Goal: Information Seeking & Learning: Learn about a topic

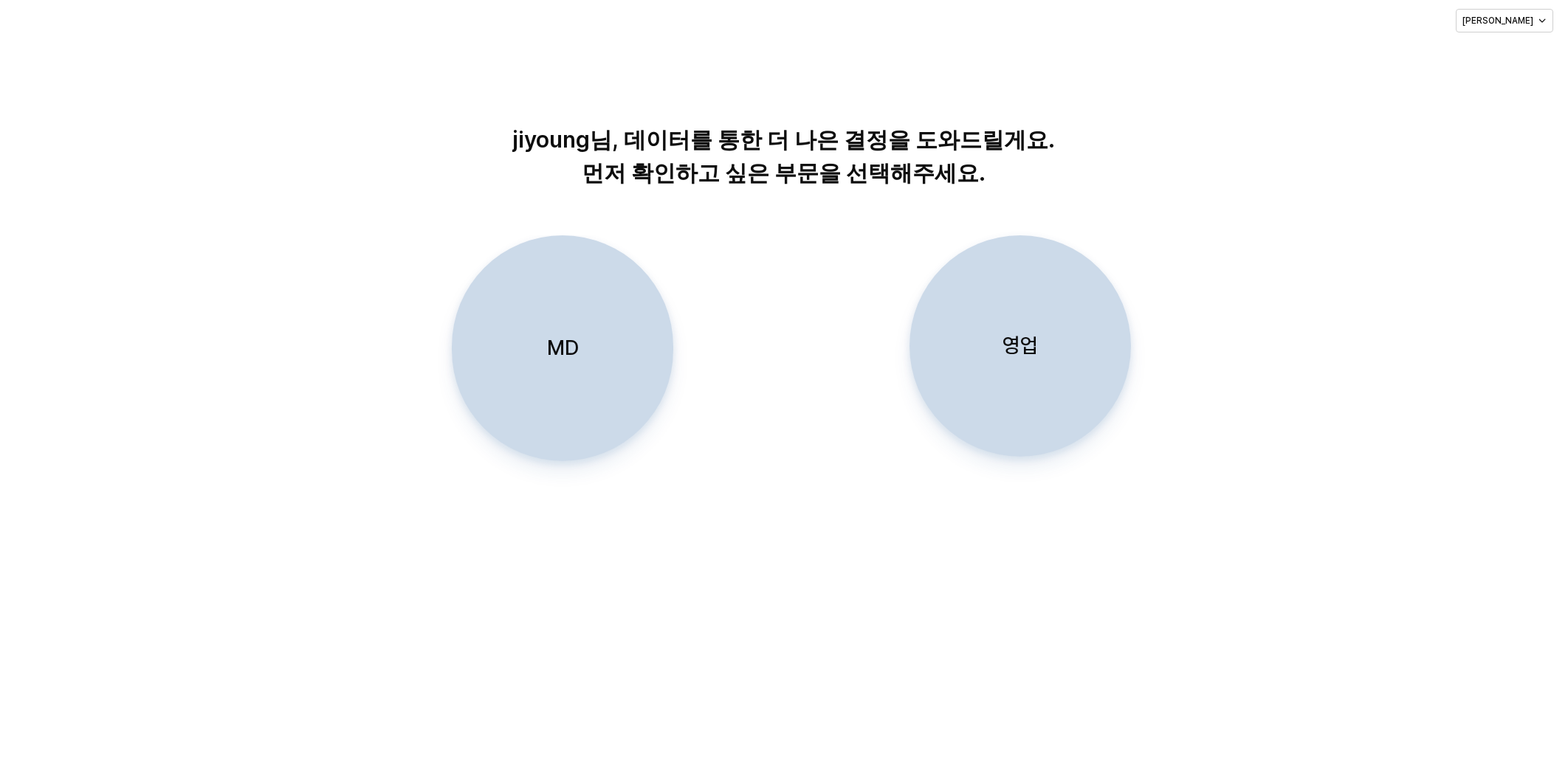
click at [559, 385] on div "MD" at bounding box center [562, 349] width 208 height 224
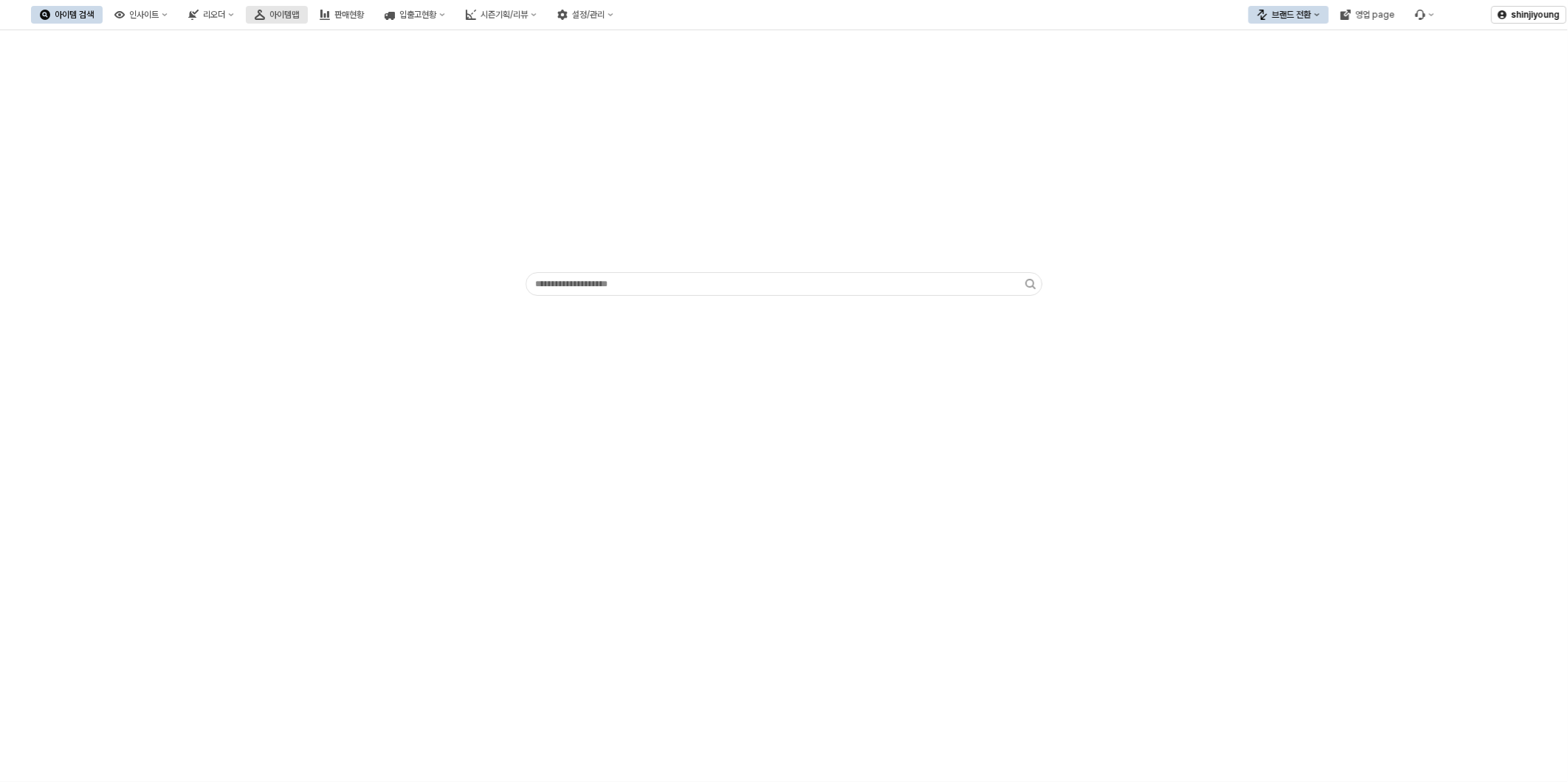
click at [299, 18] on div "아이템맵" at bounding box center [284, 14] width 30 height 10
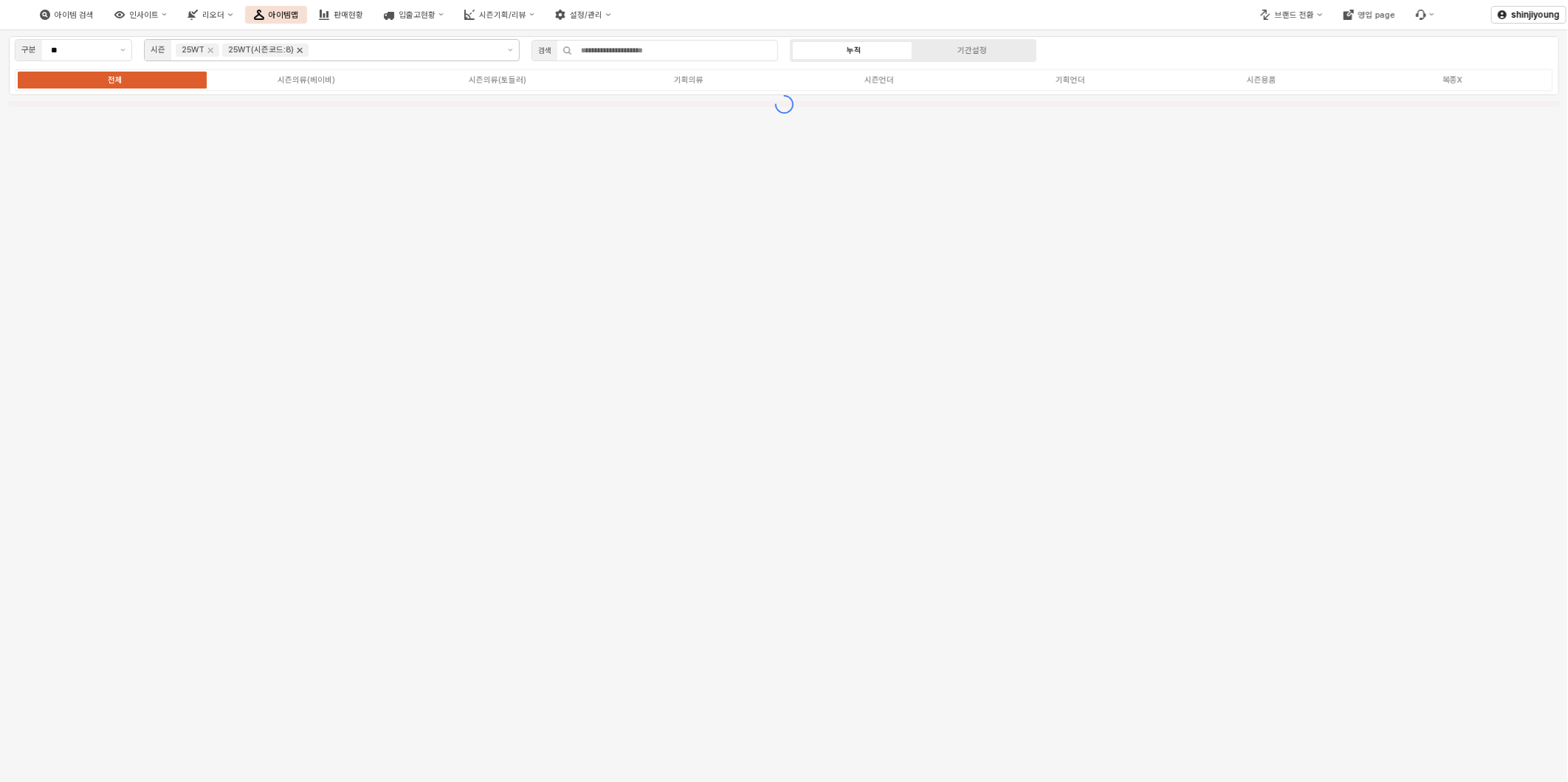
click at [301, 50] on icon "Remove 25WT(시즌코드:8)" at bounding box center [300, 50] width 12 height 12
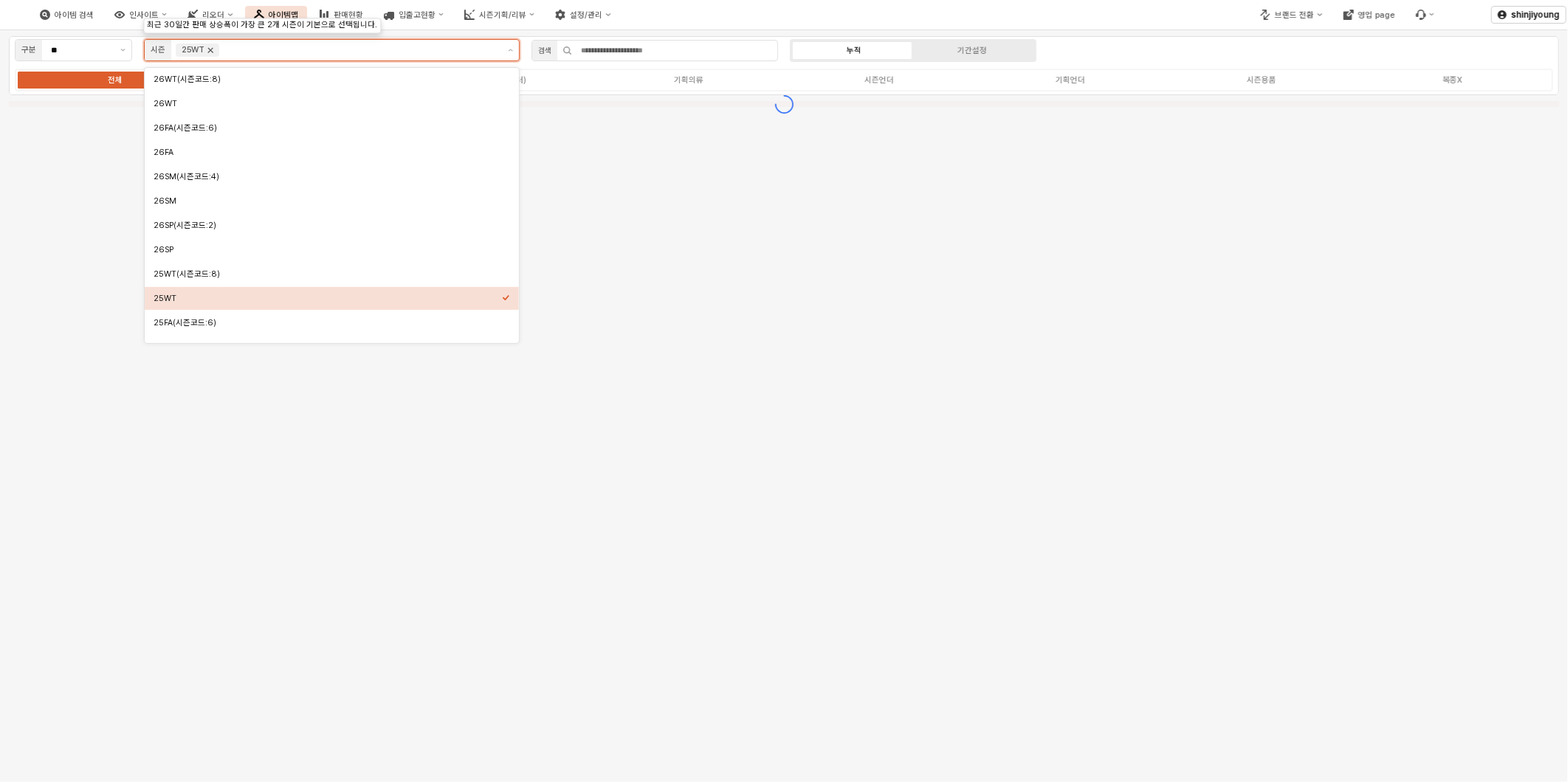
click at [209, 52] on icon "Remove 25WT" at bounding box center [211, 51] width 6 height 6
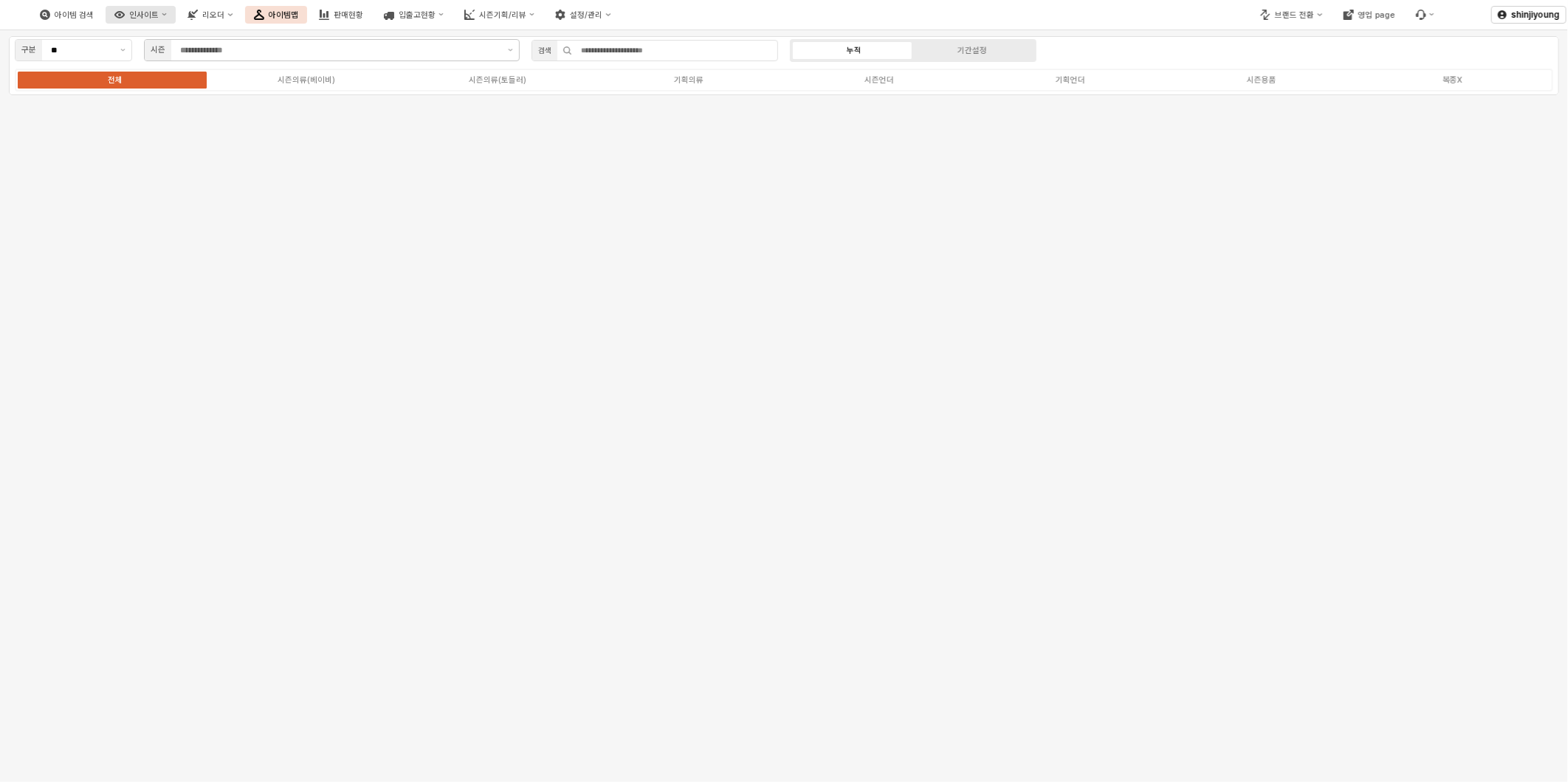
click at [159, 10] on div "인사이트" at bounding box center [144, 15] width 30 height 9
click at [218, 35] on div "주간 Best & Worst" at bounding box center [217, 41] width 80 height 11
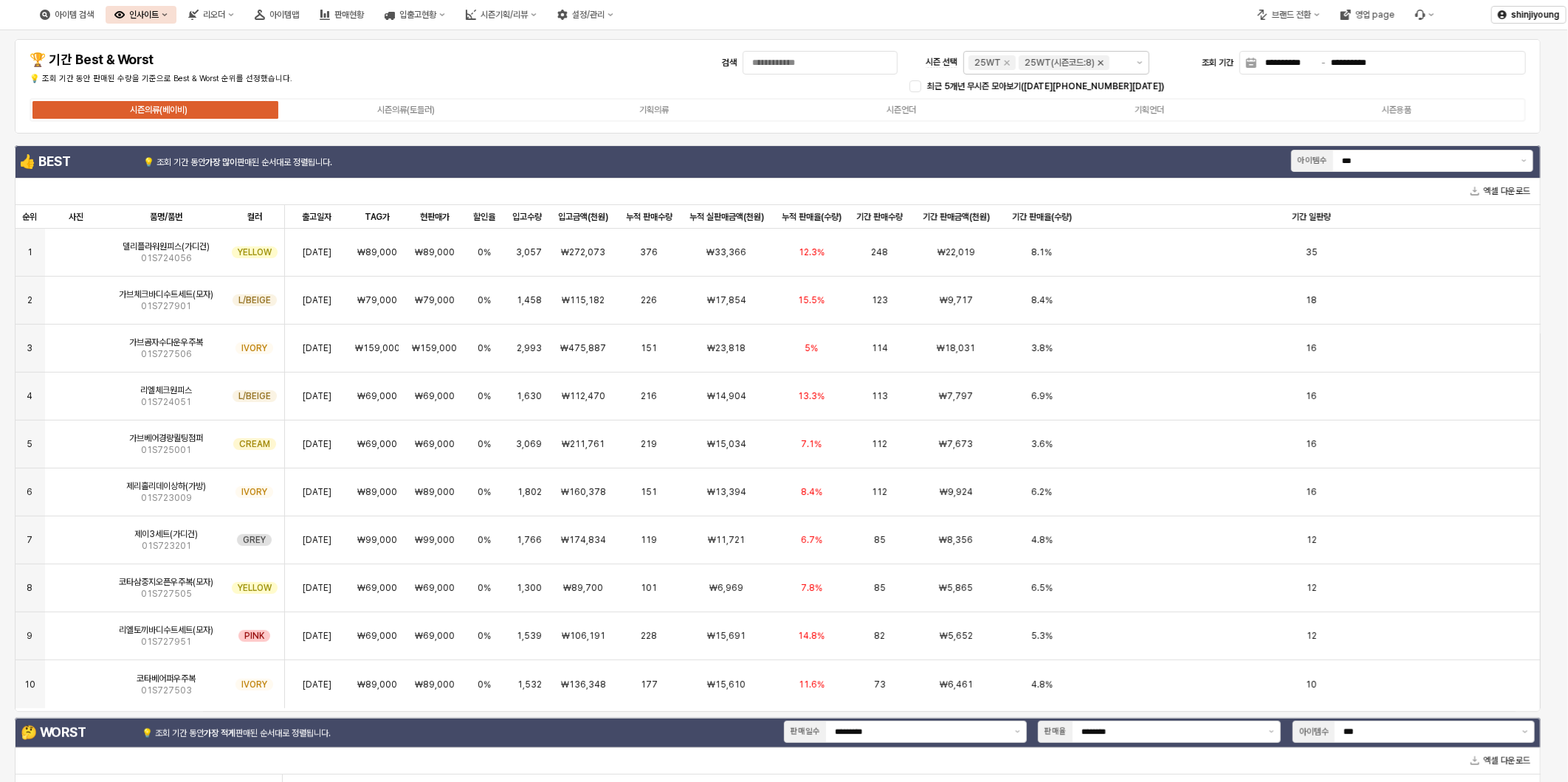
click at [1104, 67] on icon "Remove 25WT(시즌코드:8)" at bounding box center [1100, 62] width 12 height 12
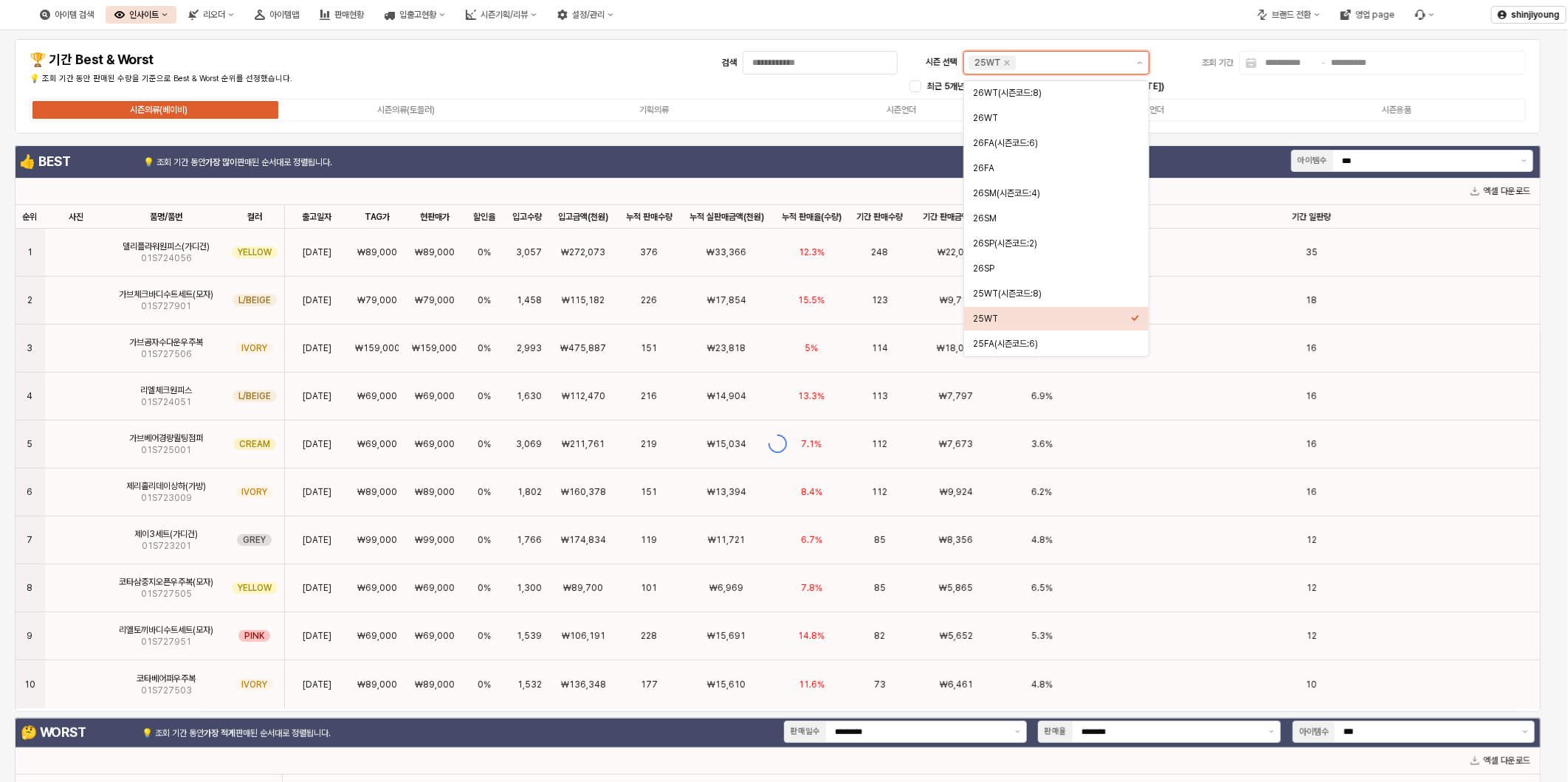
click at [1012, 65] on div "25WT" at bounding box center [992, 63] width 47 height 15
click at [1005, 67] on icon "Remove 25WT" at bounding box center [1007, 62] width 12 height 12
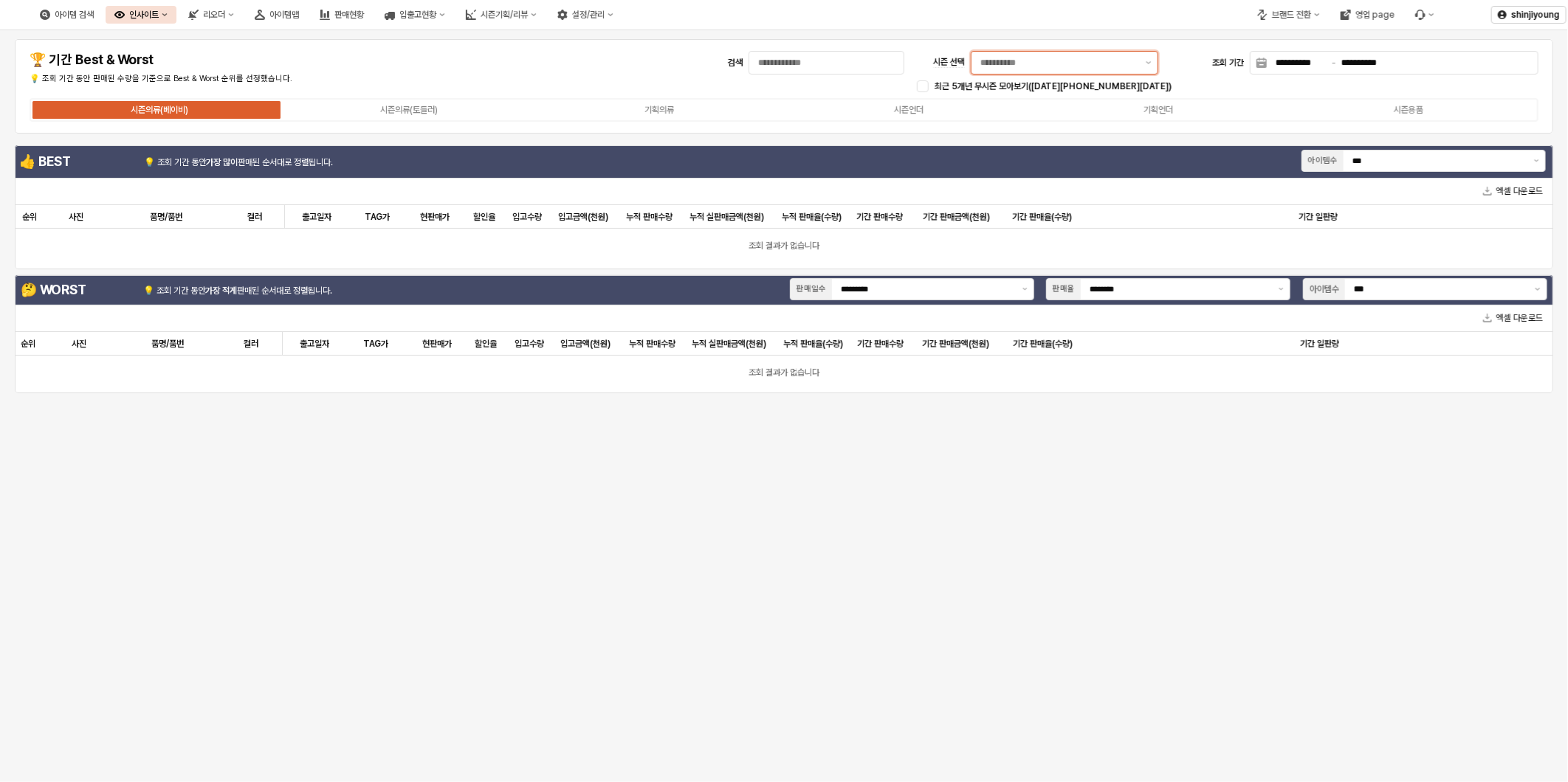
click at [1011, 65] on input "시즌 선택" at bounding box center [1059, 63] width 157 height 15
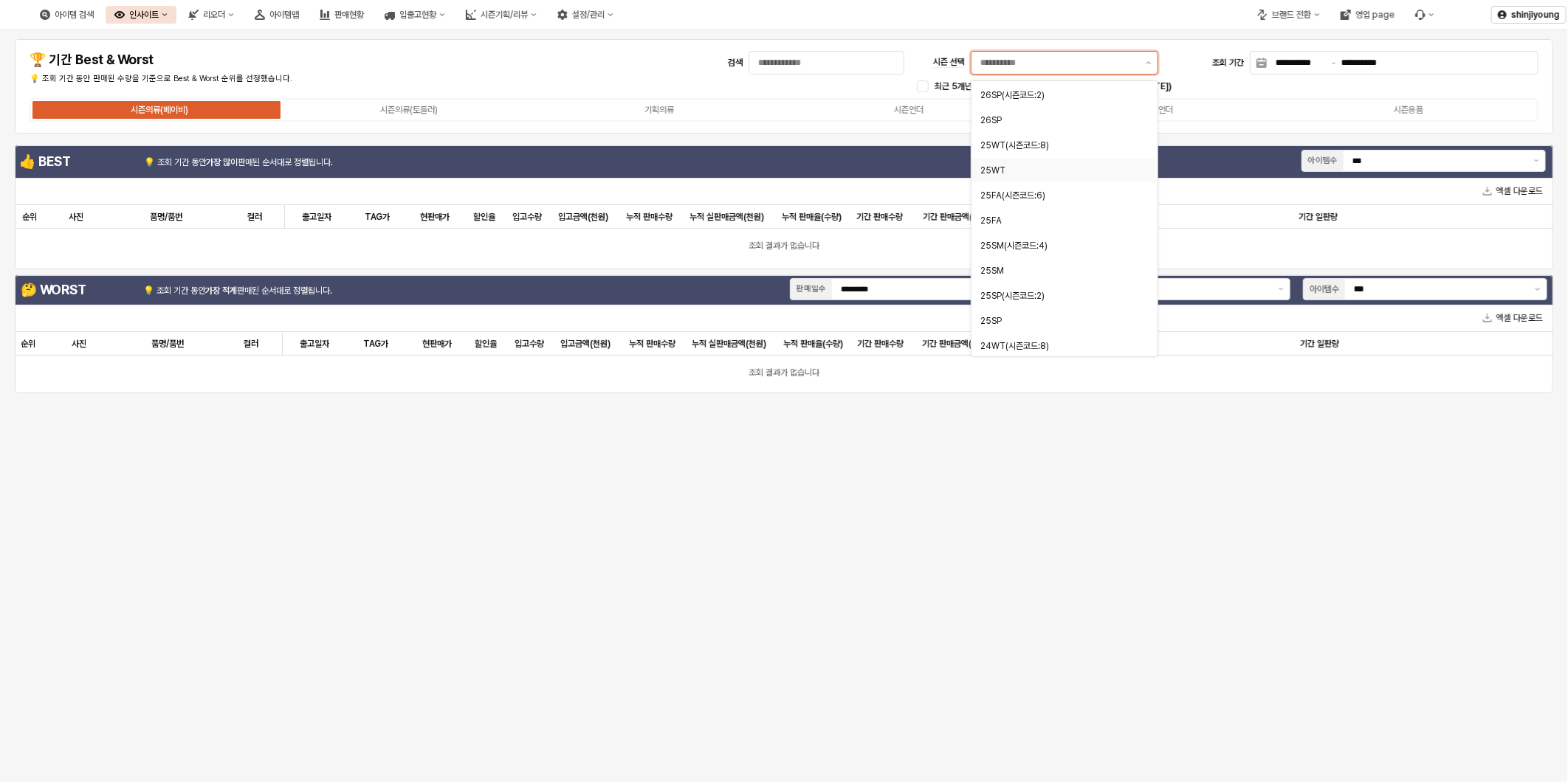
scroll to position [164, 0]
click at [1015, 200] on div "25FA" at bounding box center [1060, 205] width 159 height 12
click at [1022, 162] on div "25WT" at bounding box center [1060, 155] width 159 height 15
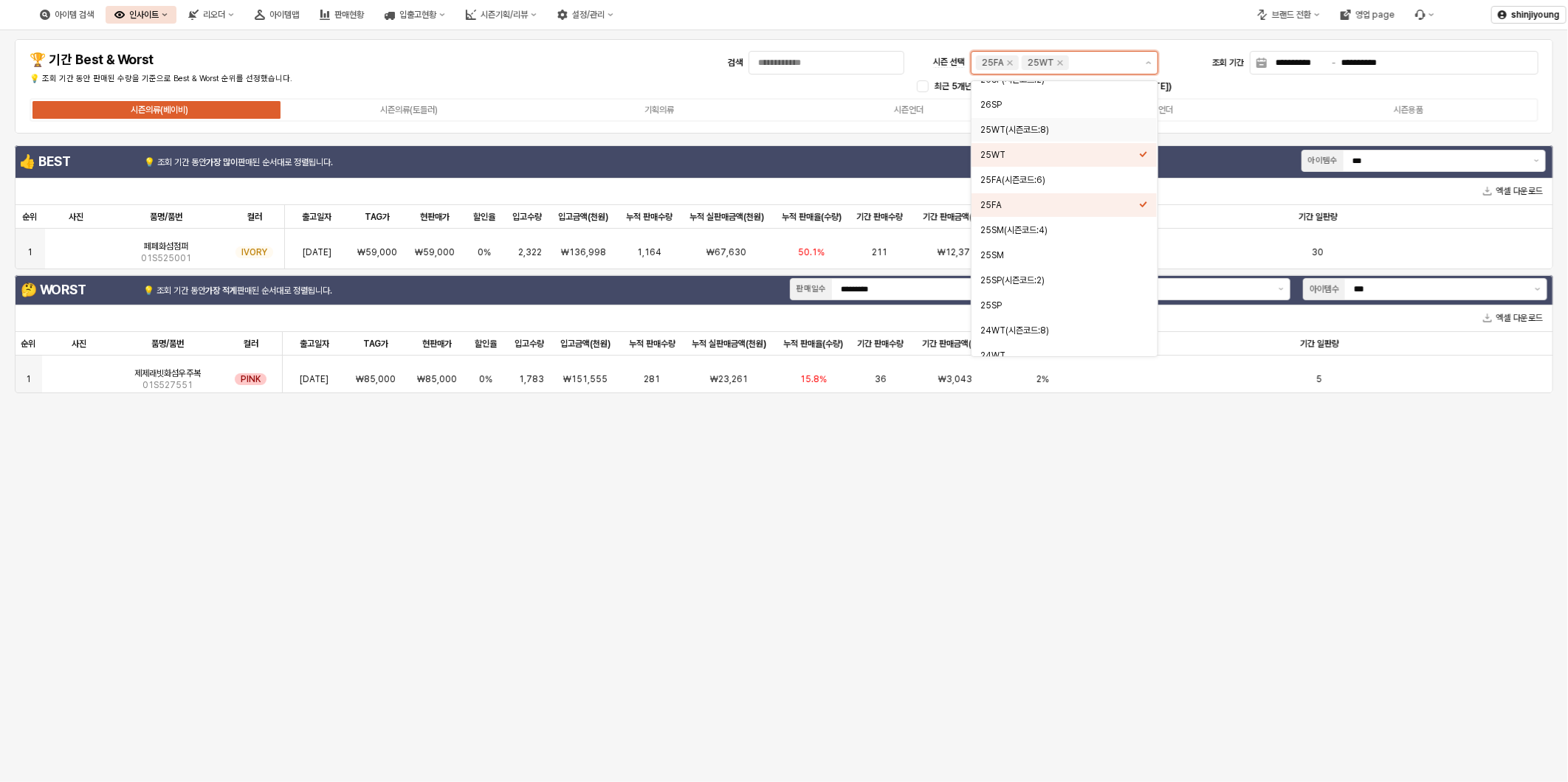
click at [1035, 130] on div "25WT(시즌코드:8)" at bounding box center [1060, 130] width 159 height 12
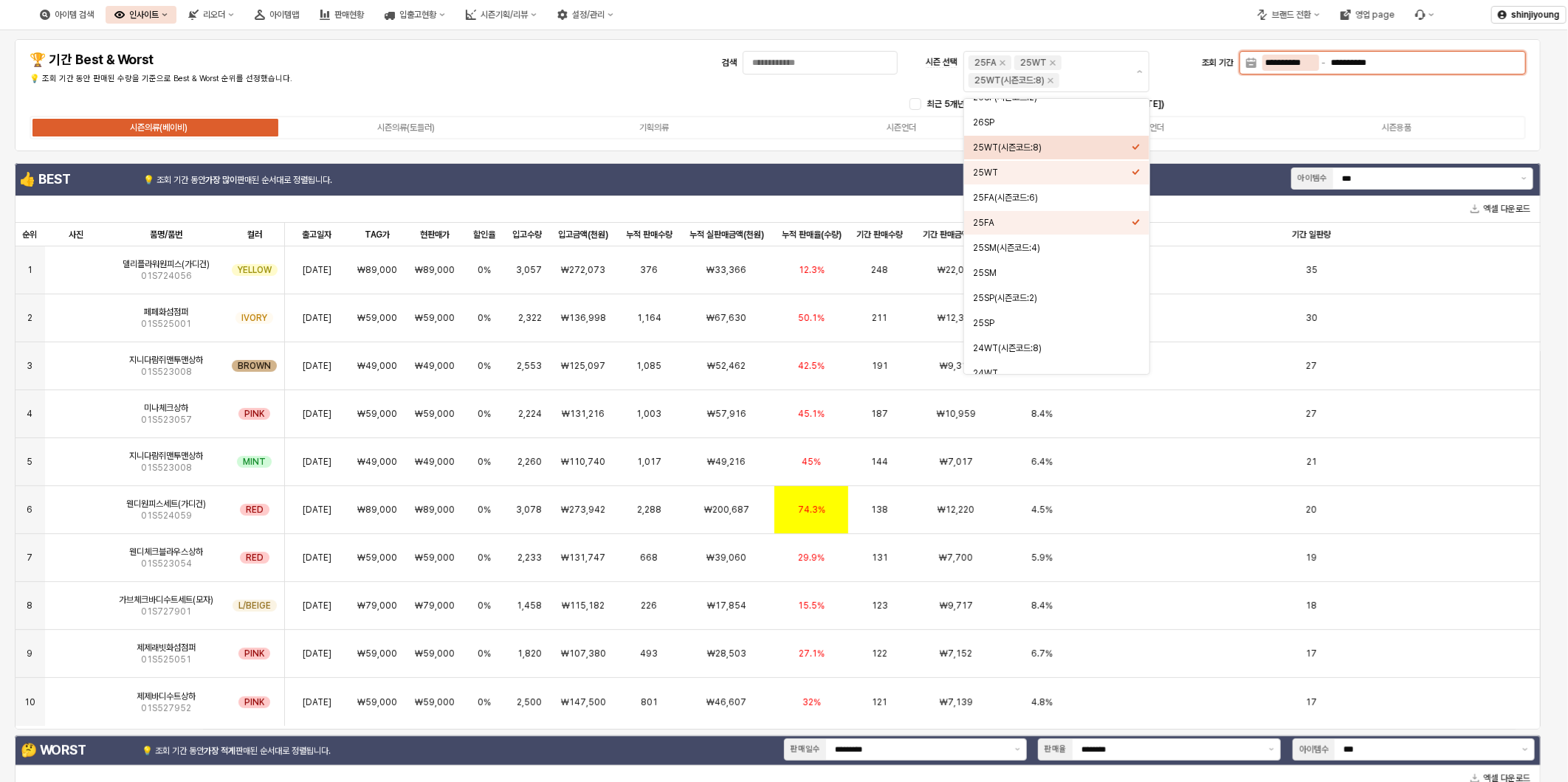
click at [1293, 62] on input "**********" at bounding box center [1291, 63] width 57 height 17
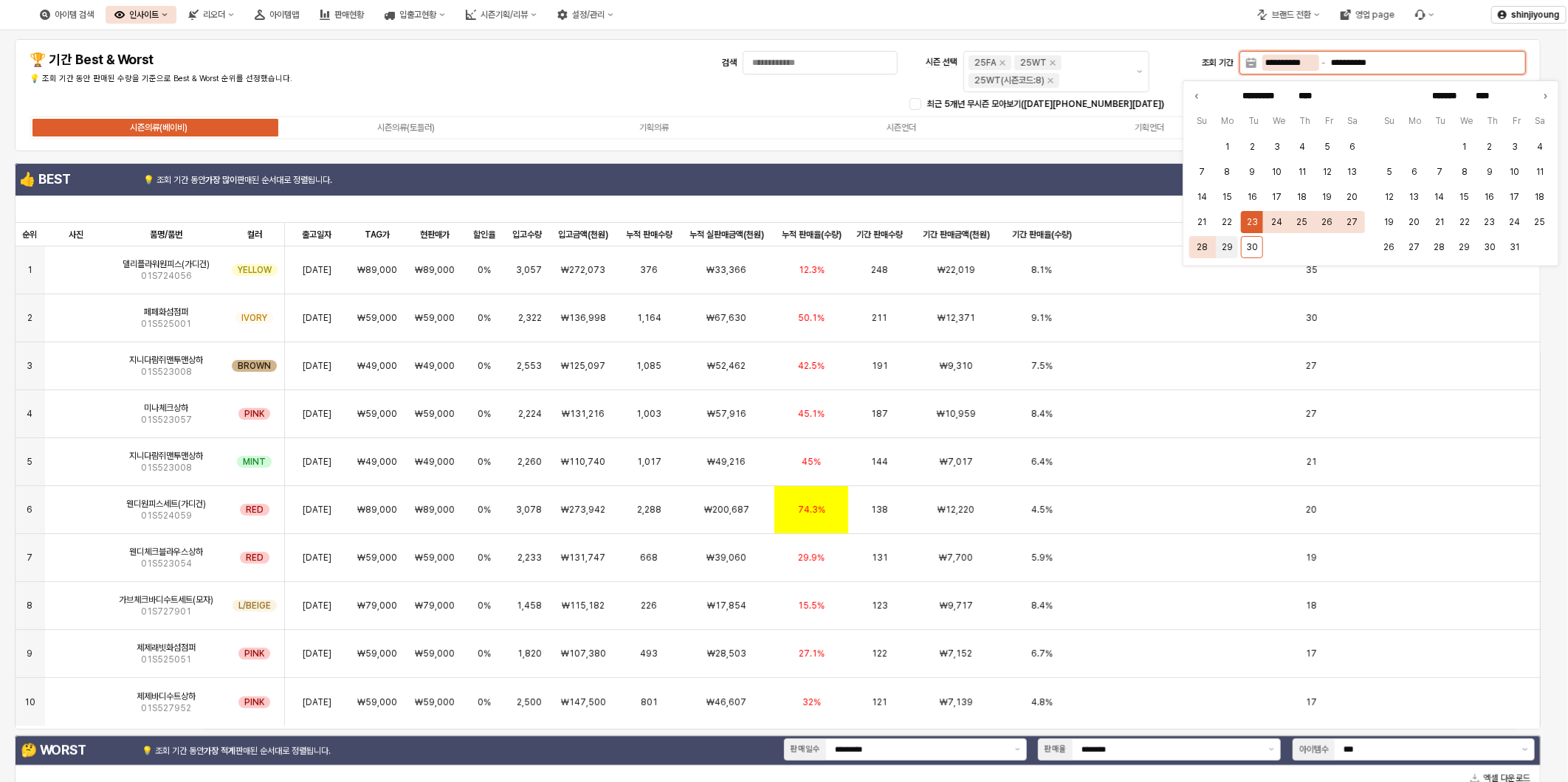
click at [1228, 242] on button "29" at bounding box center [1227, 248] width 22 height 22
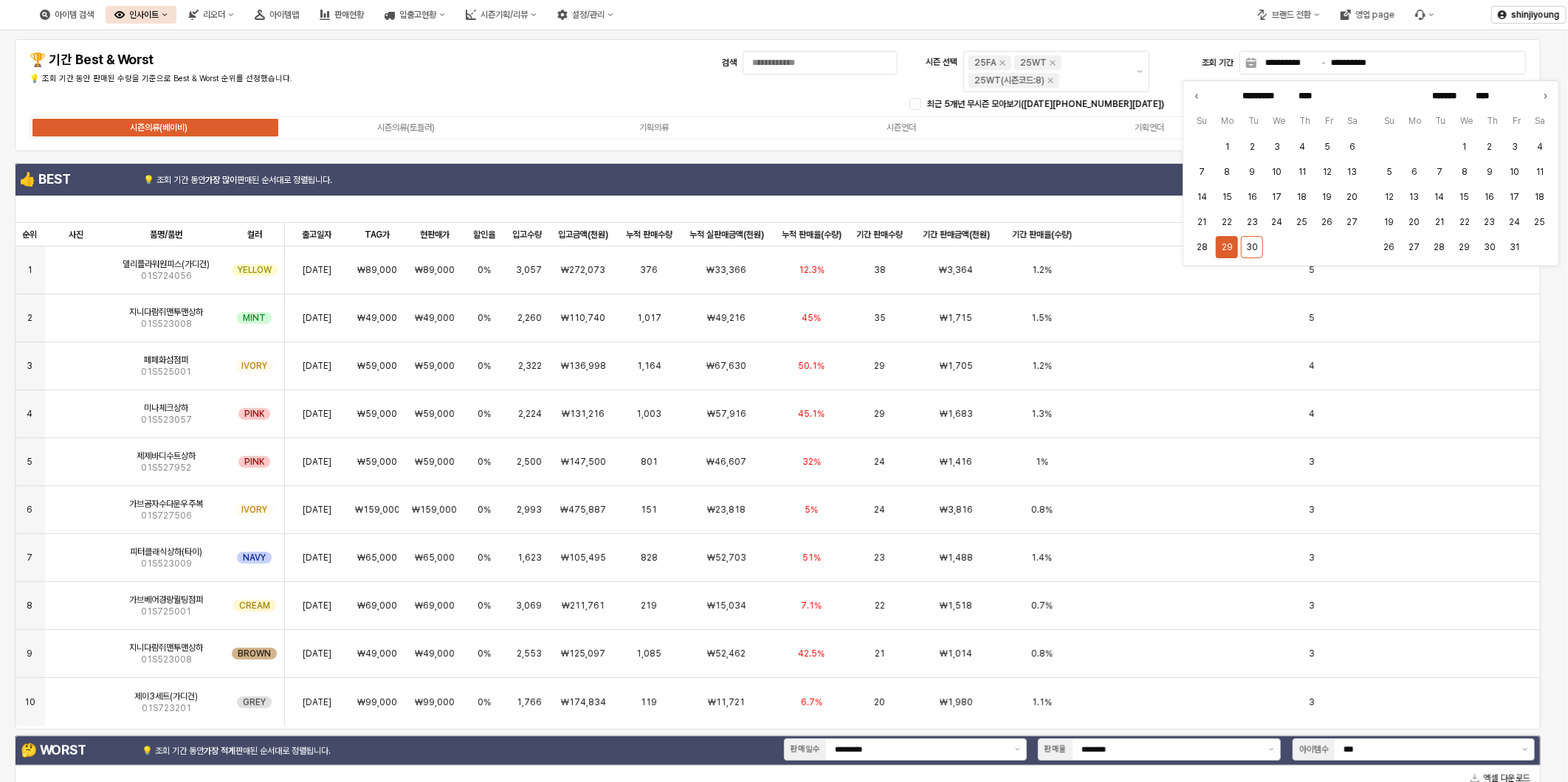
click at [533, 67] on div "**********" at bounding box center [778, 96] width 1509 height 95
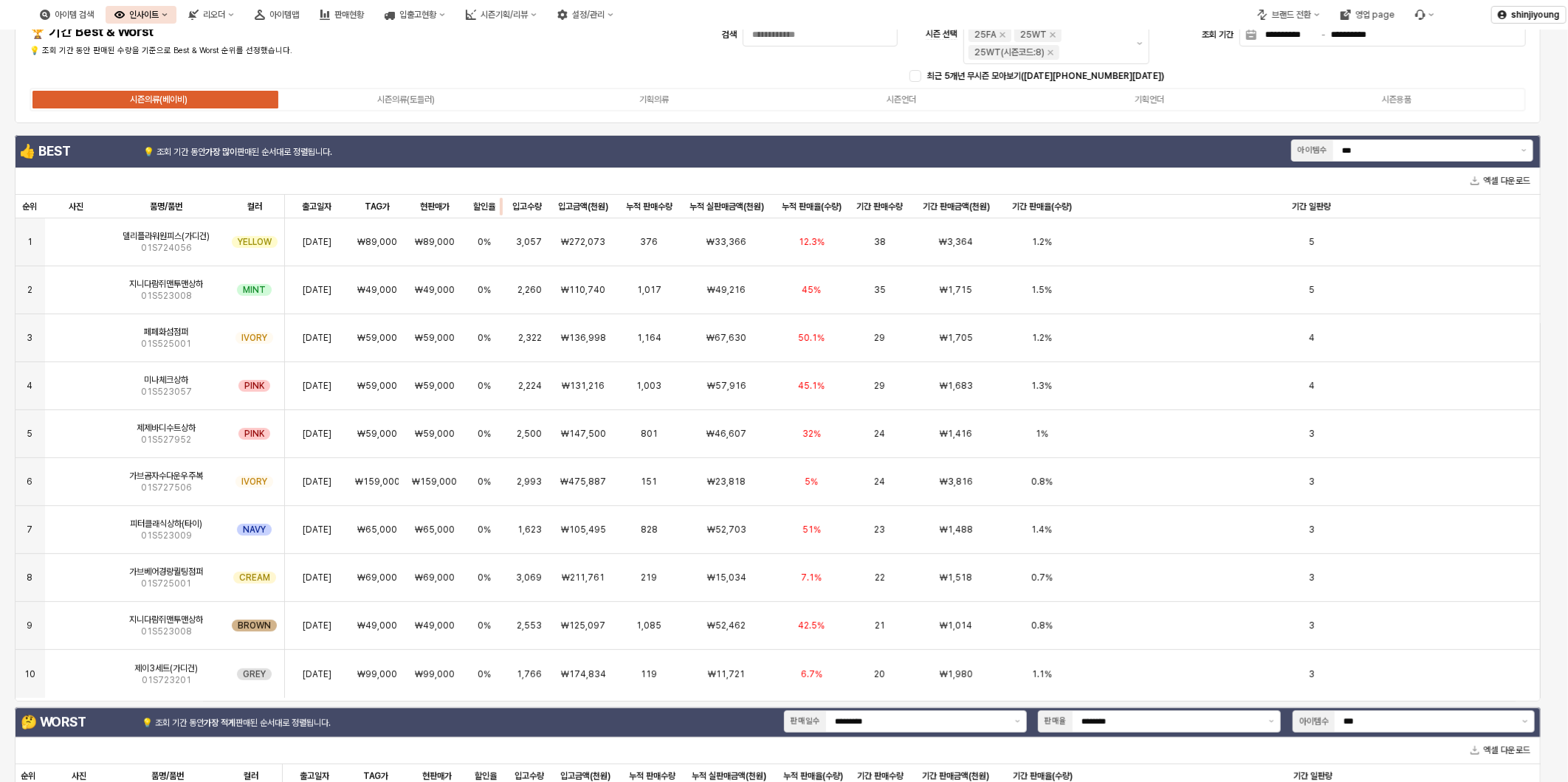
scroll to position [0, 0]
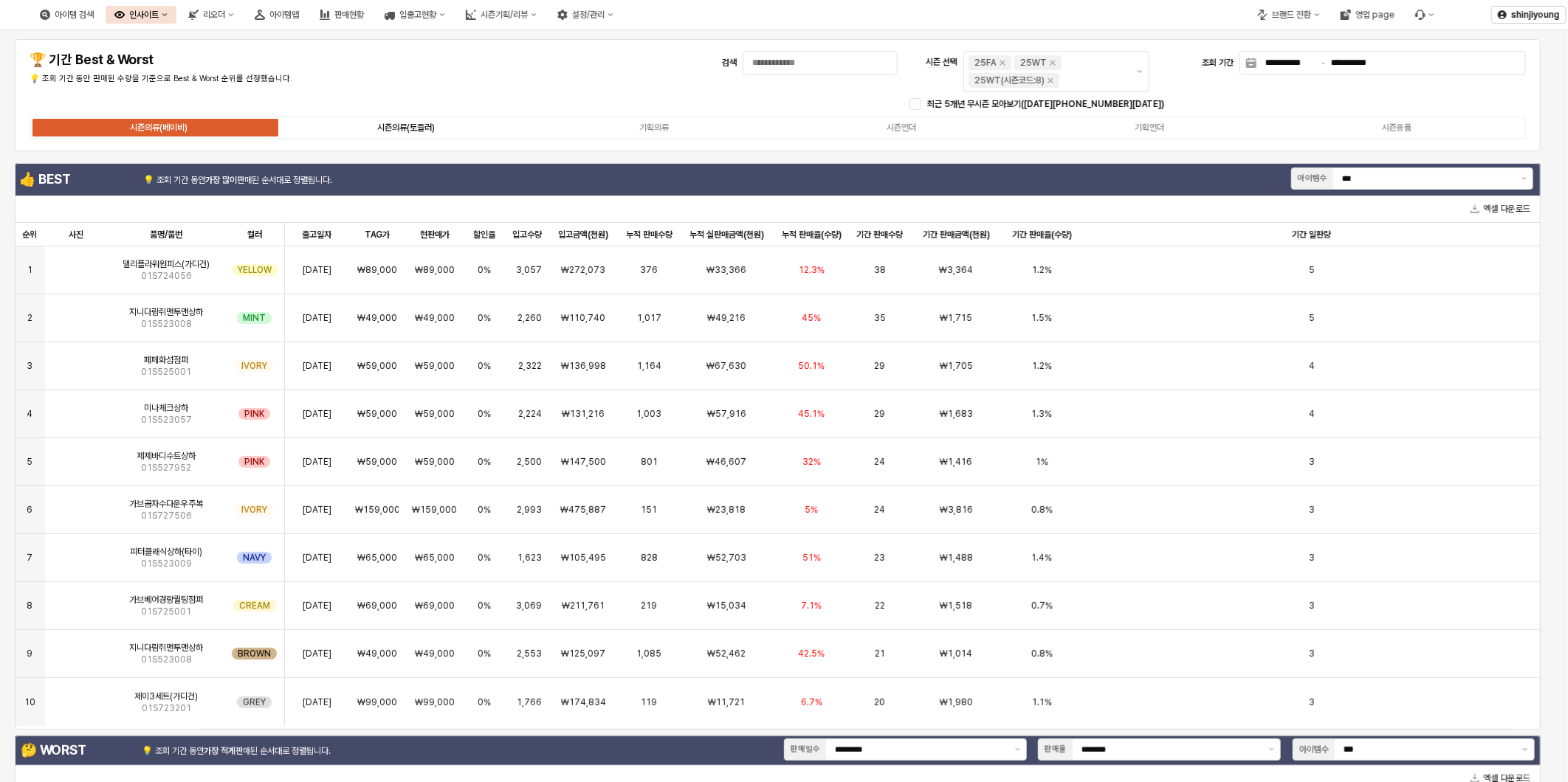
click at [389, 128] on div "시즌의류(토들러)" at bounding box center [406, 127] width 58 height 10
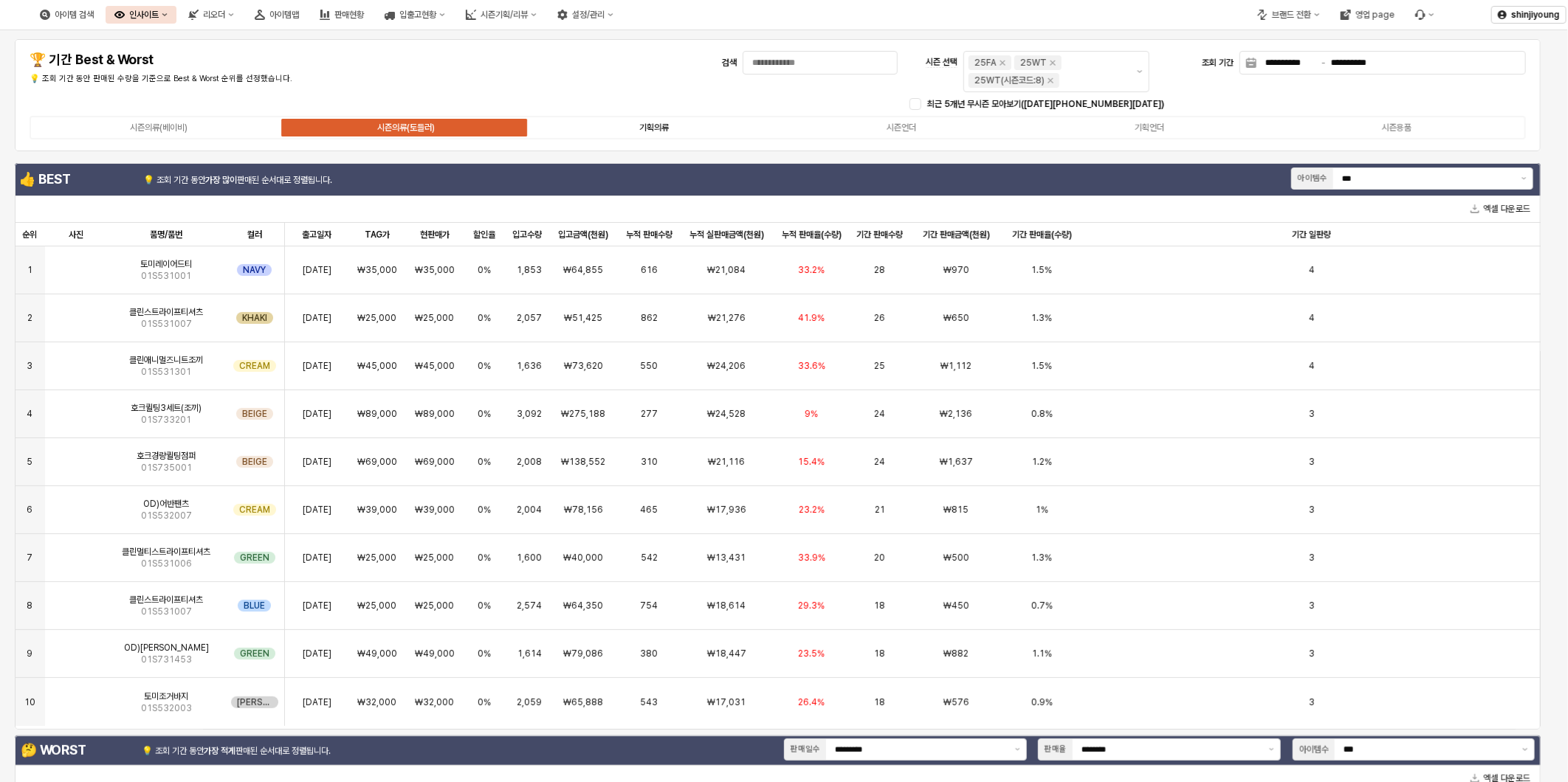
click at [636, 126] on label "기획의류" at bounding box center [653, 127] width 248 height 13
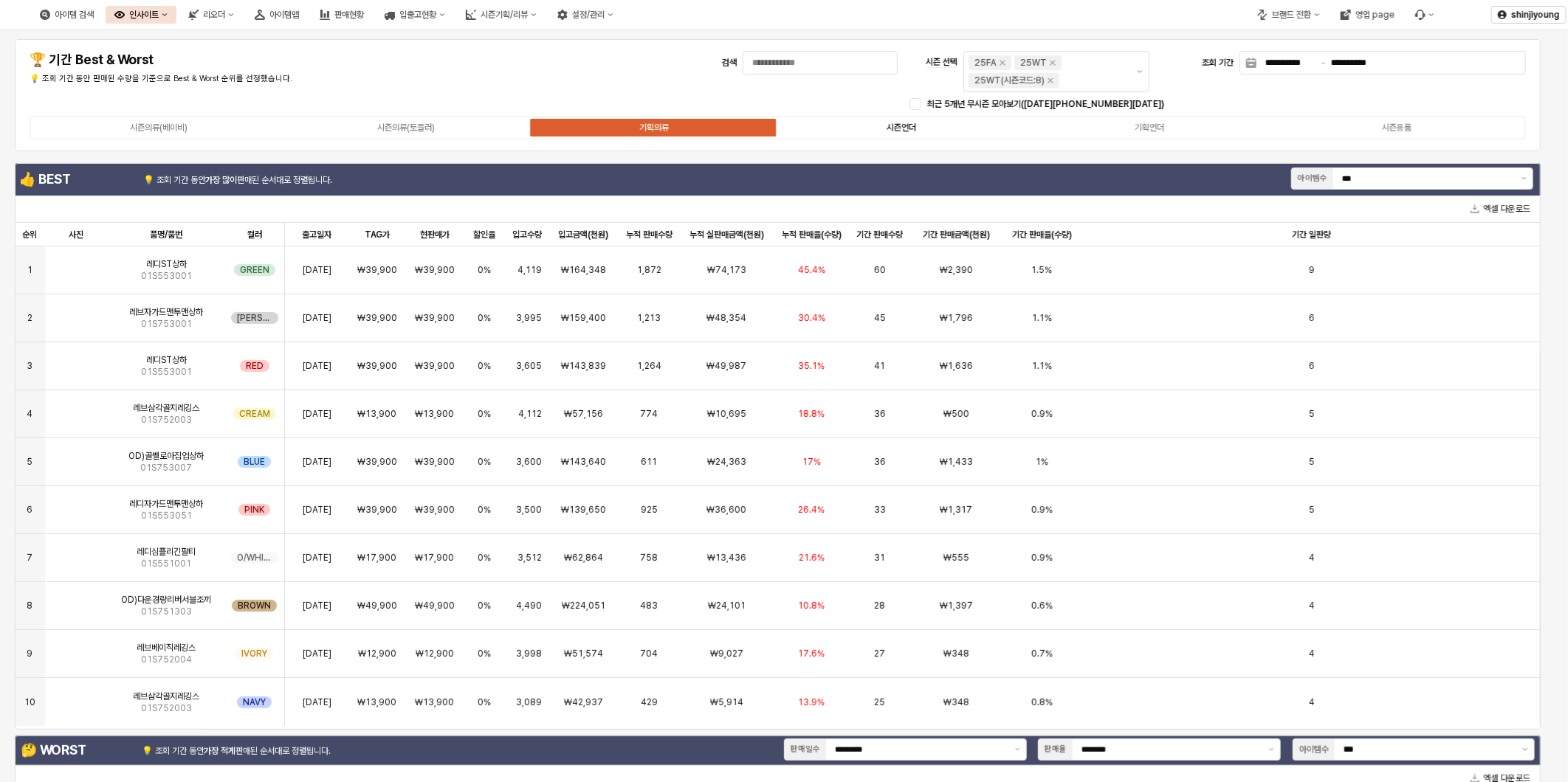
click at [890, 125] on div "시즌언더" at bounding box center [902, 127] width 30 height 10
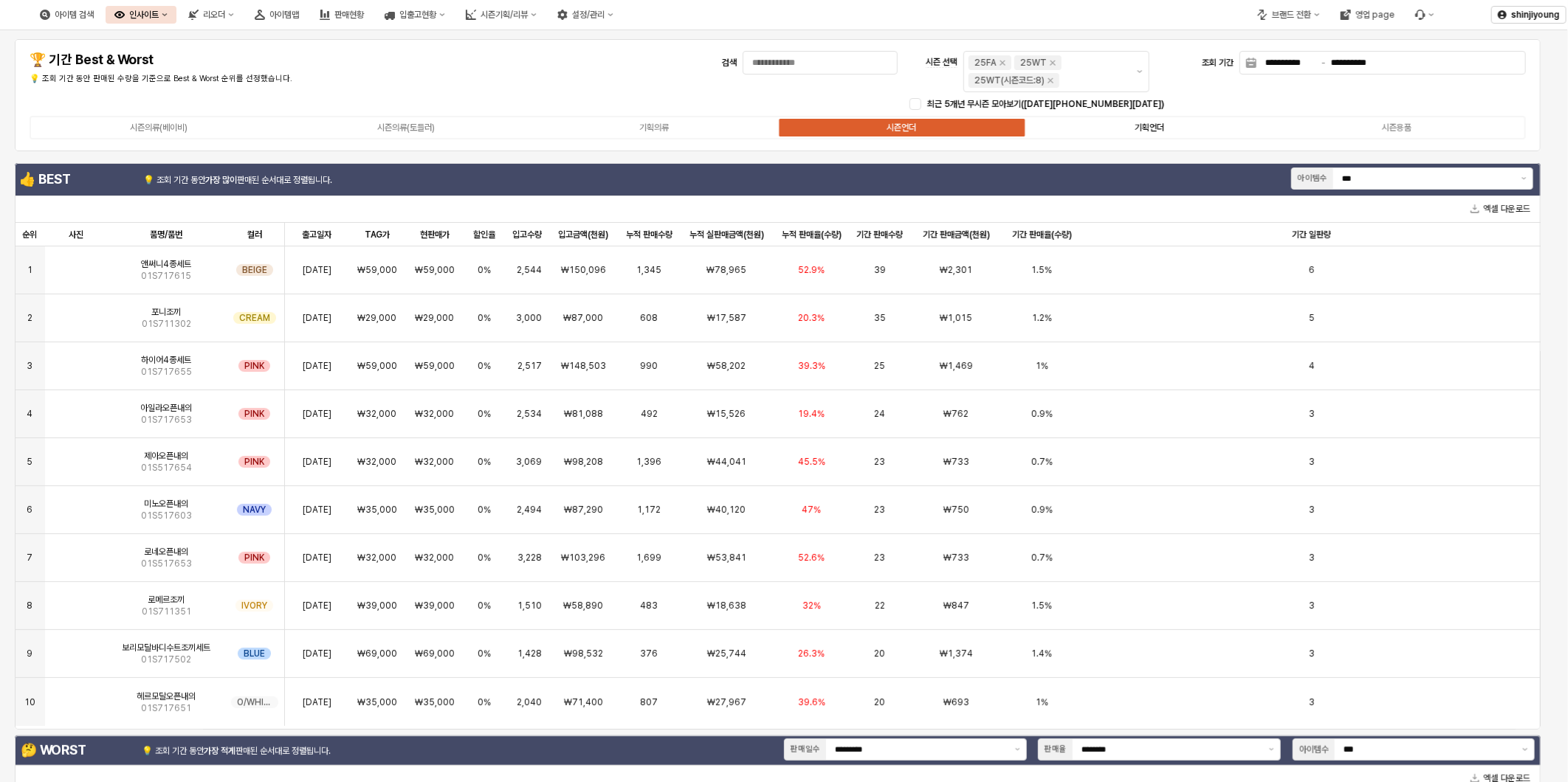
click at [1149, 126] on div "기획언더" at bounding box center [1150, 127] width 30 height 10
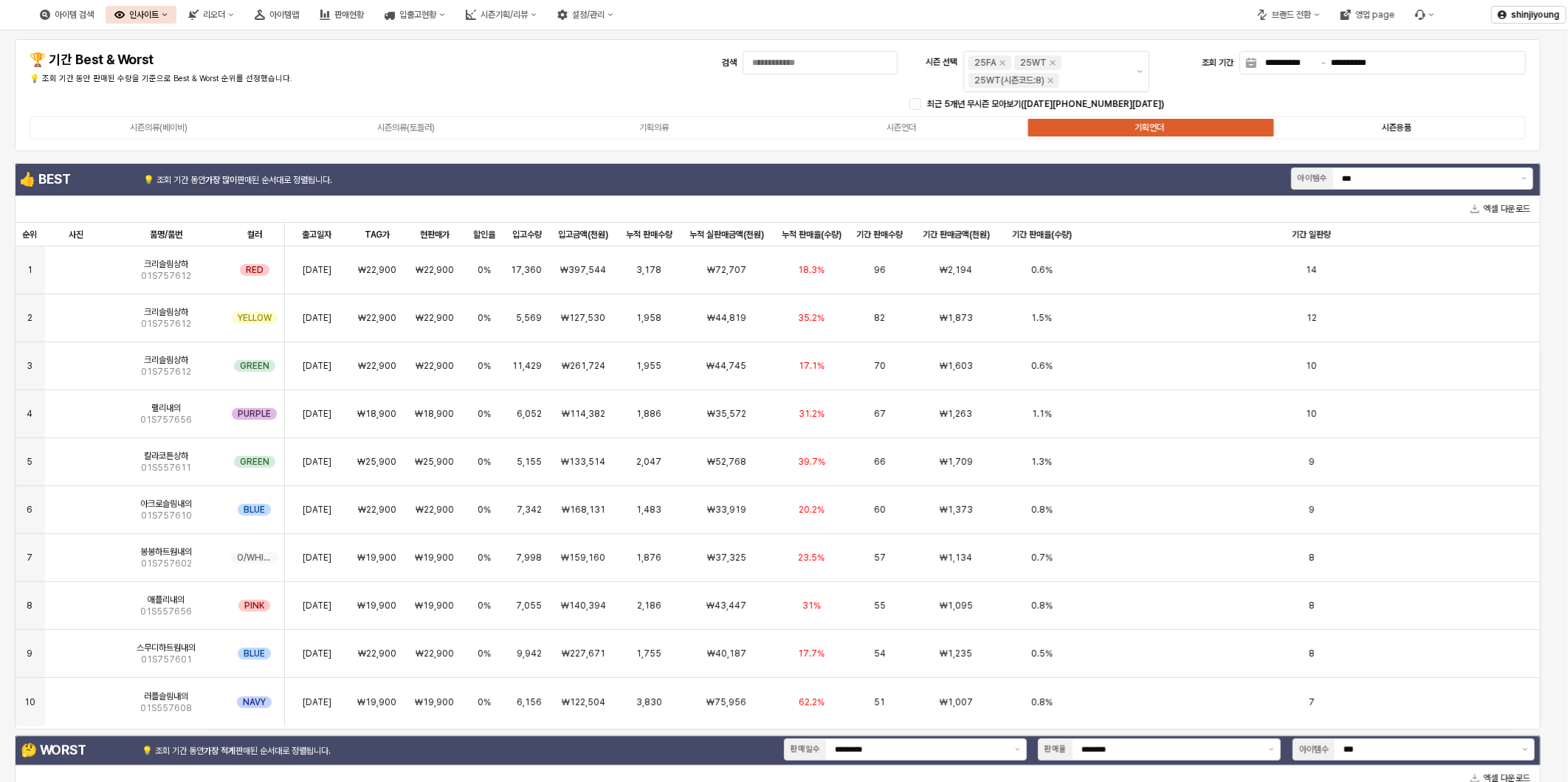
click at [1382, 125] on label "시즌용품" at bounding box center [1397, 127] width 248 height 13
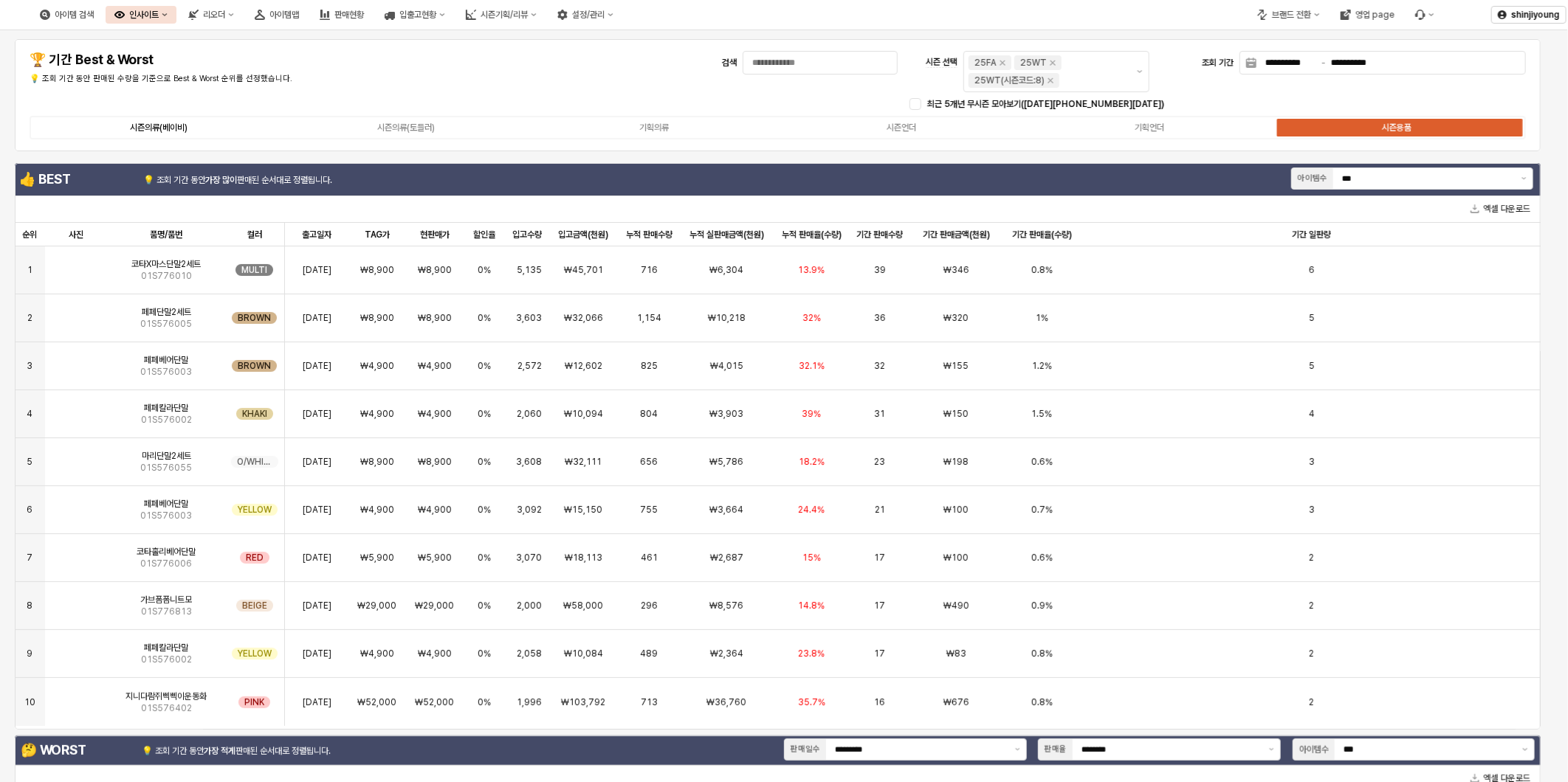
click at [164, 122] on div "시즌의류(베이비)" at bounding box center [159, 127] width 58 height 10
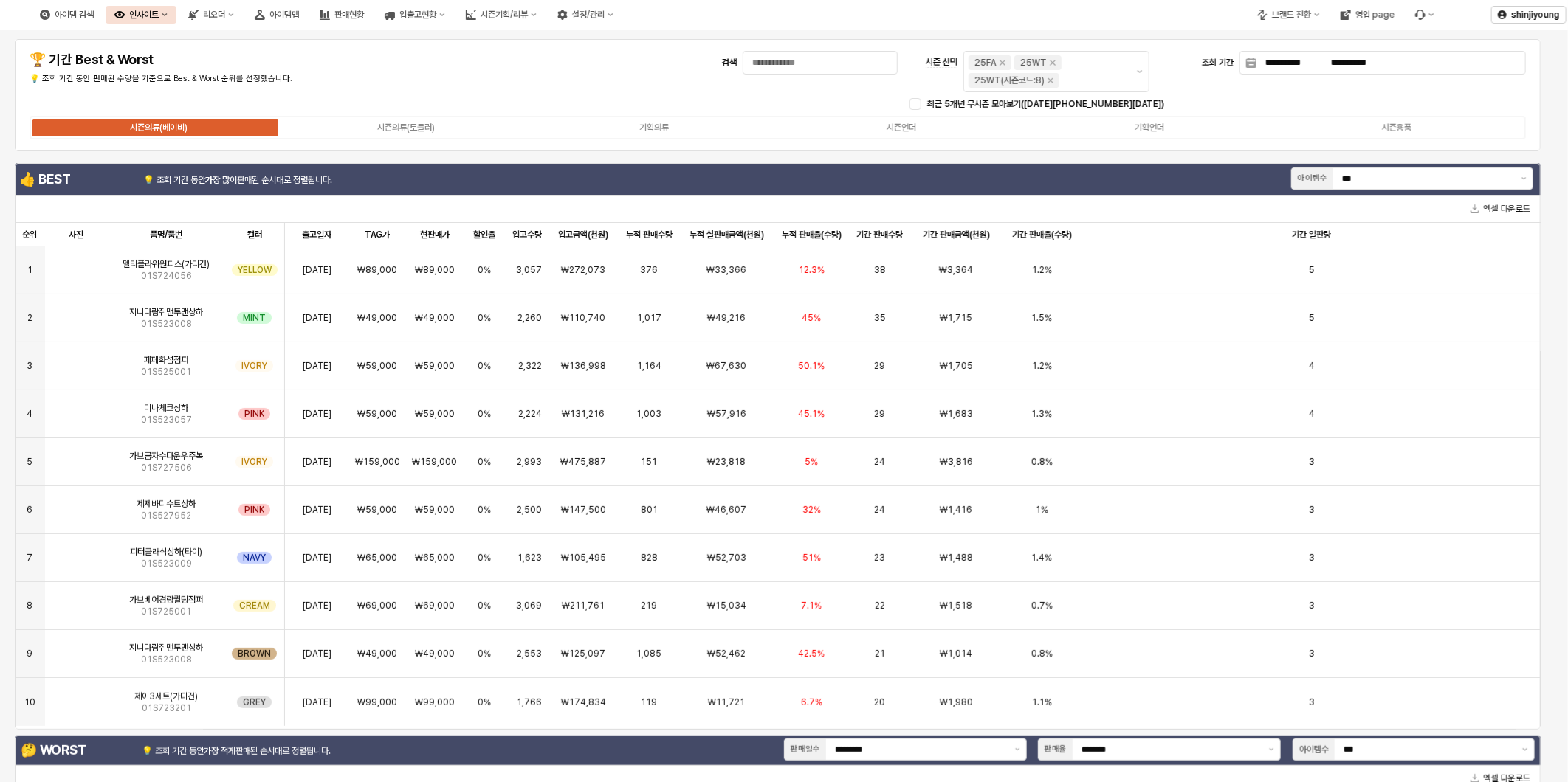
click at [572, 93] on div "**********" at bounding box center [778, 96] width 1509 height 95
click at [1307, 60] on input "**********" at bounding box center [1291, 63] width 57 height 17
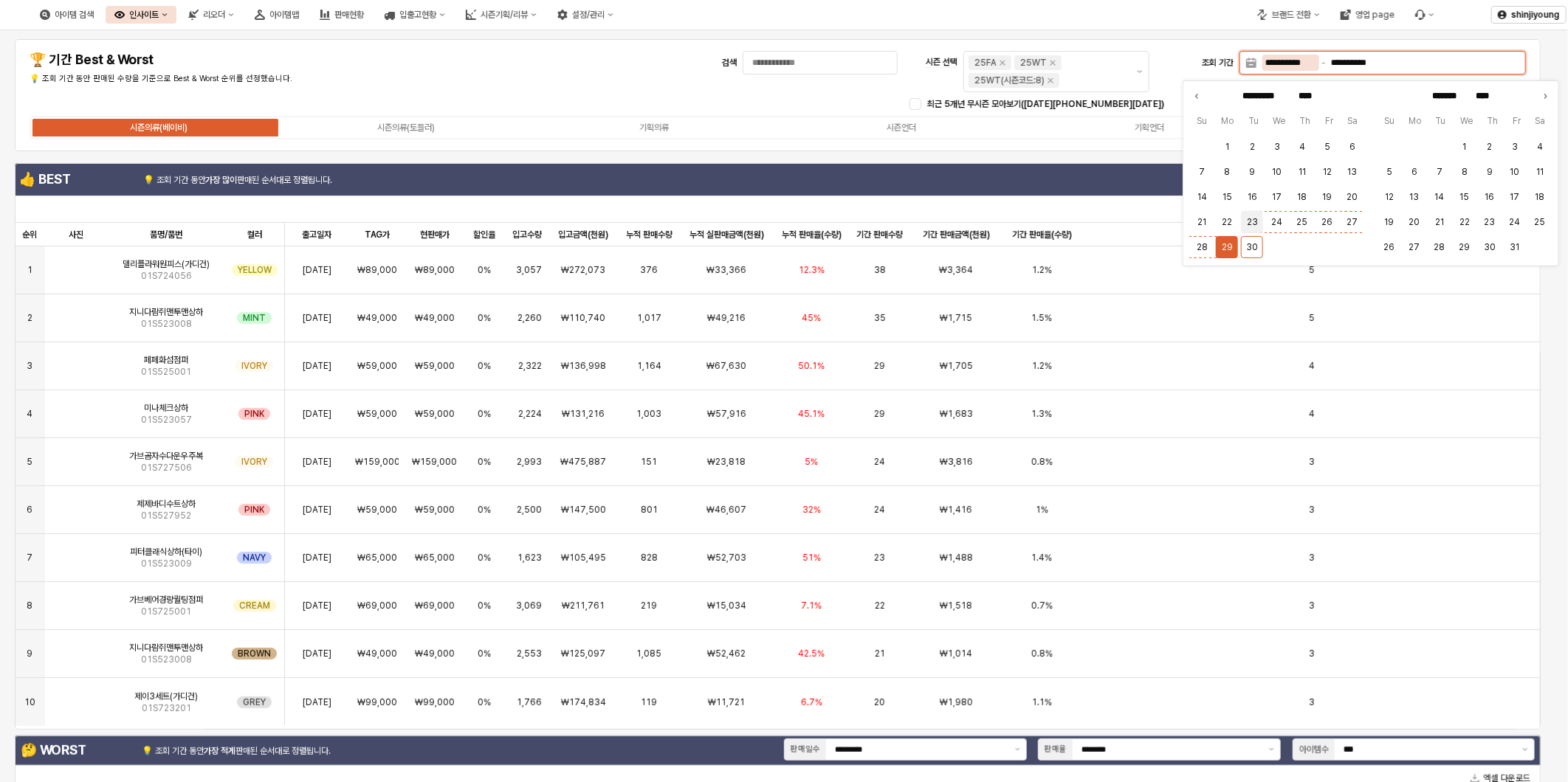
click at [1248, 219] on button "23" at bounding box center [1253, 223] width 22 height 22
type input "**********"
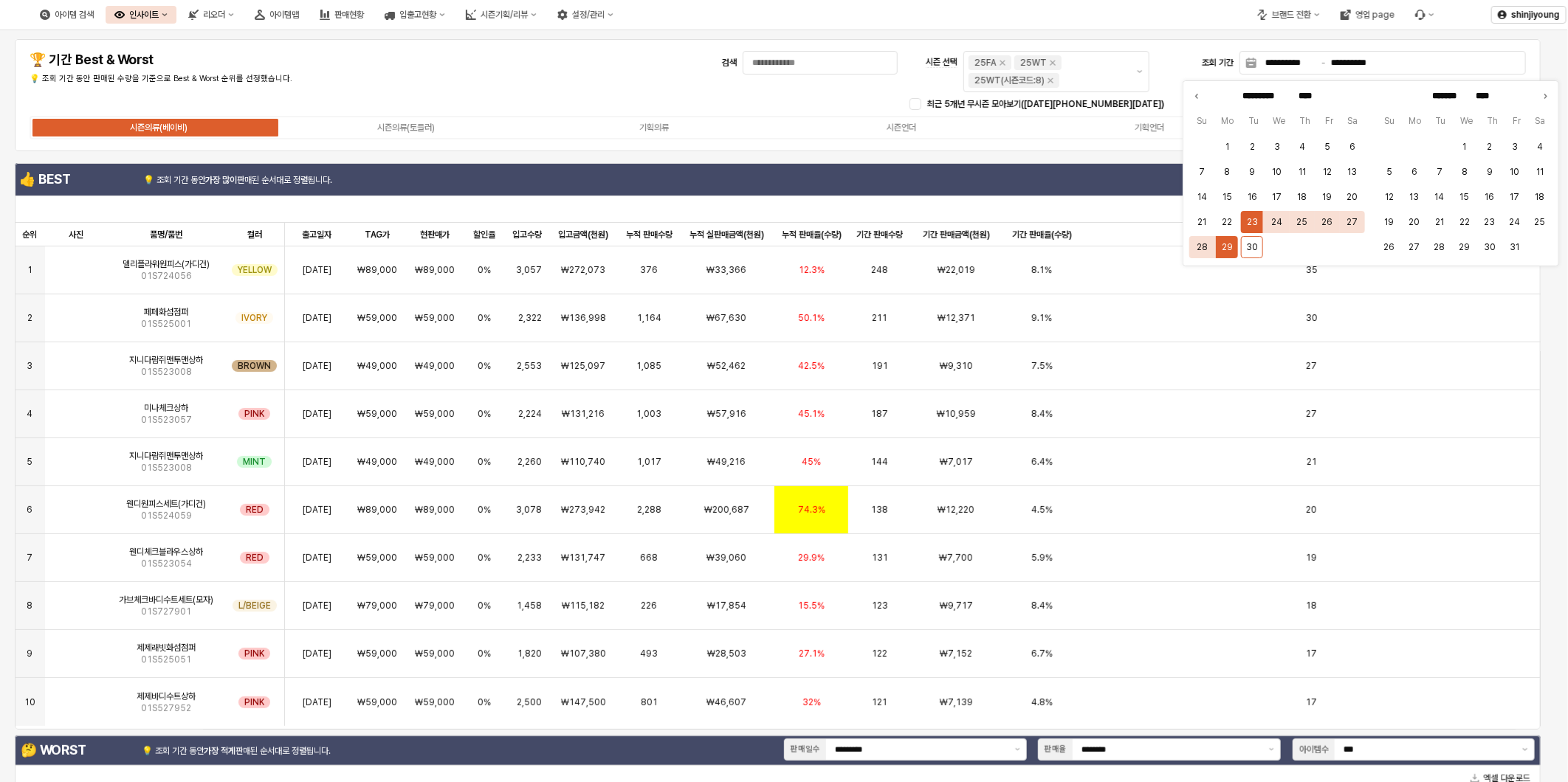
click at [486, 73] on p "💡 조회 기간 동안 판매된 수량을 기준으로 Best & Worst 순위를 선정했습니다." at bounding box center [278, 80] width 497 height 13
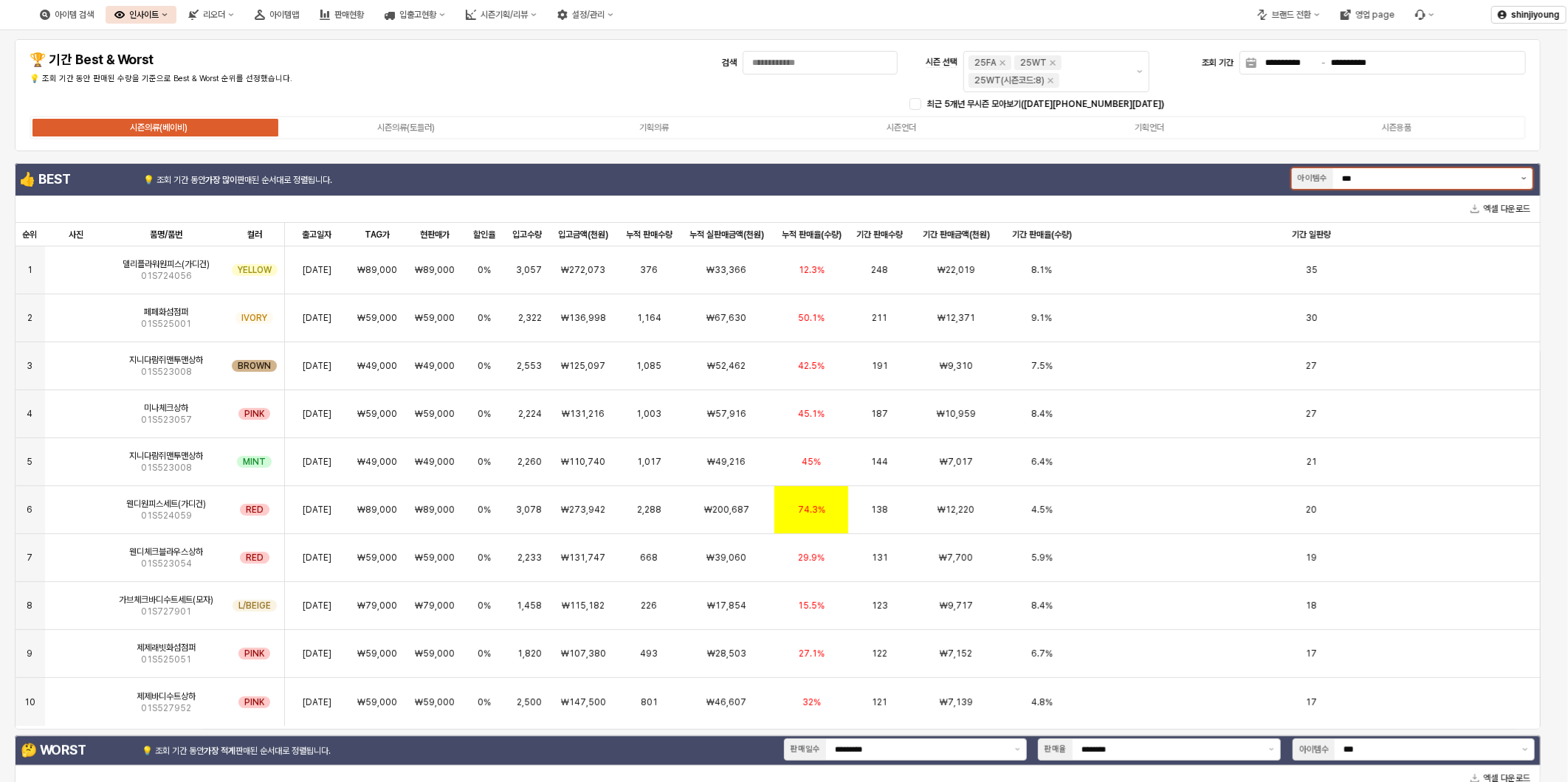
click at [1518, 173] on button "제안 사항 표시" at bounding box center [1524, 178] width 17 height 20
click at [1336, 261] on div "20개" at bounding box center [1407, 257] width 214 height 11
type input "***"
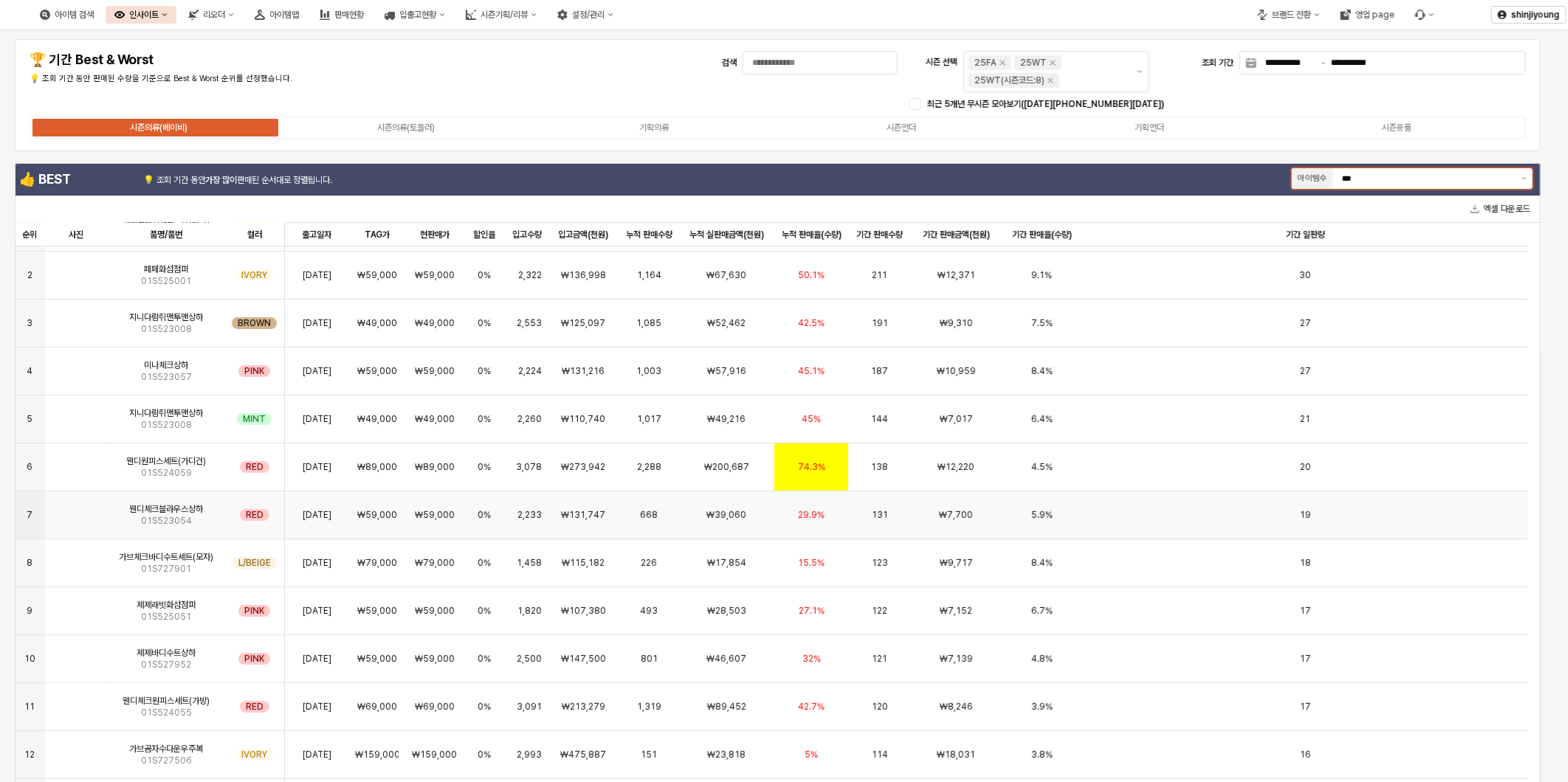
scroll to position [82, 0]
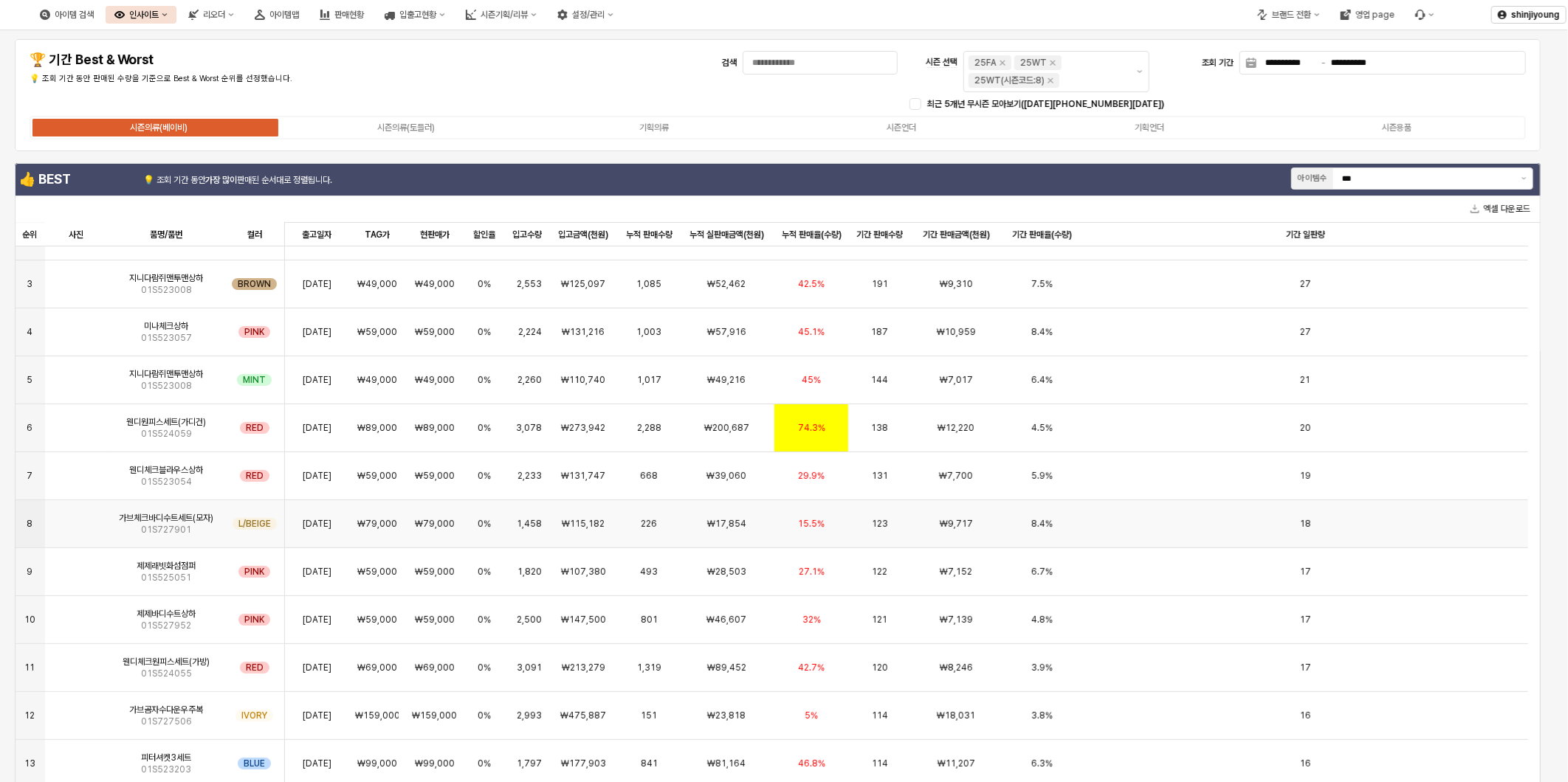
click at [76, 519] on img "App Frame" at bounding box center [76, 519] width 0 height 0
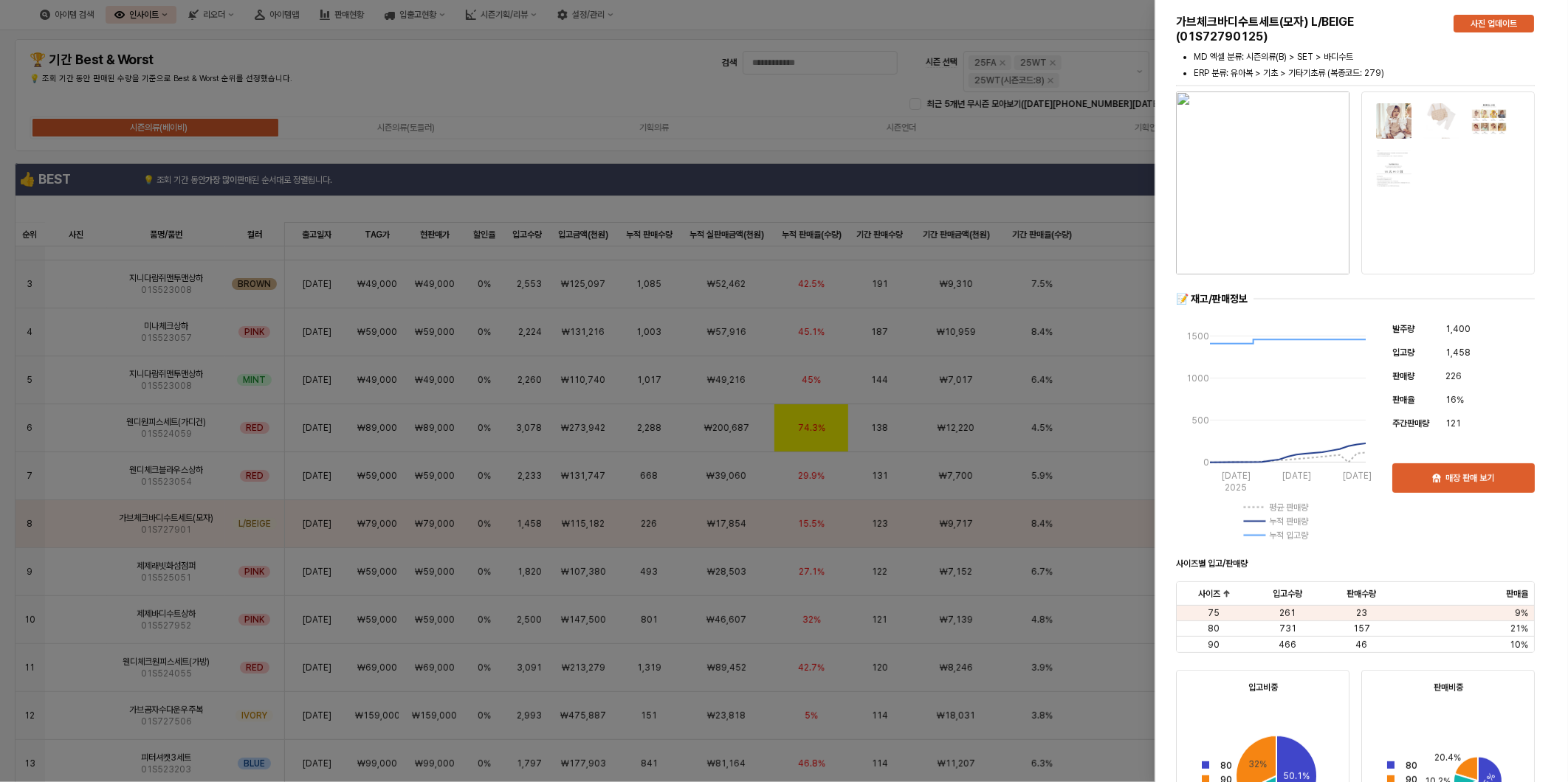
click at [567, 83] on div at bounding box center [784, 391] width 1568 height 782
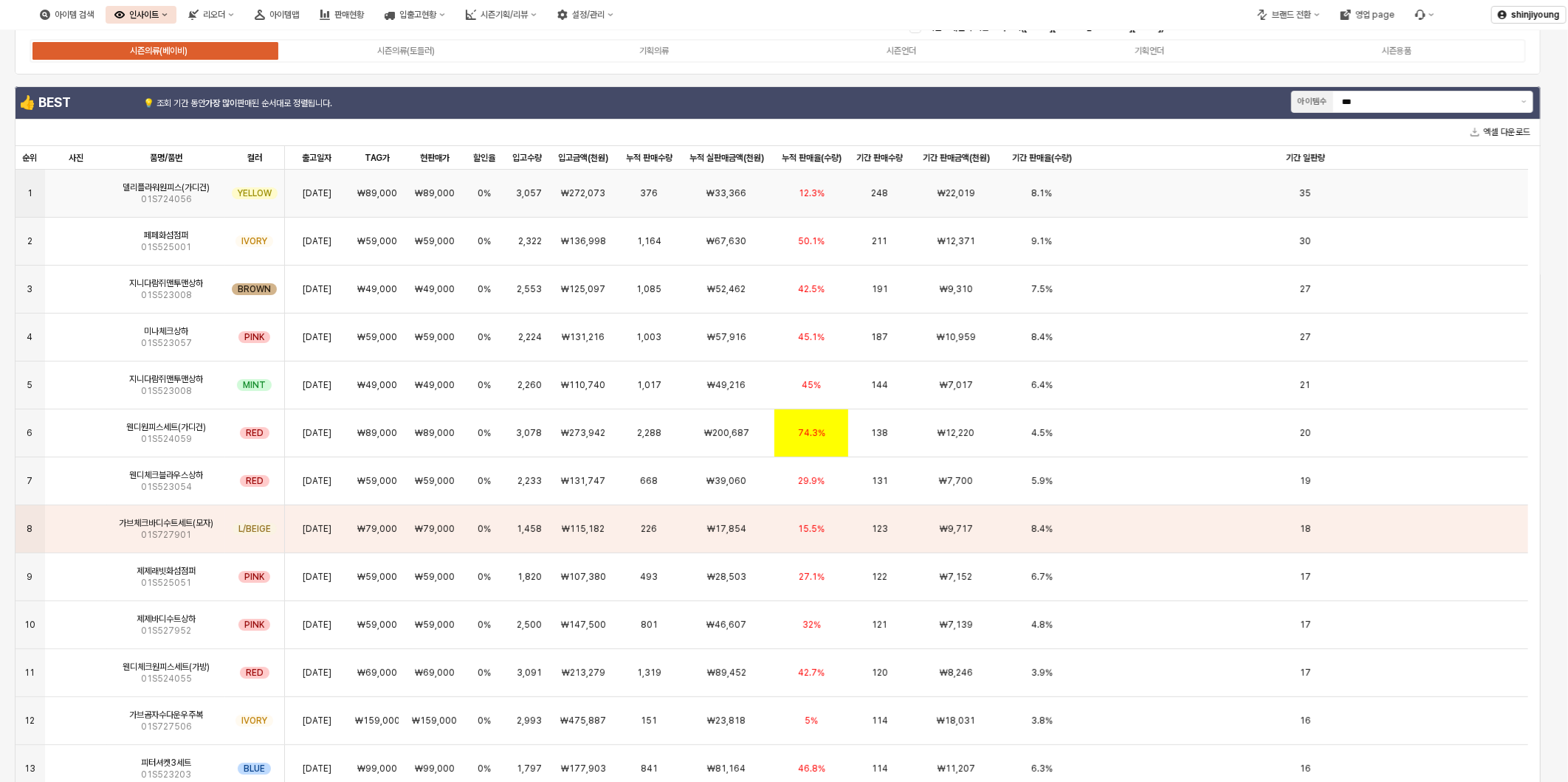
scroll to position [0, 0]
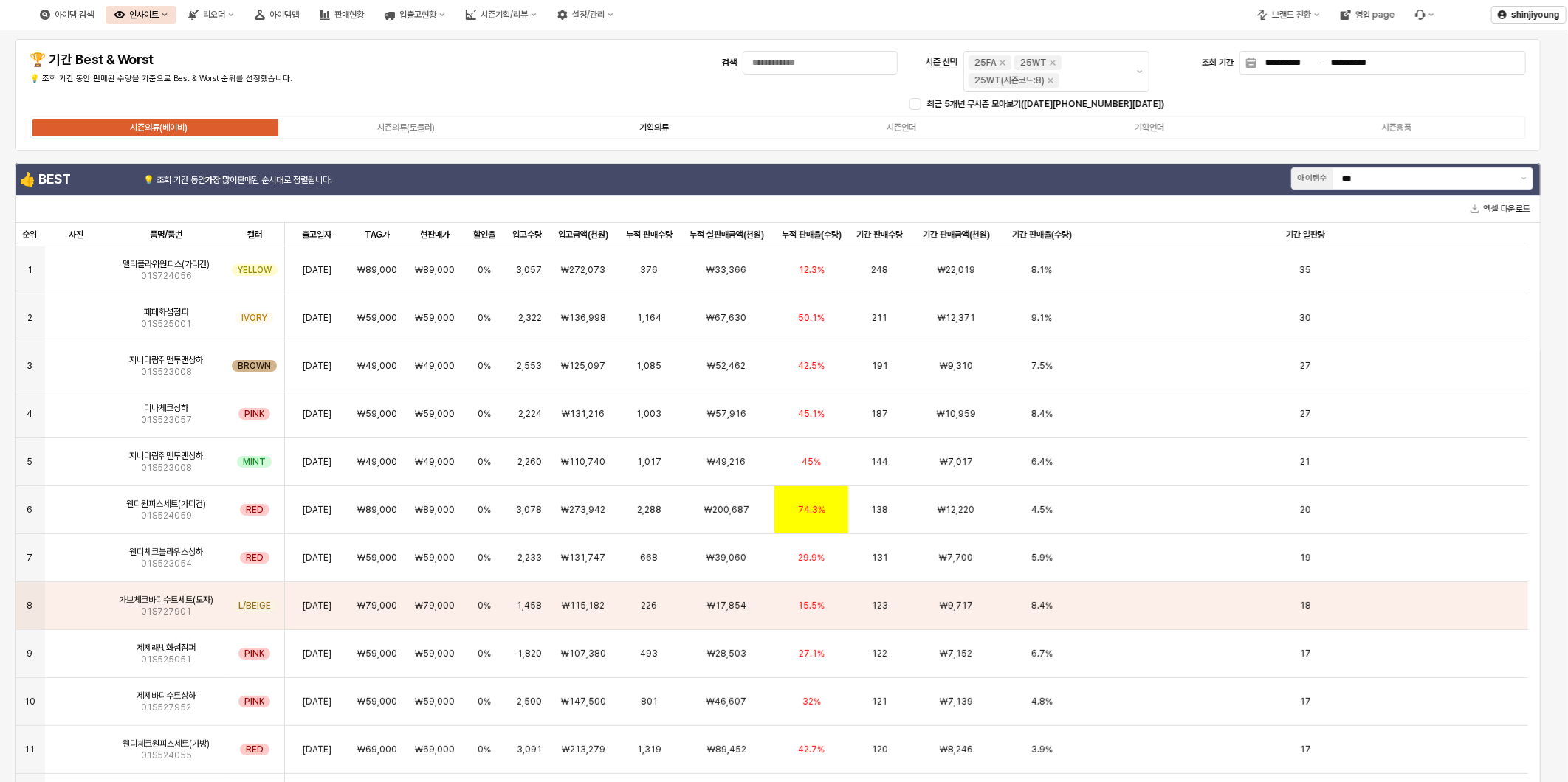
click at [652, 125] on div "기획의류" at bounding box center [654, 127] width 30 height 10
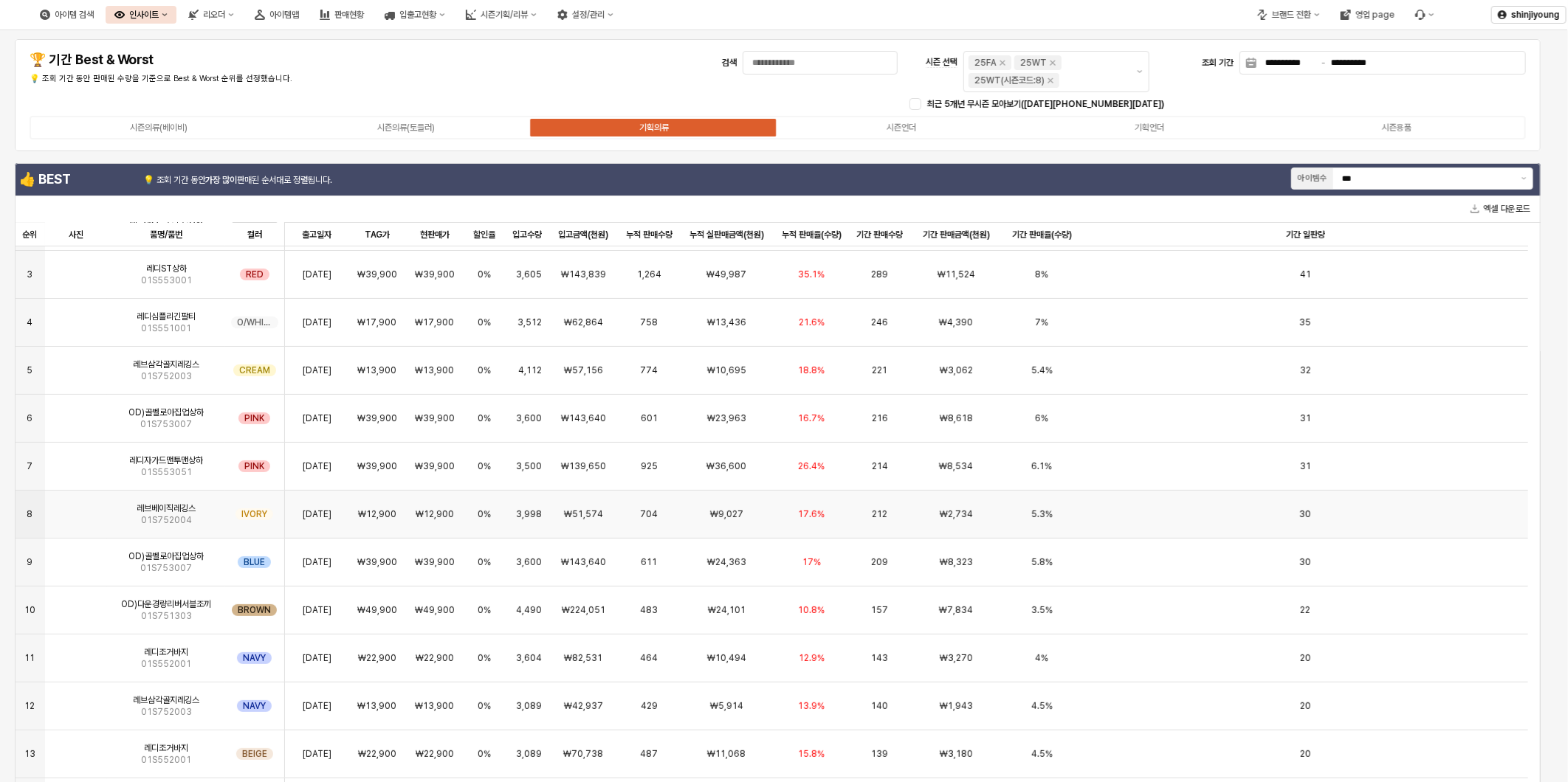
scroll to position [227, 0]
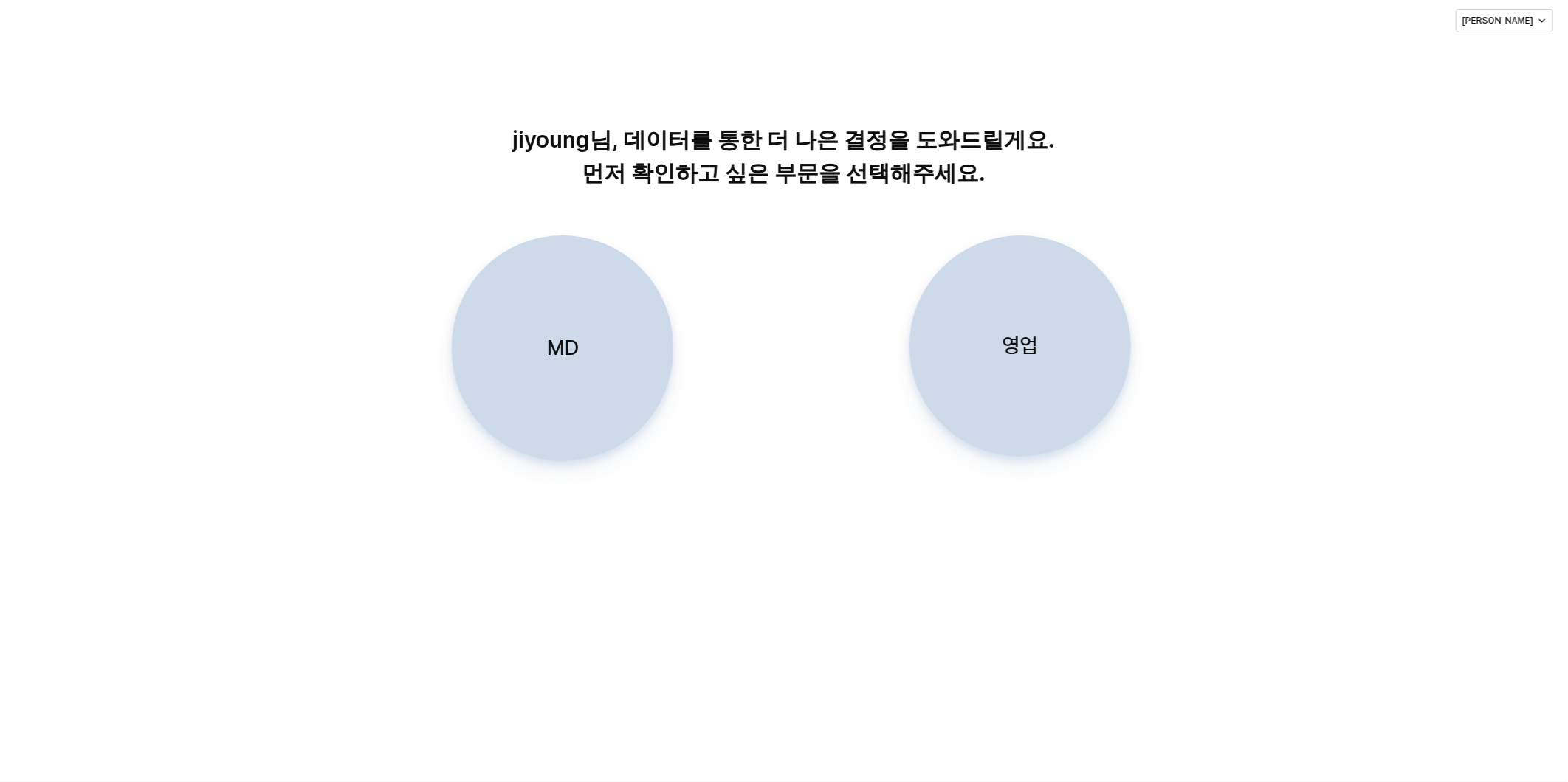
click at [570, 338] on p "MD" at bounding box center [562, 347] width 32 height 27
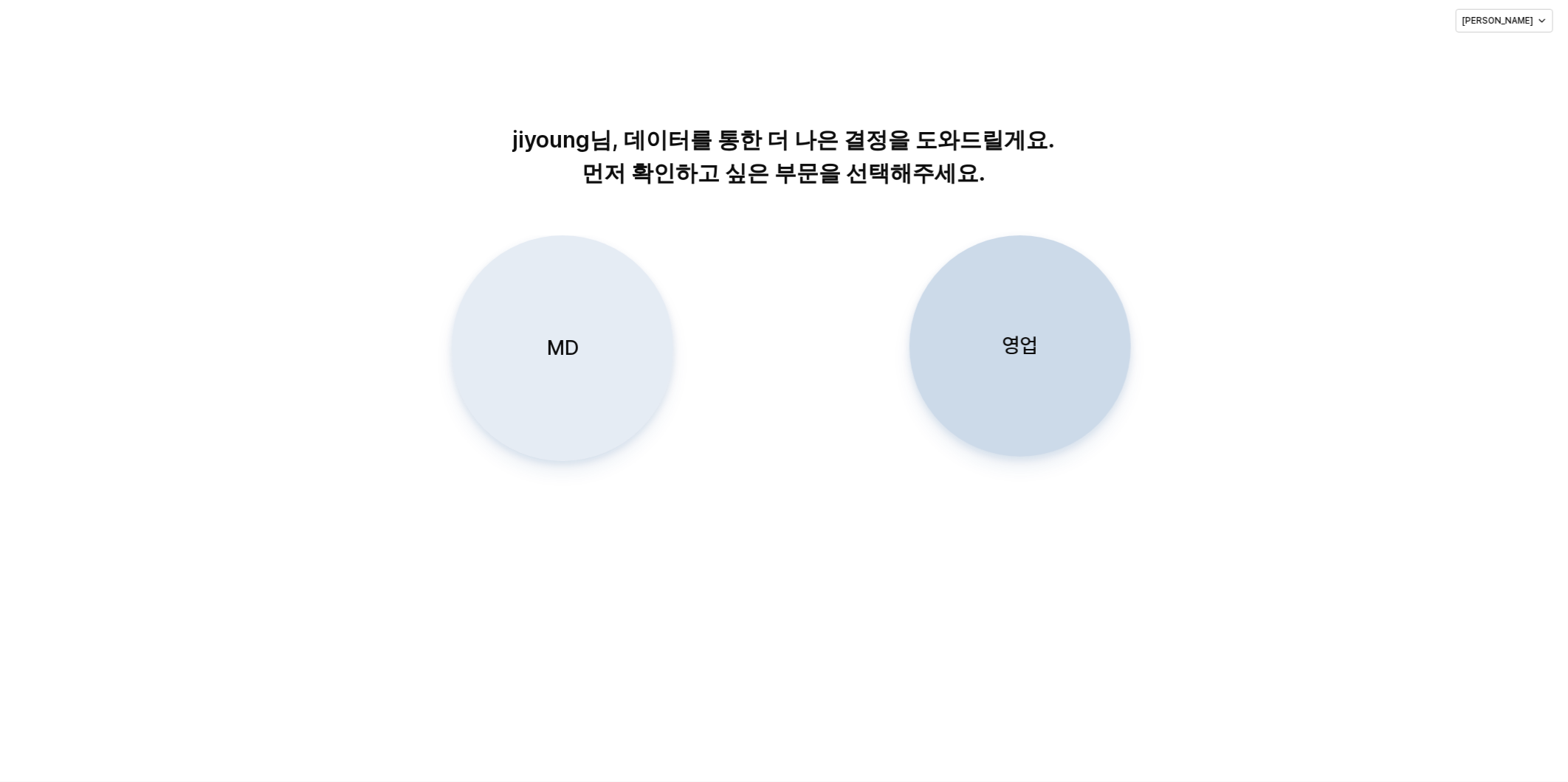
click at [562, 319] on div "MD" at bounding box center [562, 349] width 208 height 224
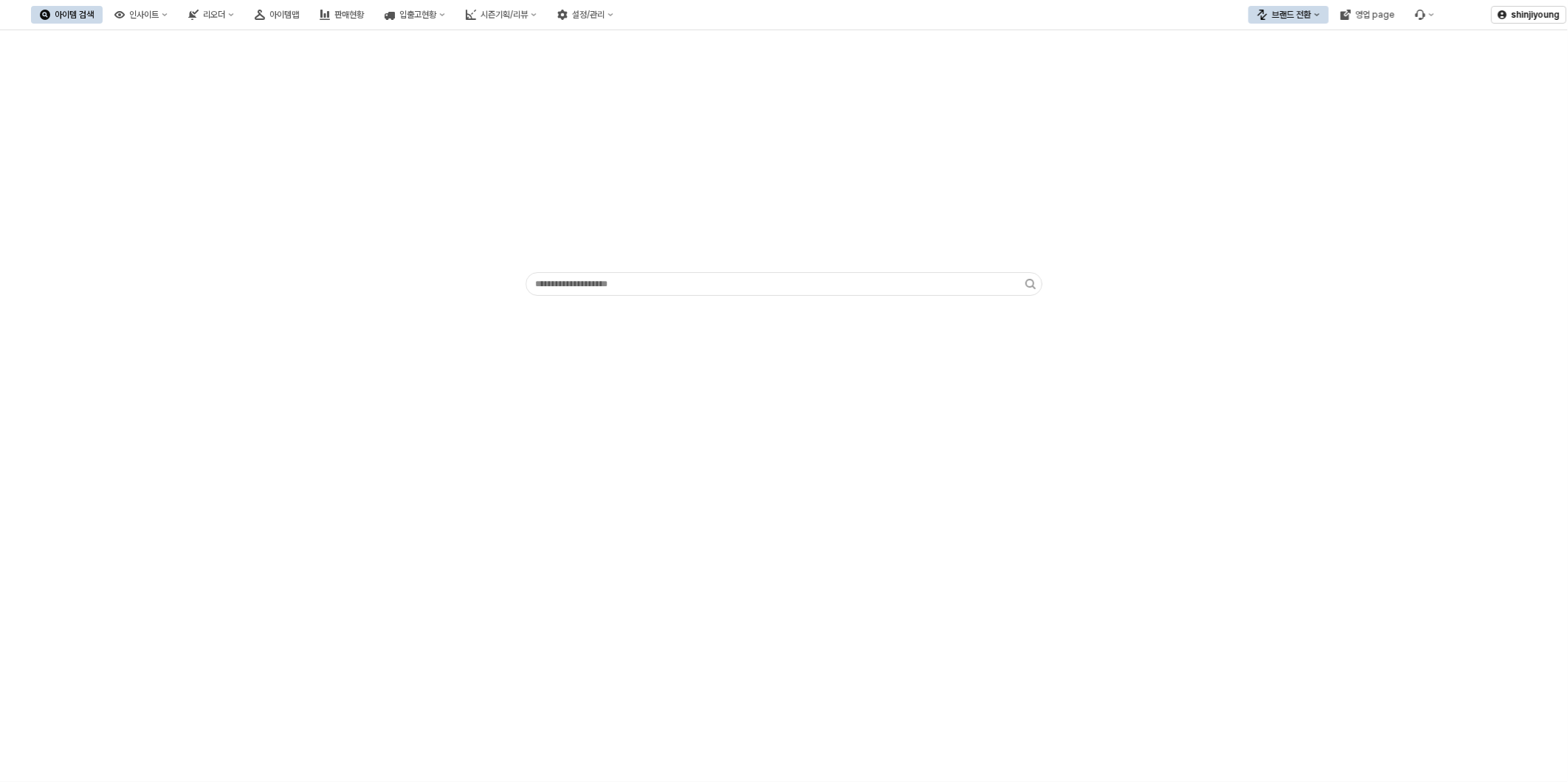
click at [308, 146] on div "App Frame" at bounding box center [784, 166] width 1550 height 260
click at [159, 15] on div "인사이트" at bounding box center [144, 14] width 30 height 10
click at [208, 112] on div "판매율 - 시즌" at bounding box center [220, 116] width 78 height 12
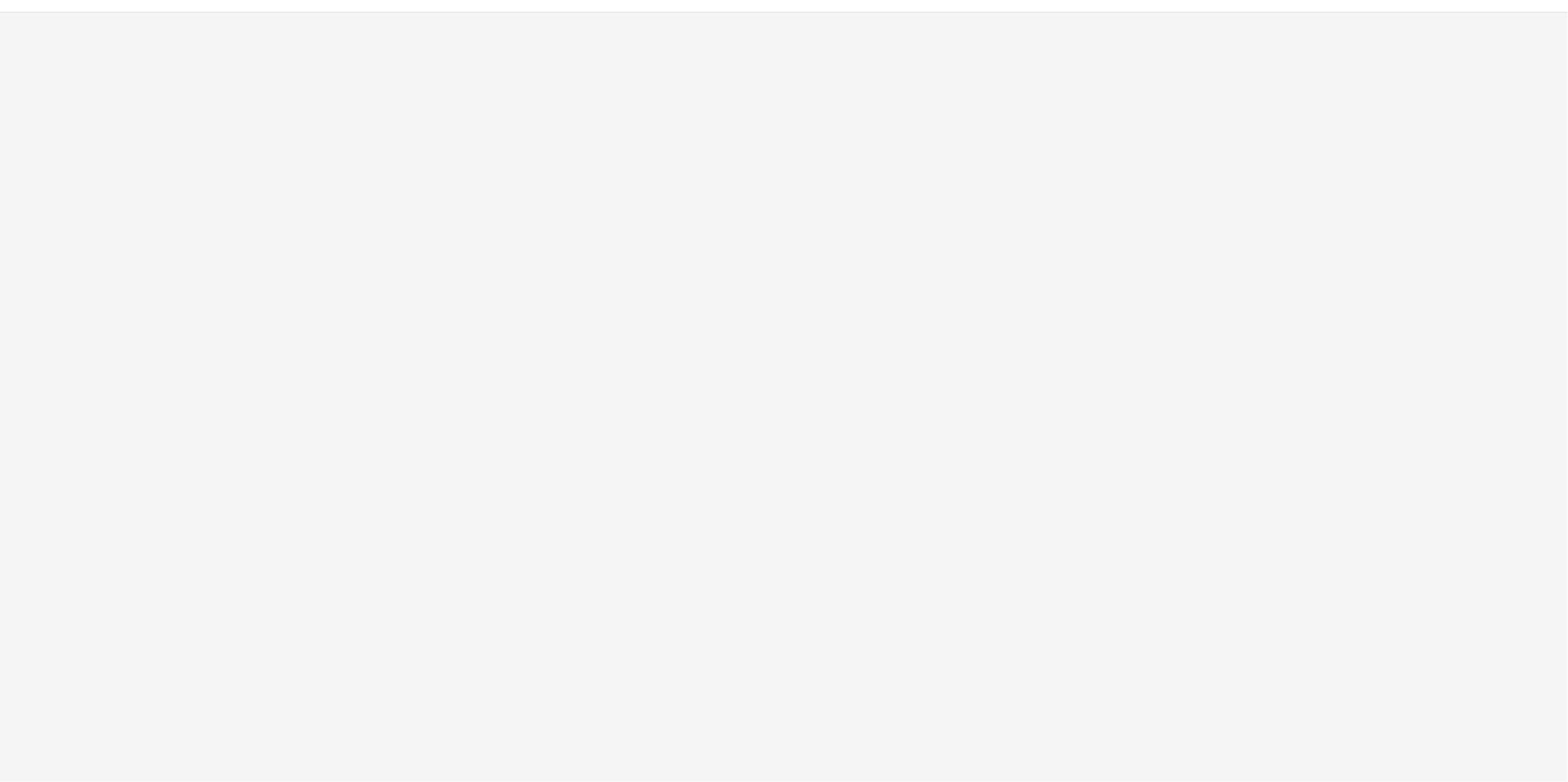
click at [1446, 490] on div "App Frame" at bounding box center [784, 398] width 1568 height 770
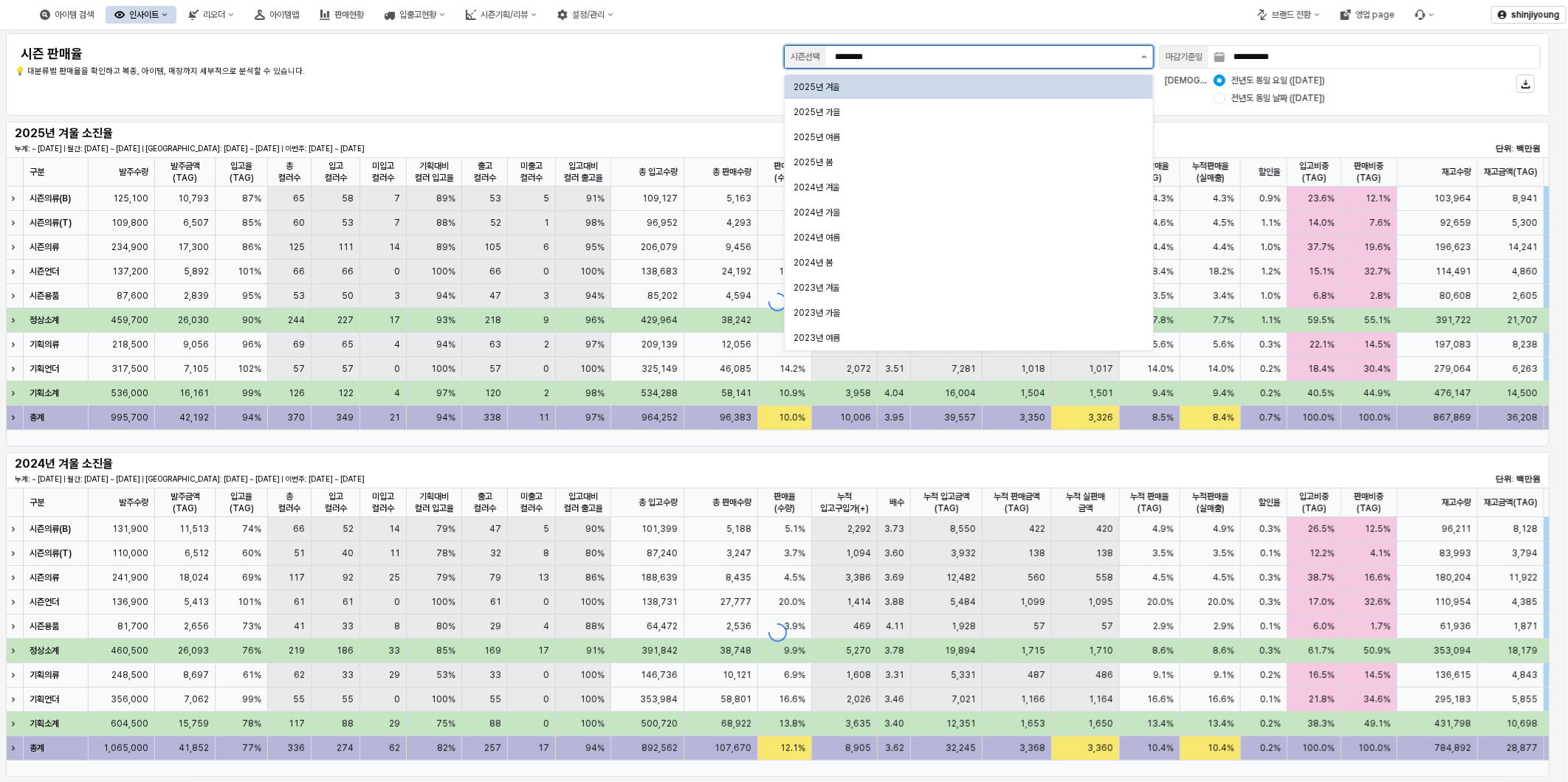
click at [1144, 56] on icon "제안 사항 표시" at bounding box center [1144, 57] width 6 height 3
click at [858, 111] on div "2025년 가을" at bounding box center [964, 112] width 341 height 12
type input "********"
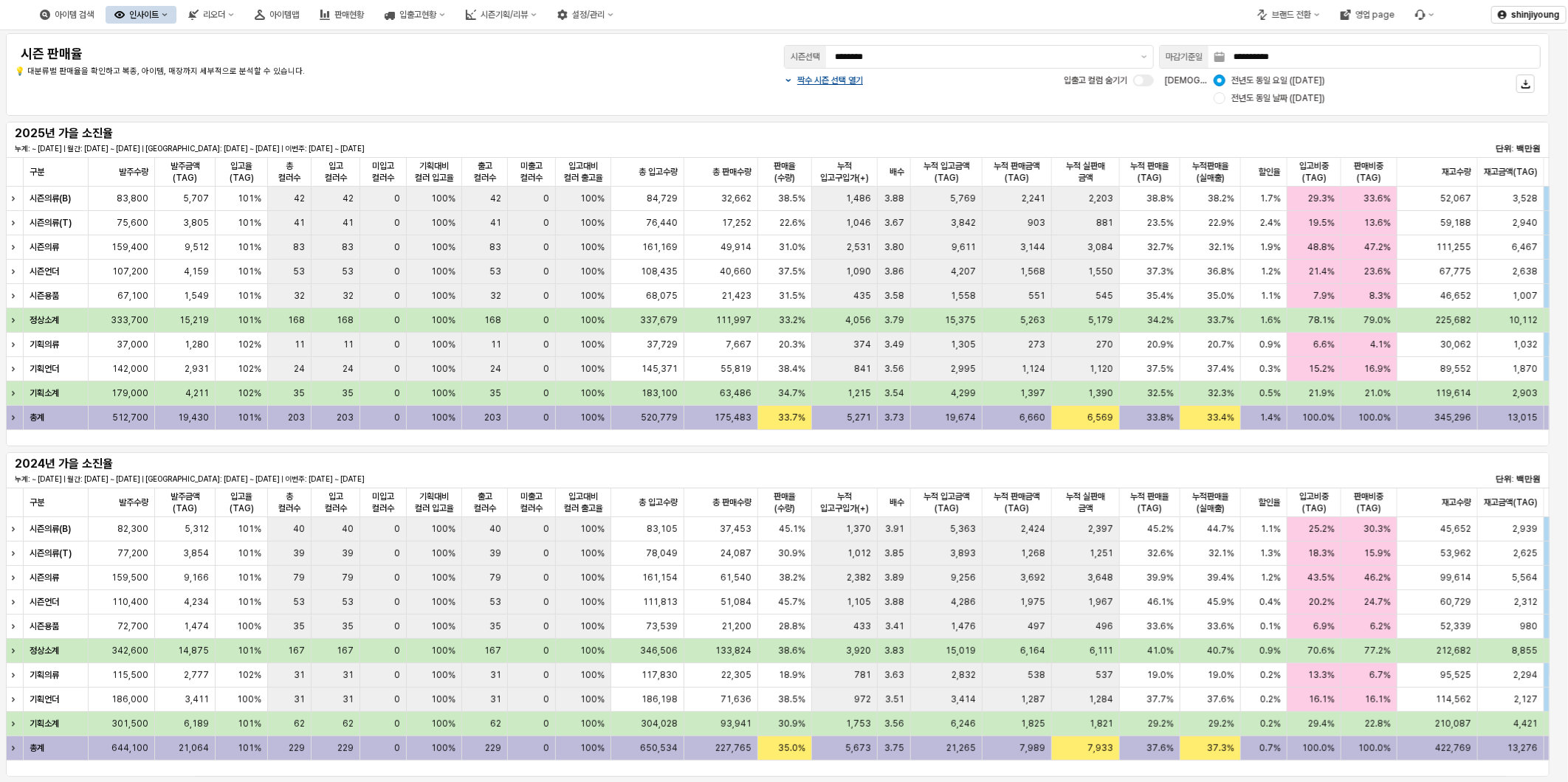
click at [596, 88] on div "**********" at bounding box center [778, 74] width 1526 height 65
click at [504, 82] on div "**********" at bounding box center [778, 74] width 1526 height 65
click at [378, 77] on p "💡 대분류별 판매율을 확인하고 복종, 아이템, 매장까지 세부적으로 분석할 수 있습니다." at bounding box center [332, 72] width 636 height 13
click at [1325, 100] on span "전년도 동일 날짜 (2024-09-29)" at bounding box center [1278, 97] width 94 height 12
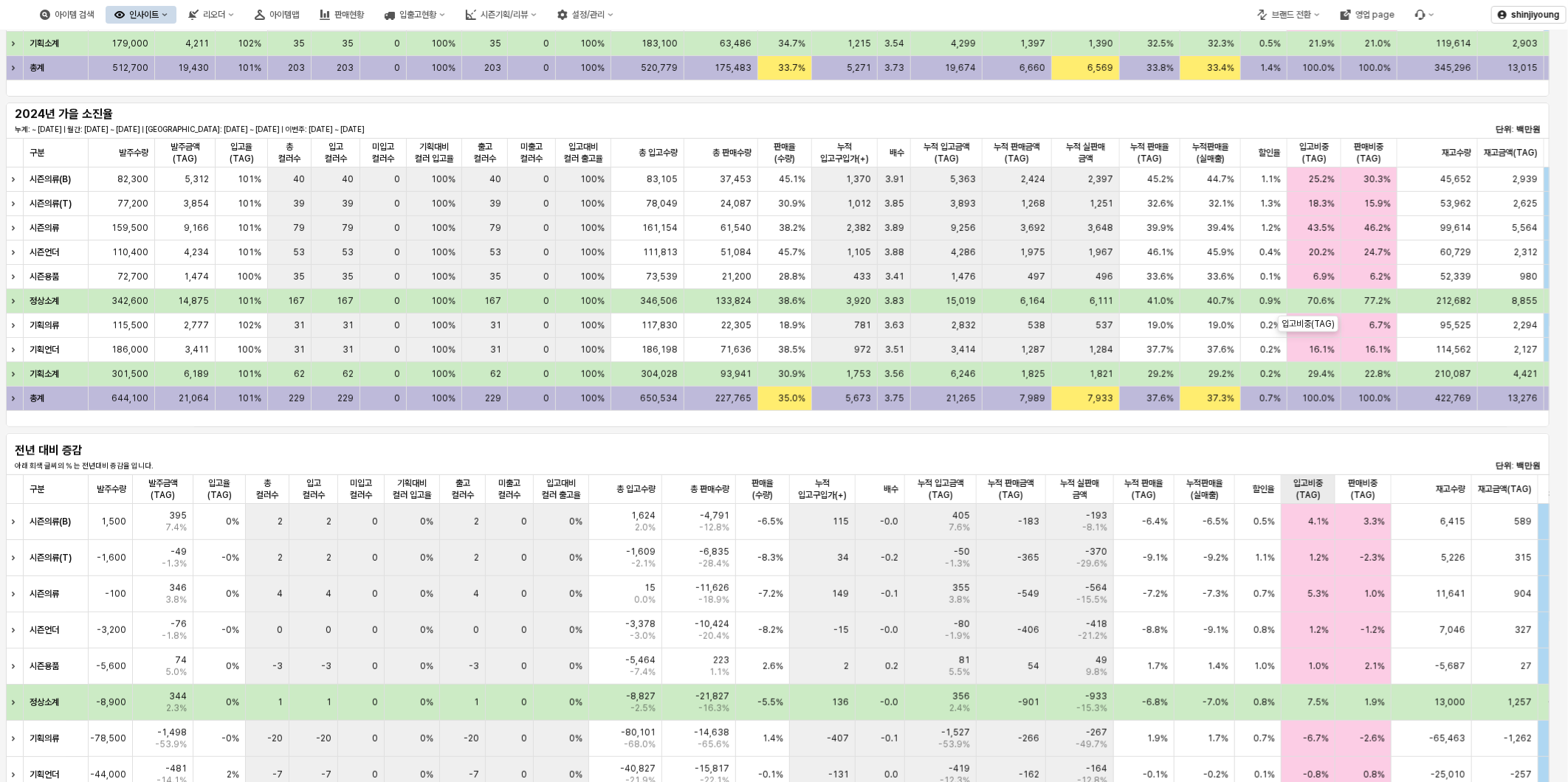
scroll to position [492, 0]
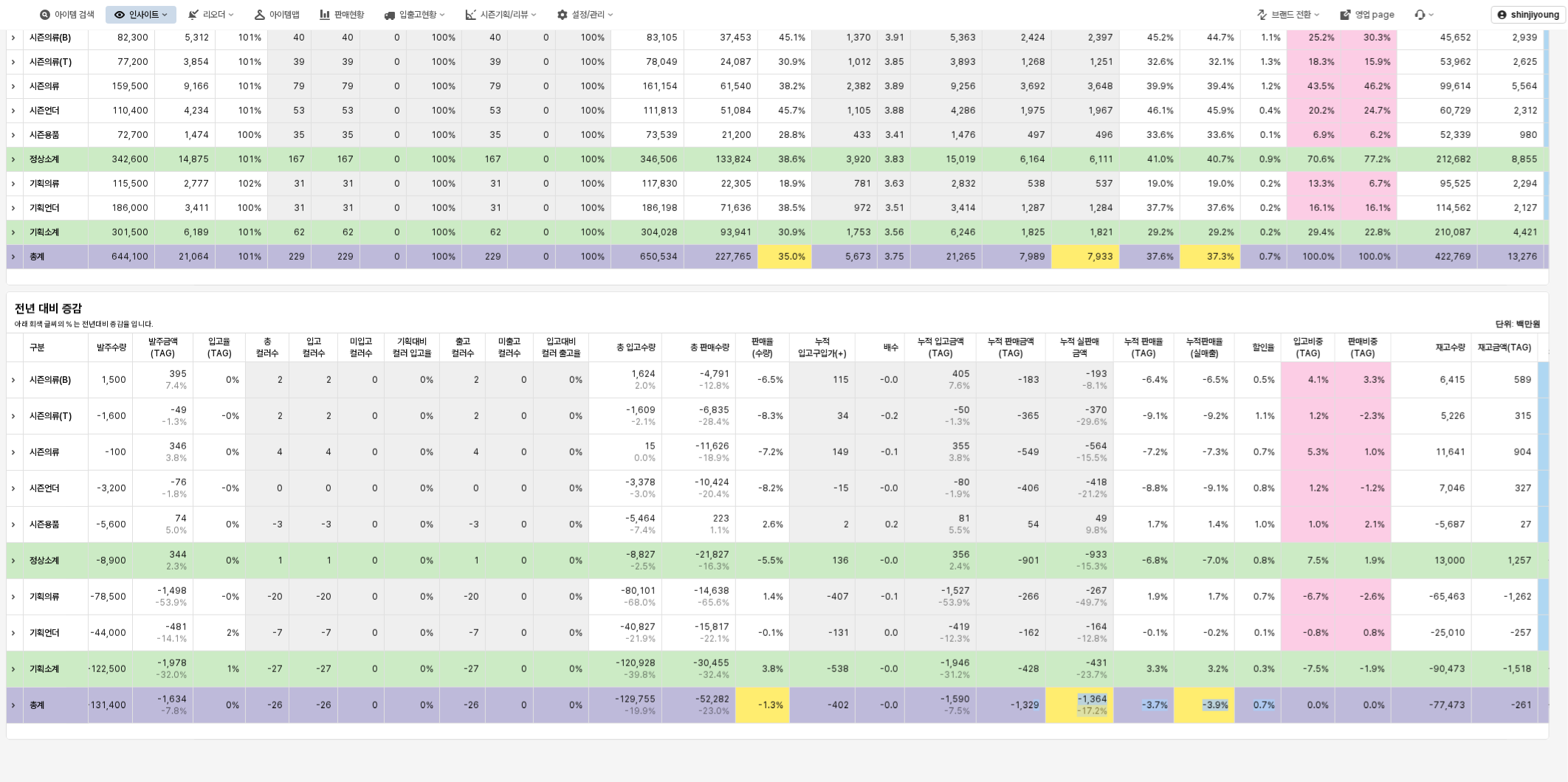
drag, startPoint x: 1035, startPoint y: 736, endPoint x: 1300, endPoint y: 728, distance: 265.1
click at [1300, 728] on div "구분 구분 발주수량 발주수량 발주금액(TAG) 발주금액(TAG) 입고율(TAG) 입고율(TAG) 총 컬러수 총 컬러수 입고 컬러수 입고 컬러수…" at bounding box center [778, 536] width 1544 height 407
click at [1037, 737] on div "구분 구분 발주수량 발주수량 발주금액(TAG) 발주금액(TAG) 입고율(TAG) 입고율(TAG) 총 컬러수 총 컬러수 입고 컬러수 입고 컬러수…" at bounding box center [778, 536] width 1544 height 407
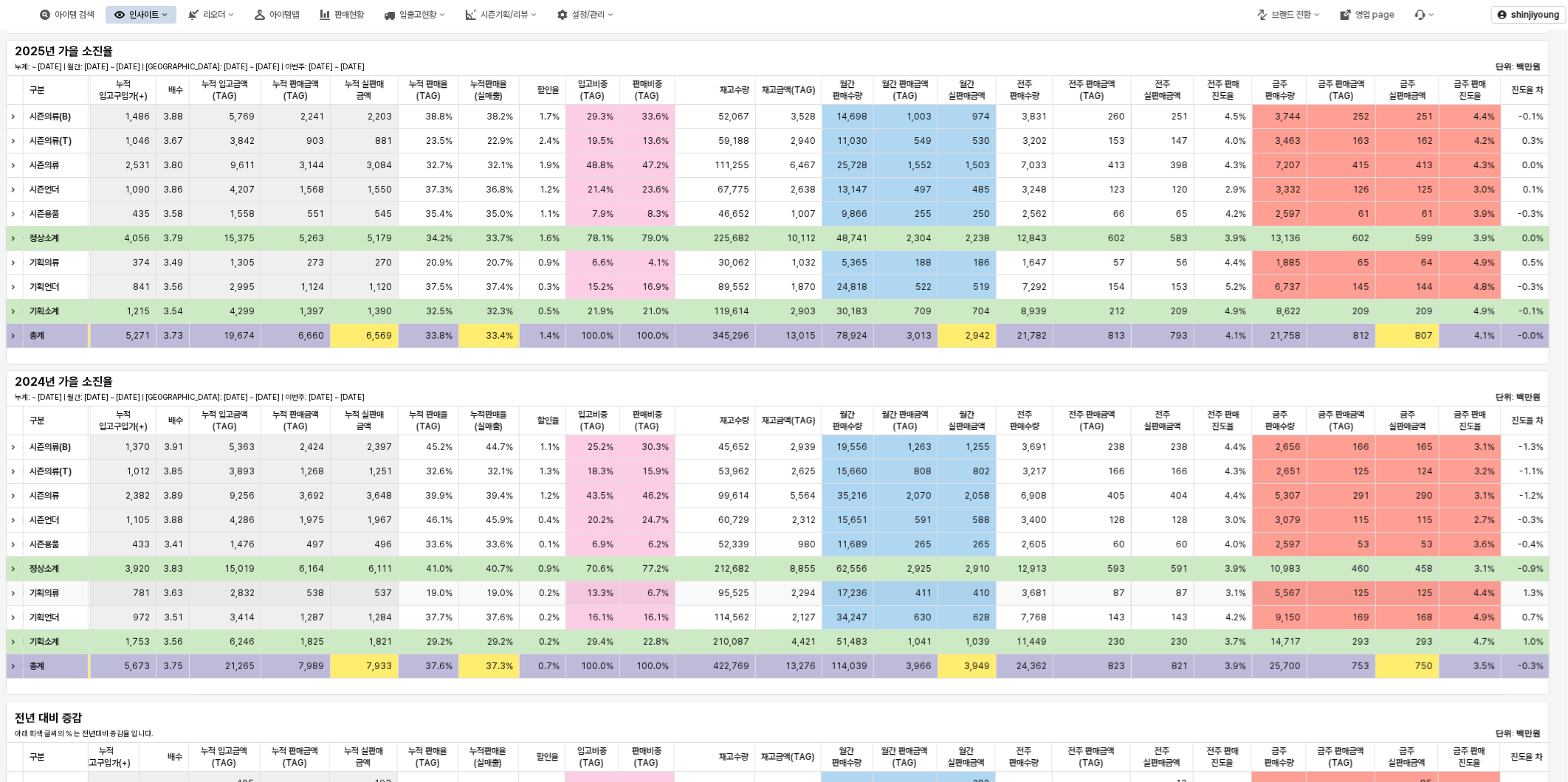
scroll to position [0, 0]
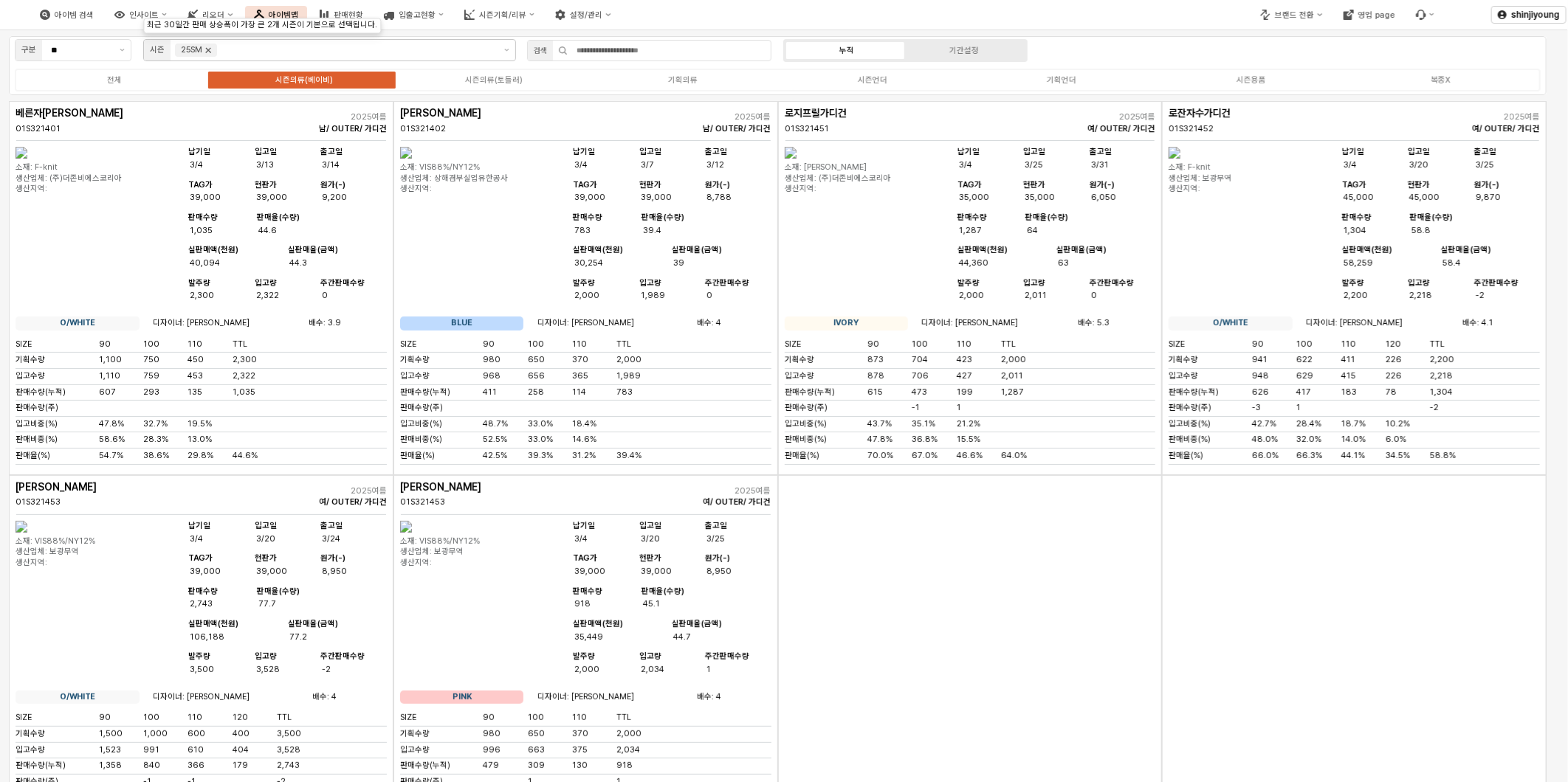
click at [204, 47] on icon "Remove 25SM" at bounding box center [208, 50] width 12 height 12
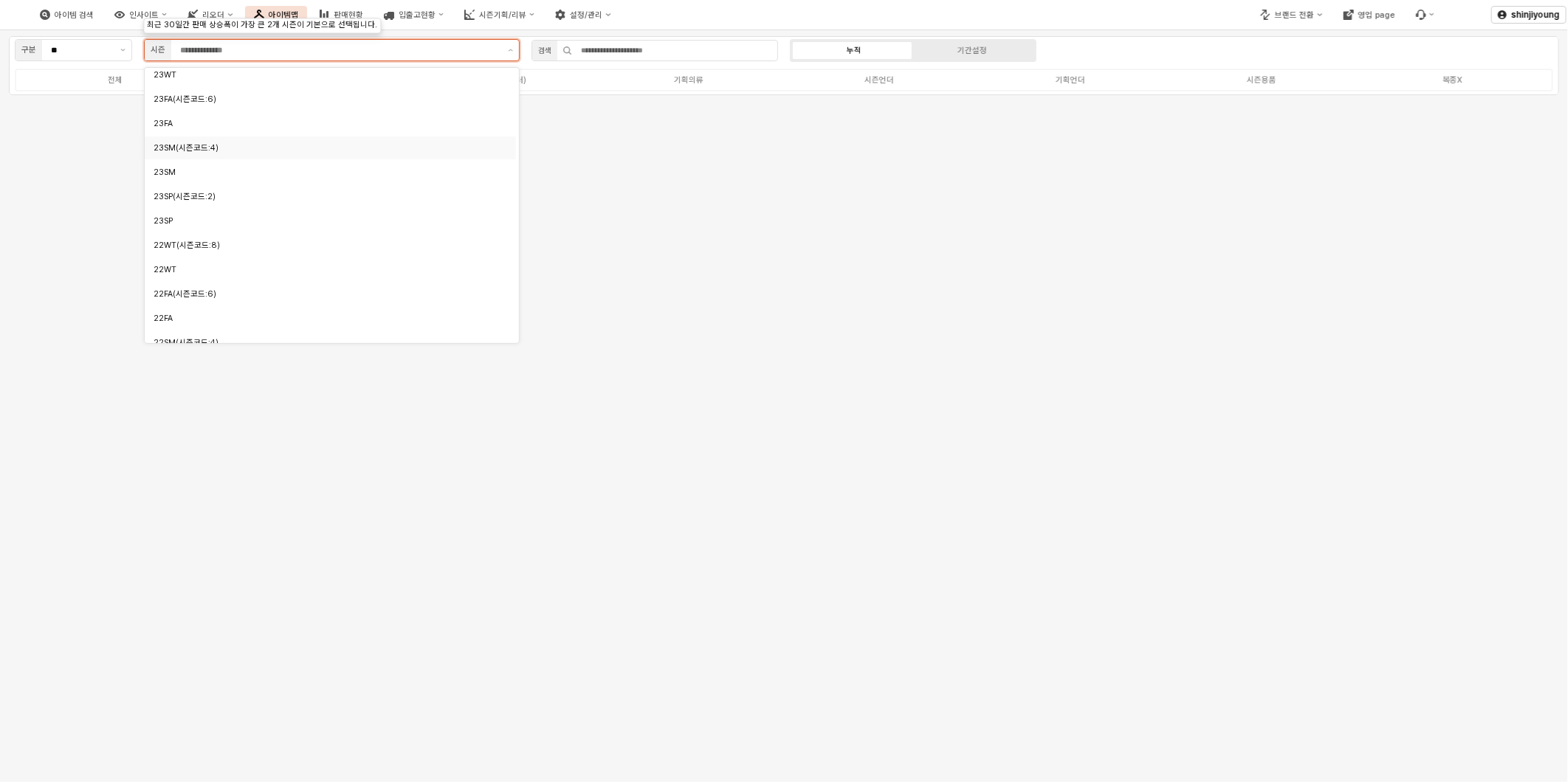
scroll to position [573, 0]
click at [178, 163] on div "23FA" at bounding box center [327, 163] width 345 height 11
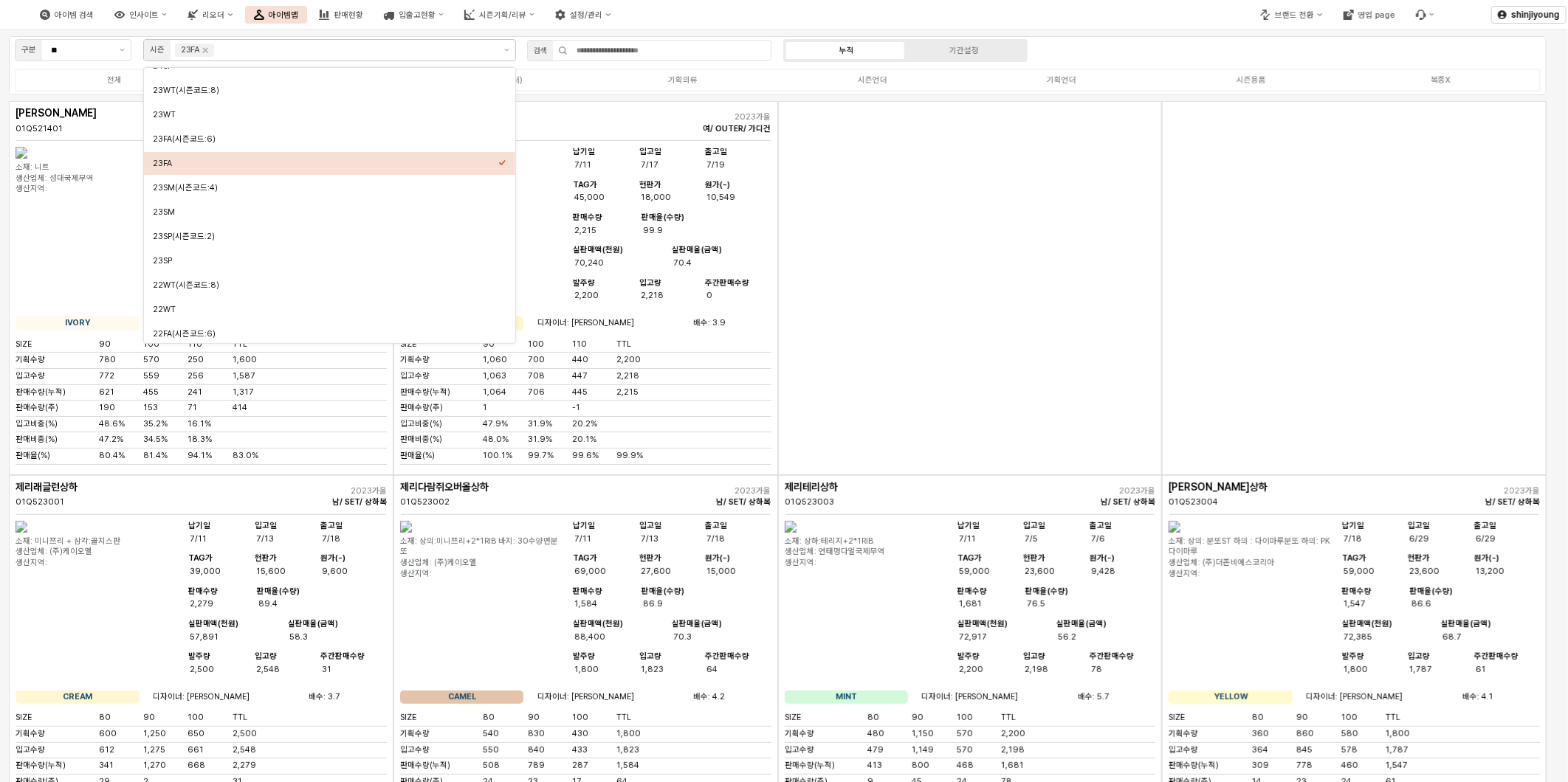
click at [972, 59] on div "누적 기간설정" at bounding box center [905, 50] width 244 height 23
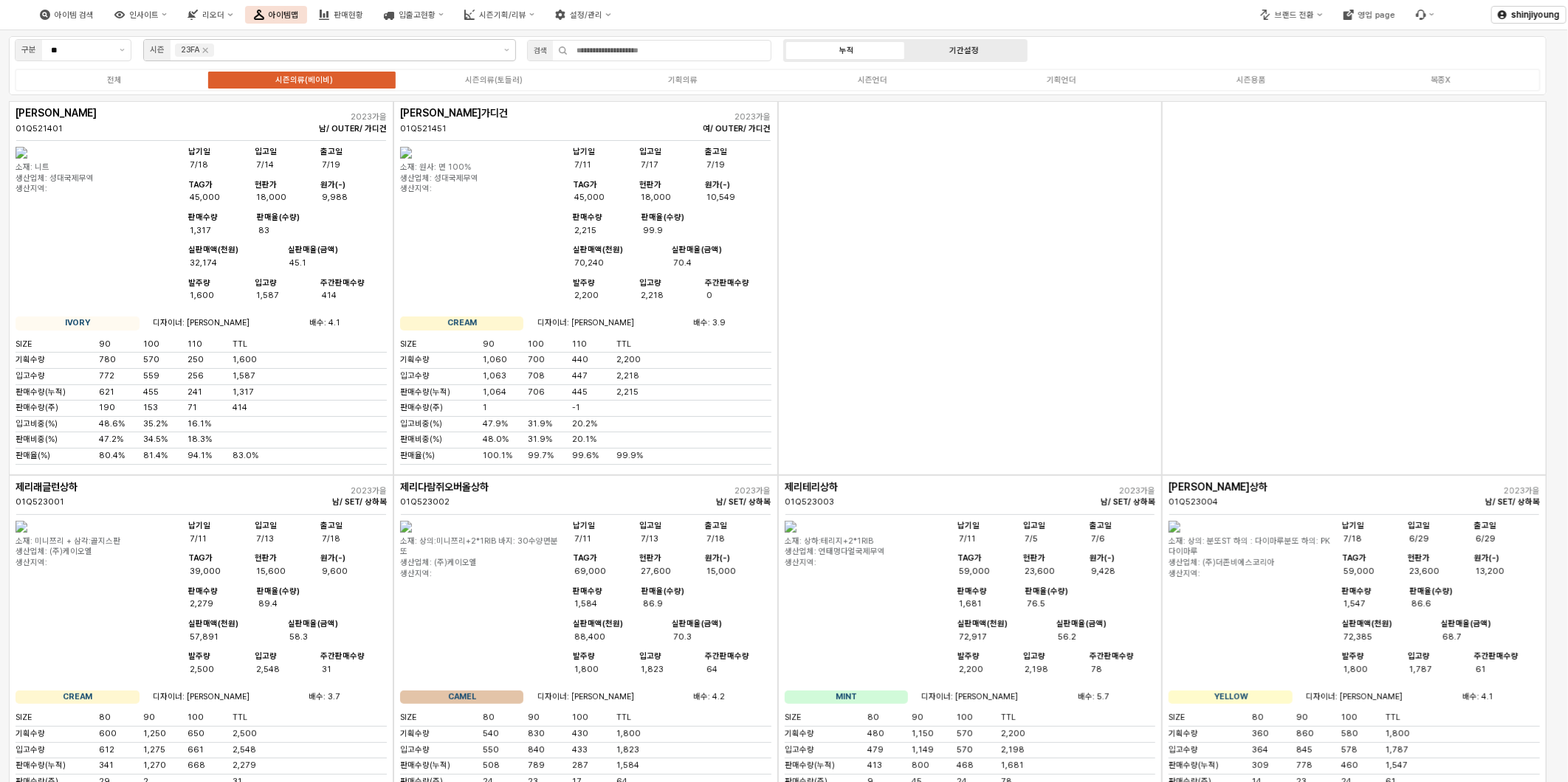
click at [972, 53] on div "기간설정" at bounding box center [964, 50] width 30 height 9
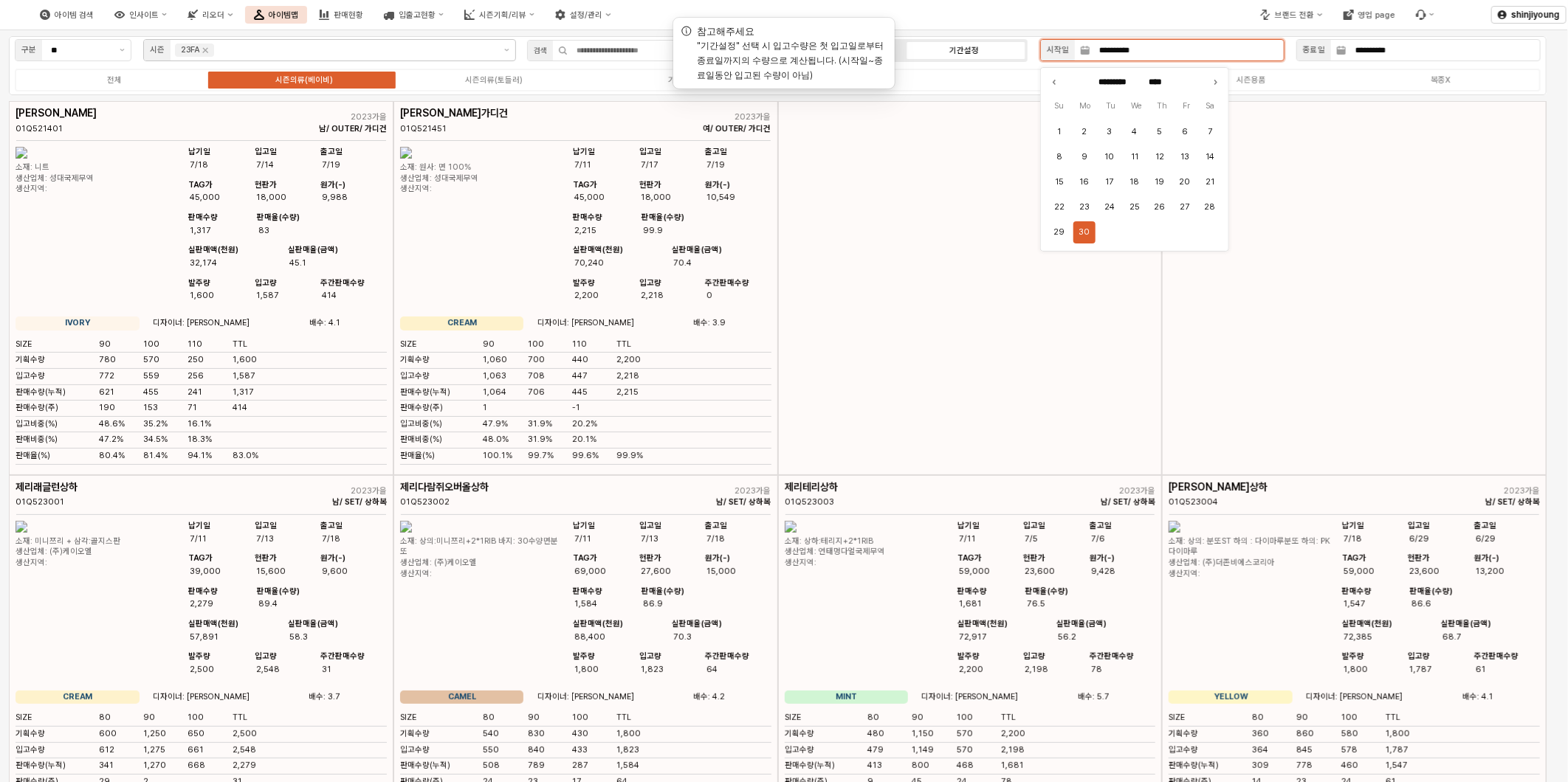
drag, startPoint x: 1091, startPoint y: 50, endPoint x: 1465, endPoint y: 68, distance: 374.4
click at [1465, 68] on div "**********" at bounding box center [778, 66] width 1537 height 59
type input "*"
type input "****"
type input "********"
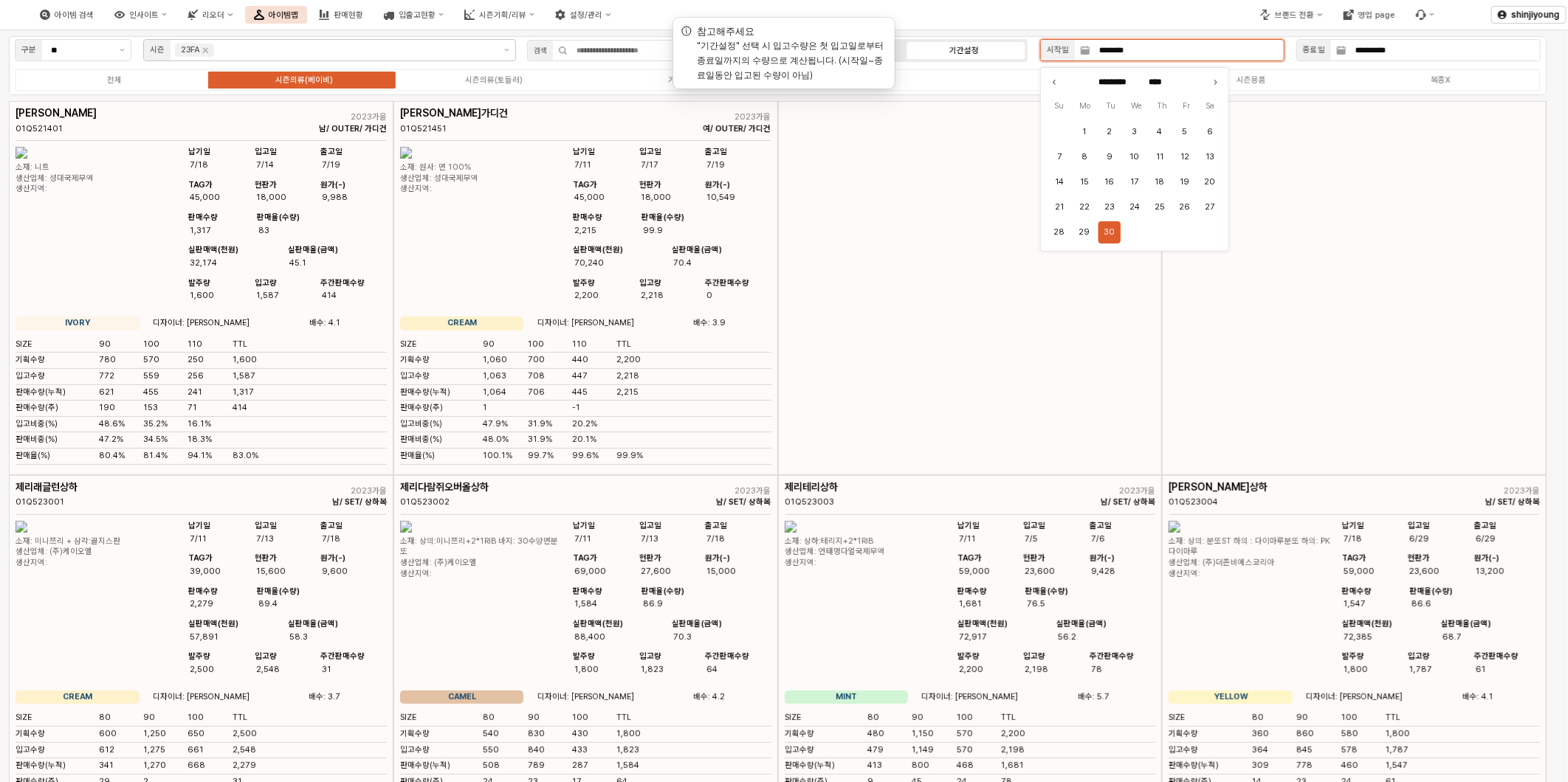
type input "*******"
type input "****"
click at [1060, 122] on button "1" at bounding box center [1060, 132] width 22 height 22
type input "**********"
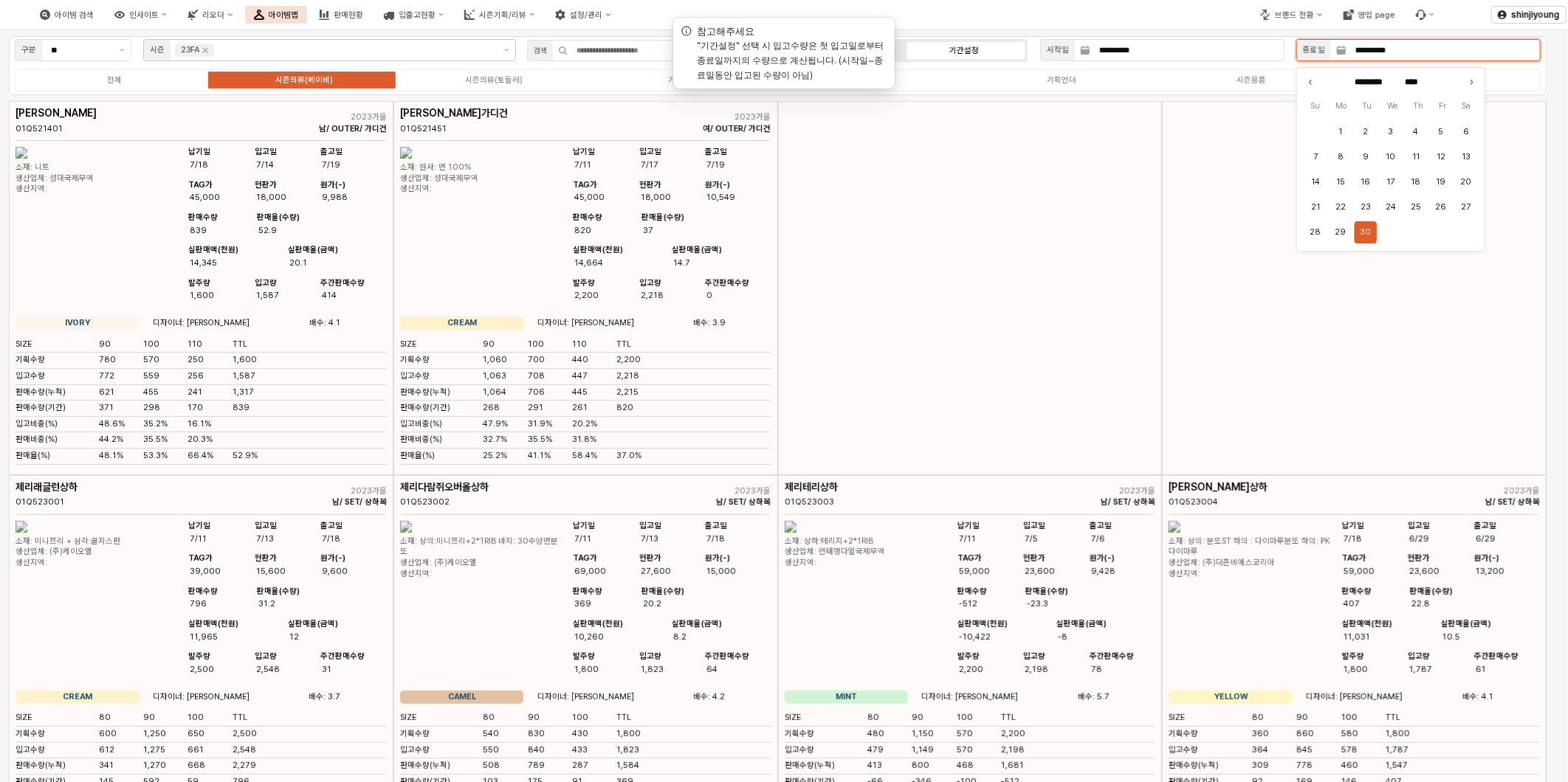
drag, startPoint x: 1356, startPoint y: 50, endPoint x: 1769, endPoint y: 52, distance: 413.0
click at [1567, 52] on html "**********" at bounding box center [784, 391] width 1568 height 782
type input "********"
type input "****"
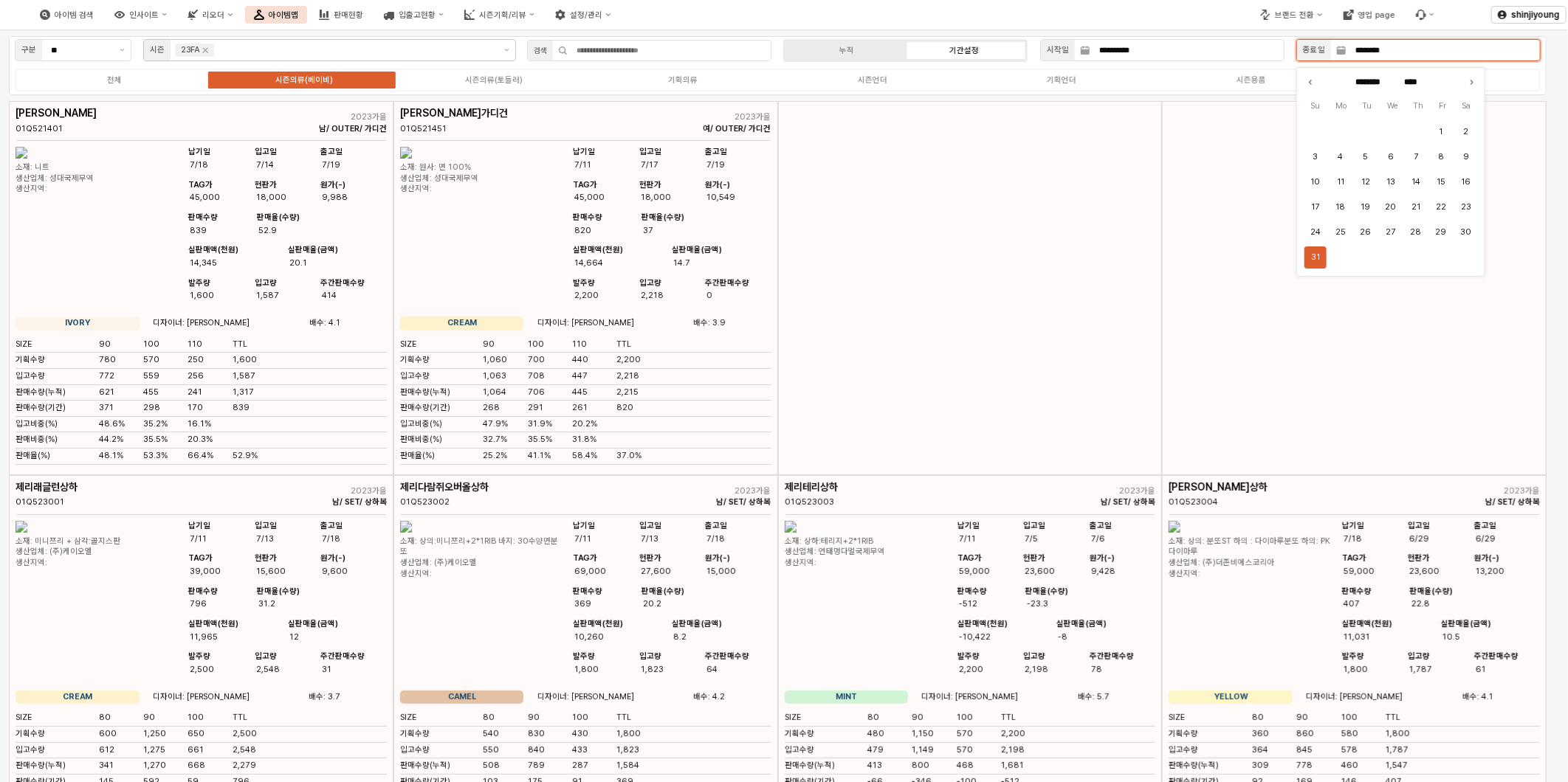
click at [1318, 256] on button "31" at bounding box center [1316, 258] width 22 height 22
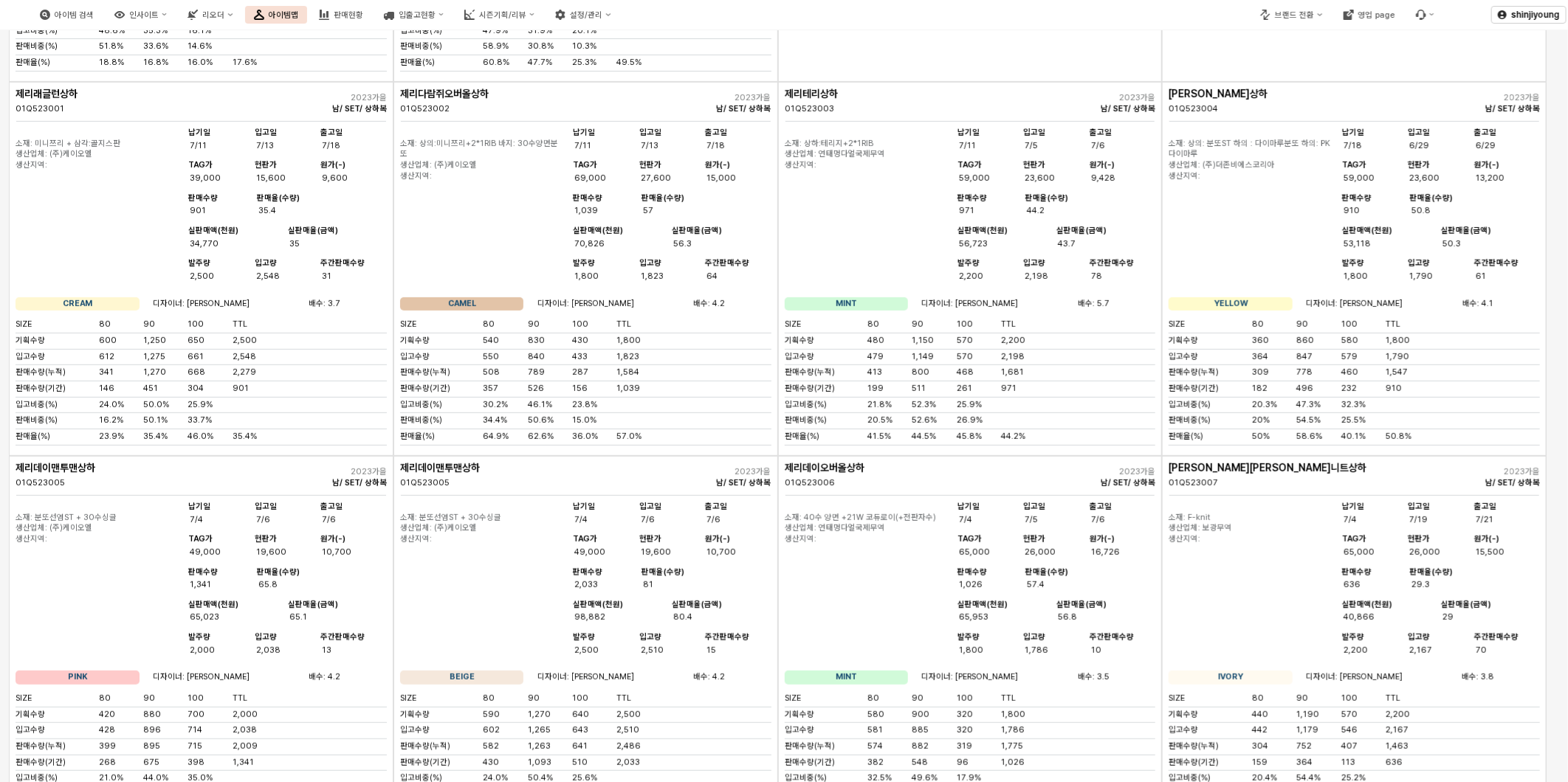
scroll to position [410, 0]
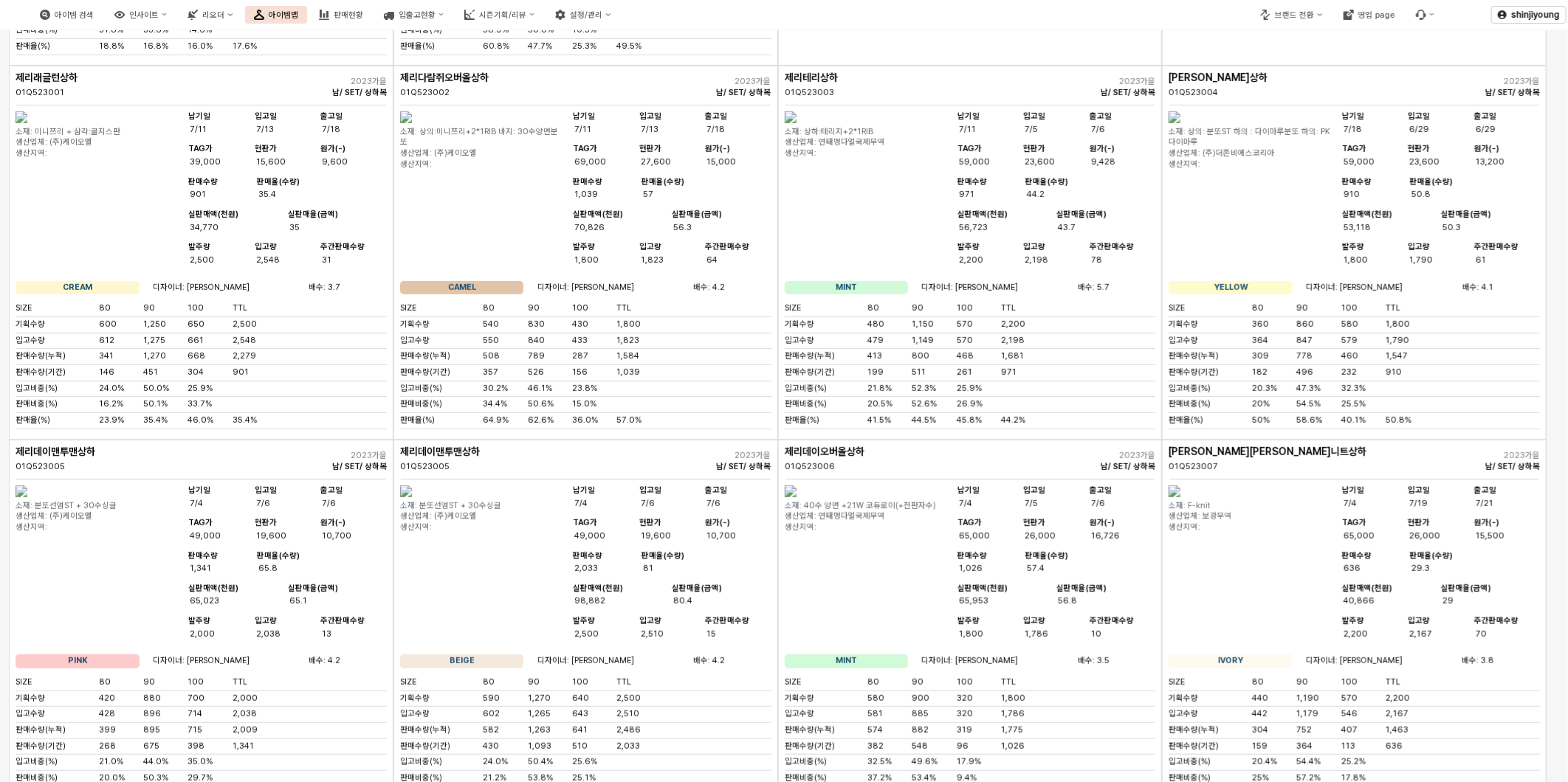
type input "**********"
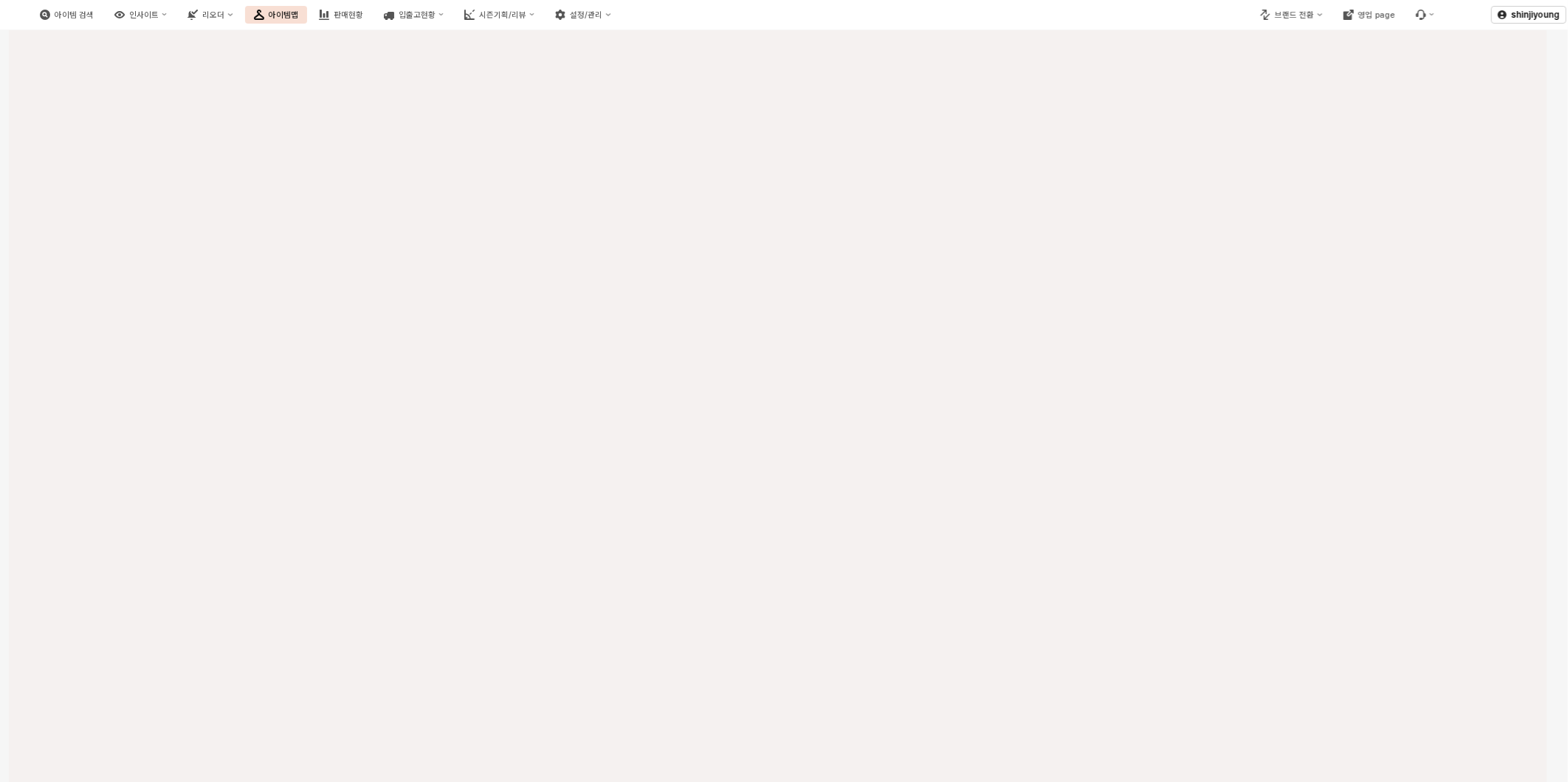
scroll to position [0, 0]
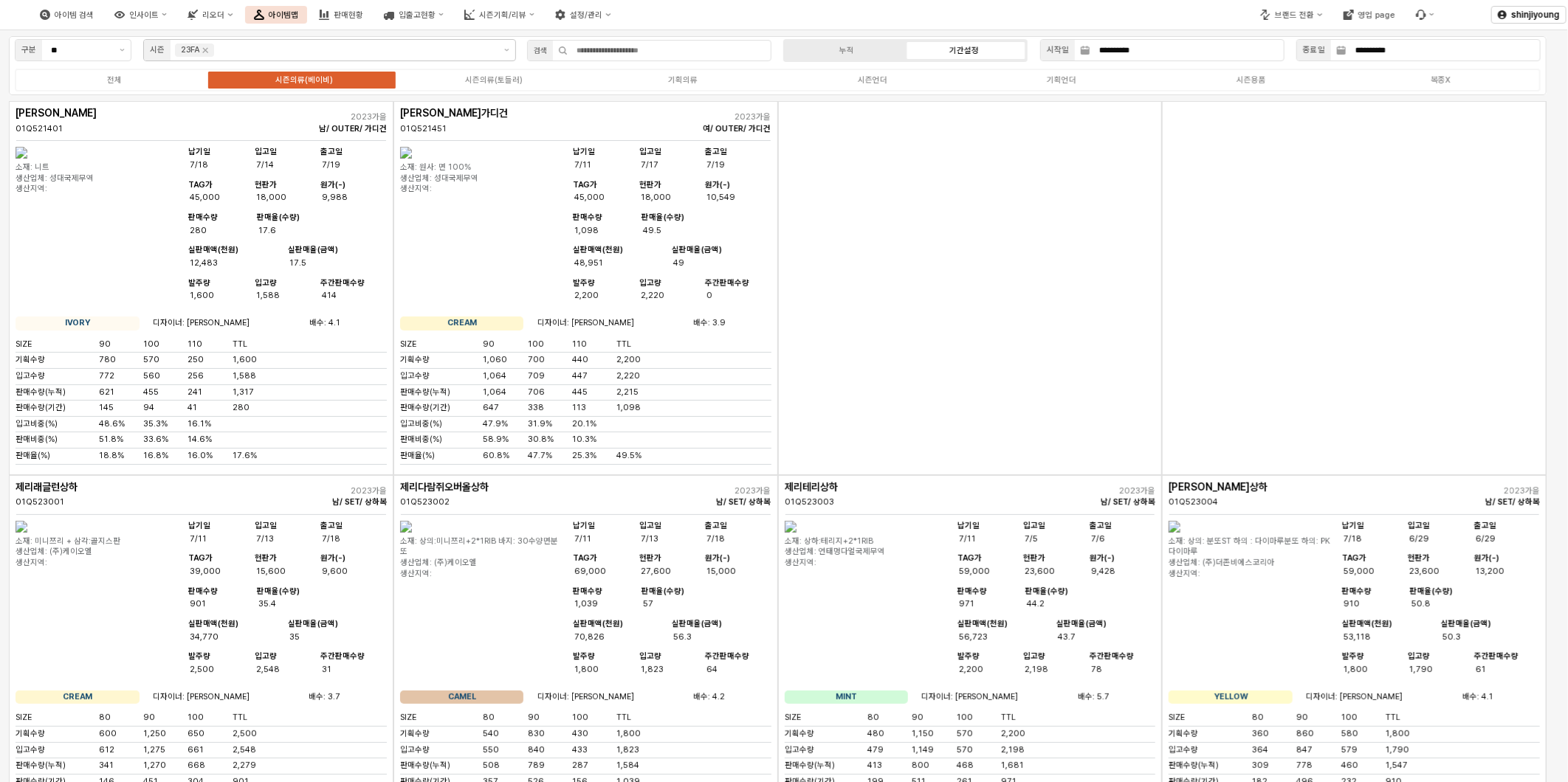
drag, startPoint x: 1148, startPoint y: 454, endPoint x: 912, endPoint y: 302, distance: 280.7
click at [912, 302] on div "App Frame" at bounding box center [970, 288] width 385 height 374
click at [495, 80] on div "시즌의류(토들러)" at bounding box center [494, 80] width 58 height 9
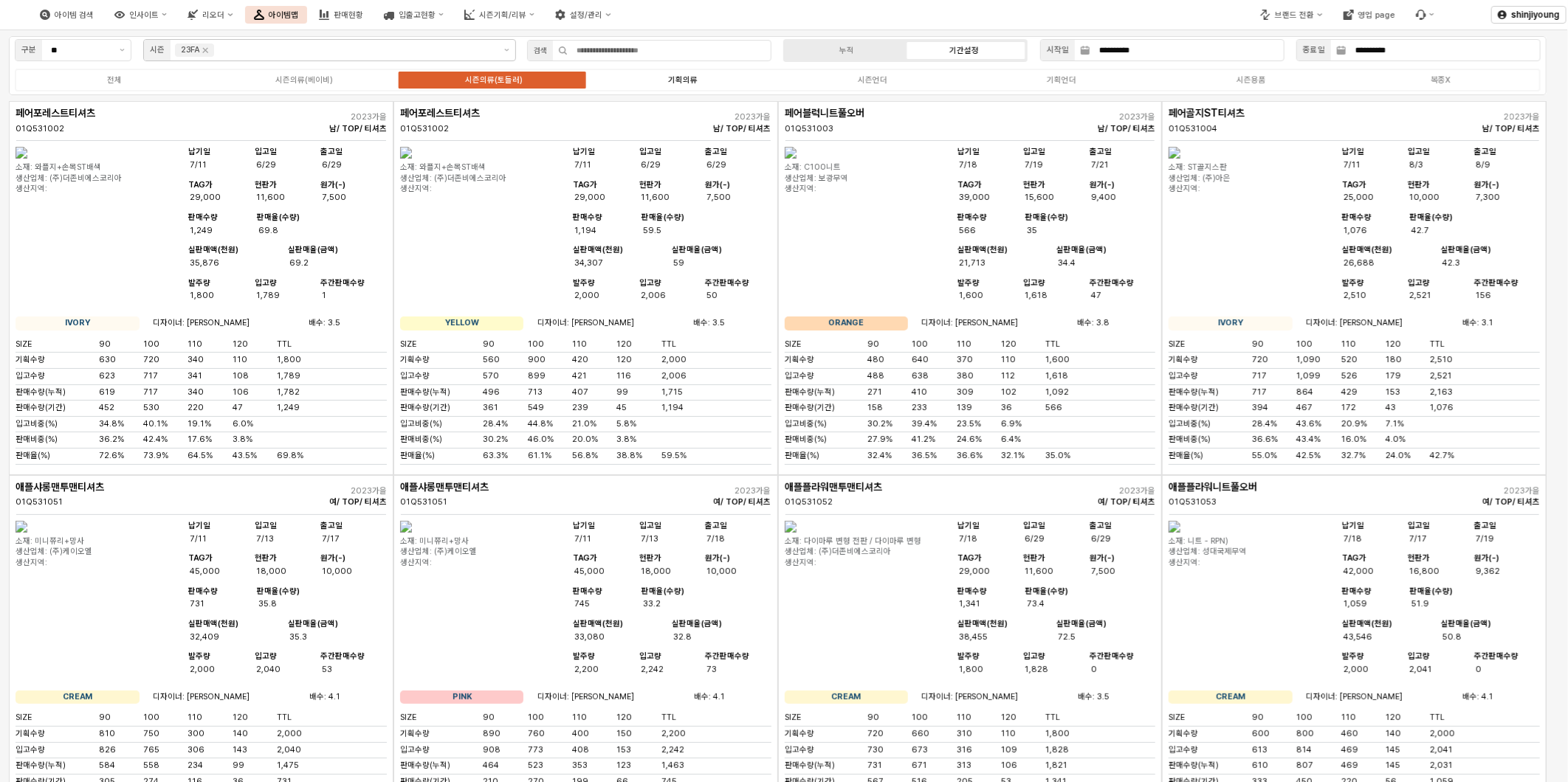
click at [685, 82] on div "기획의류" at bounding box center [683, 80] width 30 height 9
click at [873, 79] on div "시즌언더" at bounding box center [873, 80] width 30 height 9
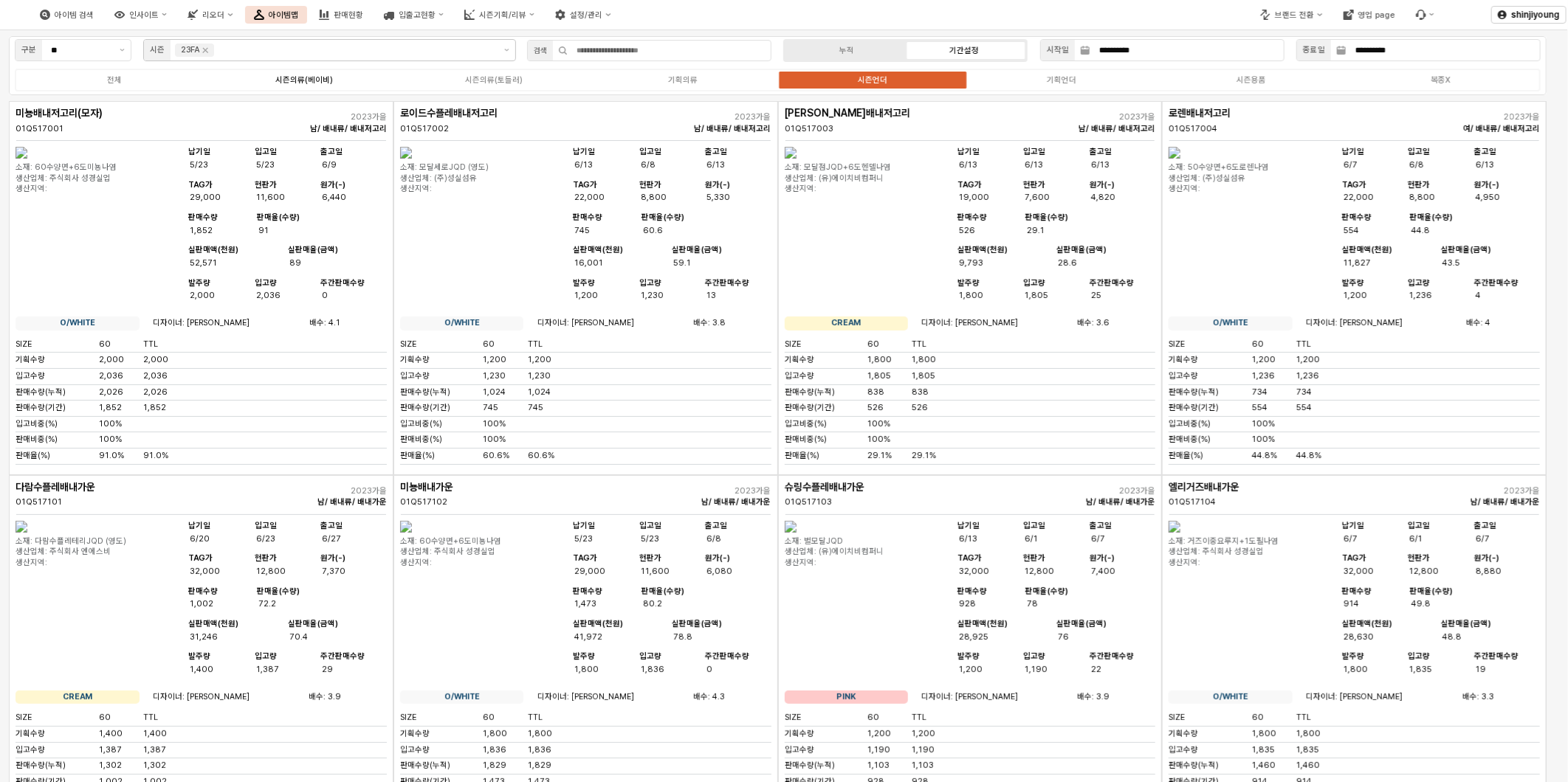
click at [305, 82] on div "시즌의류(베이비)" at bounding box center [304, 80] width 58 height 9
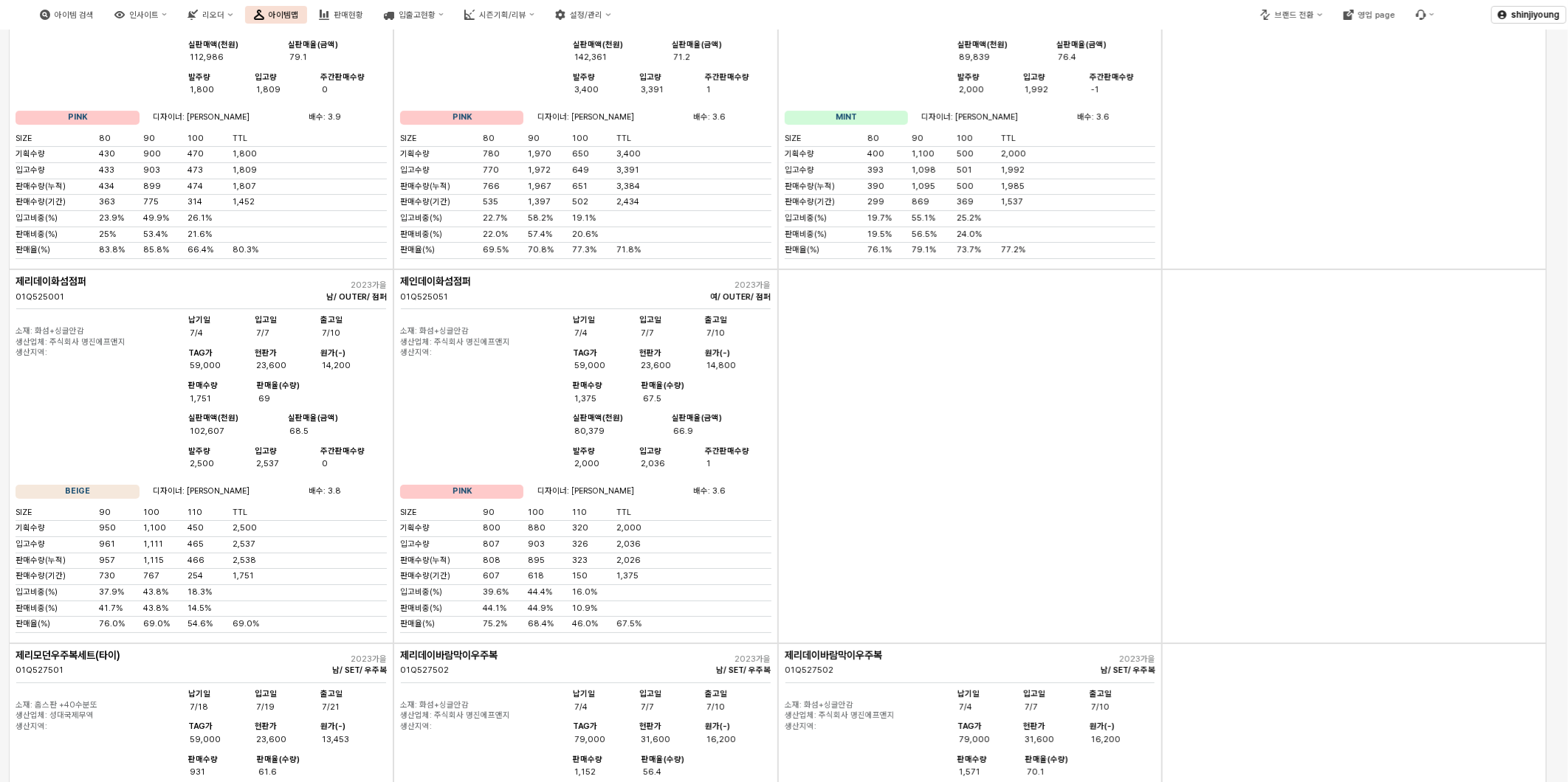
scroll to position [2953, 0]
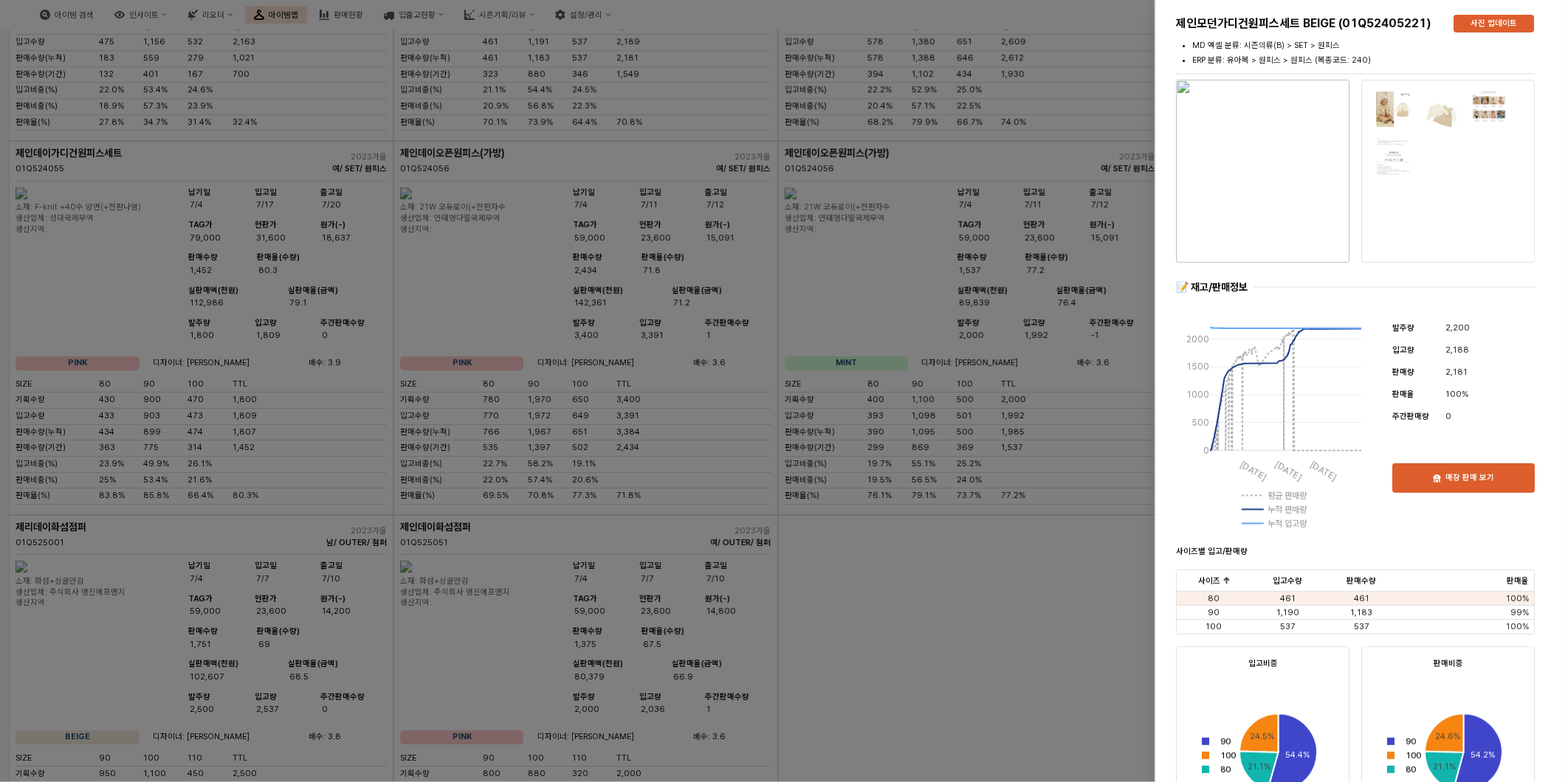
click at [973, 40] on div at bounding box center [784, 391] width 1568 height 782
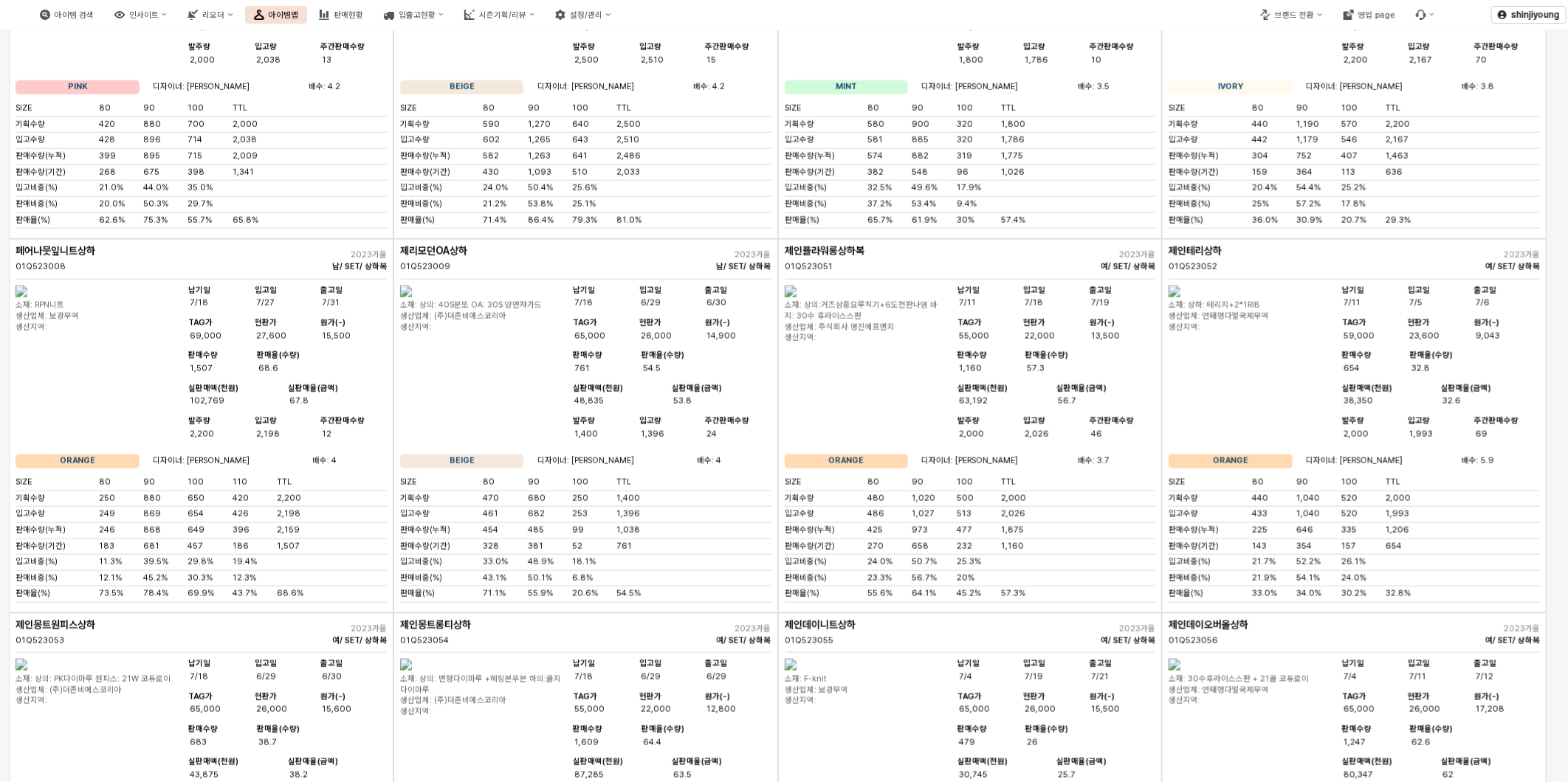
scroll to position [1066, 0]
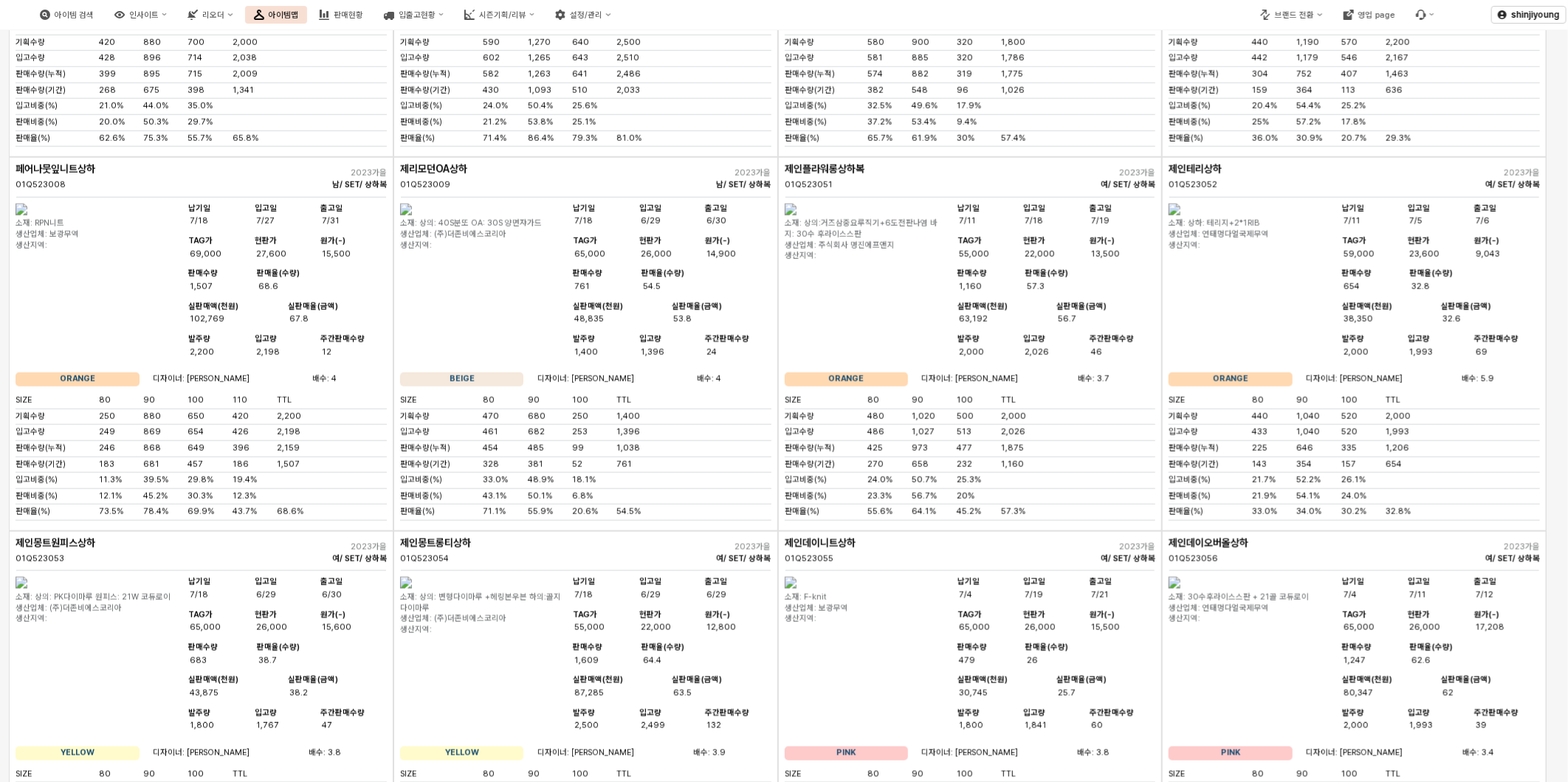
click at [27, 215] on img "App Frame" at bounding box center [21, 210] width 12 height 12
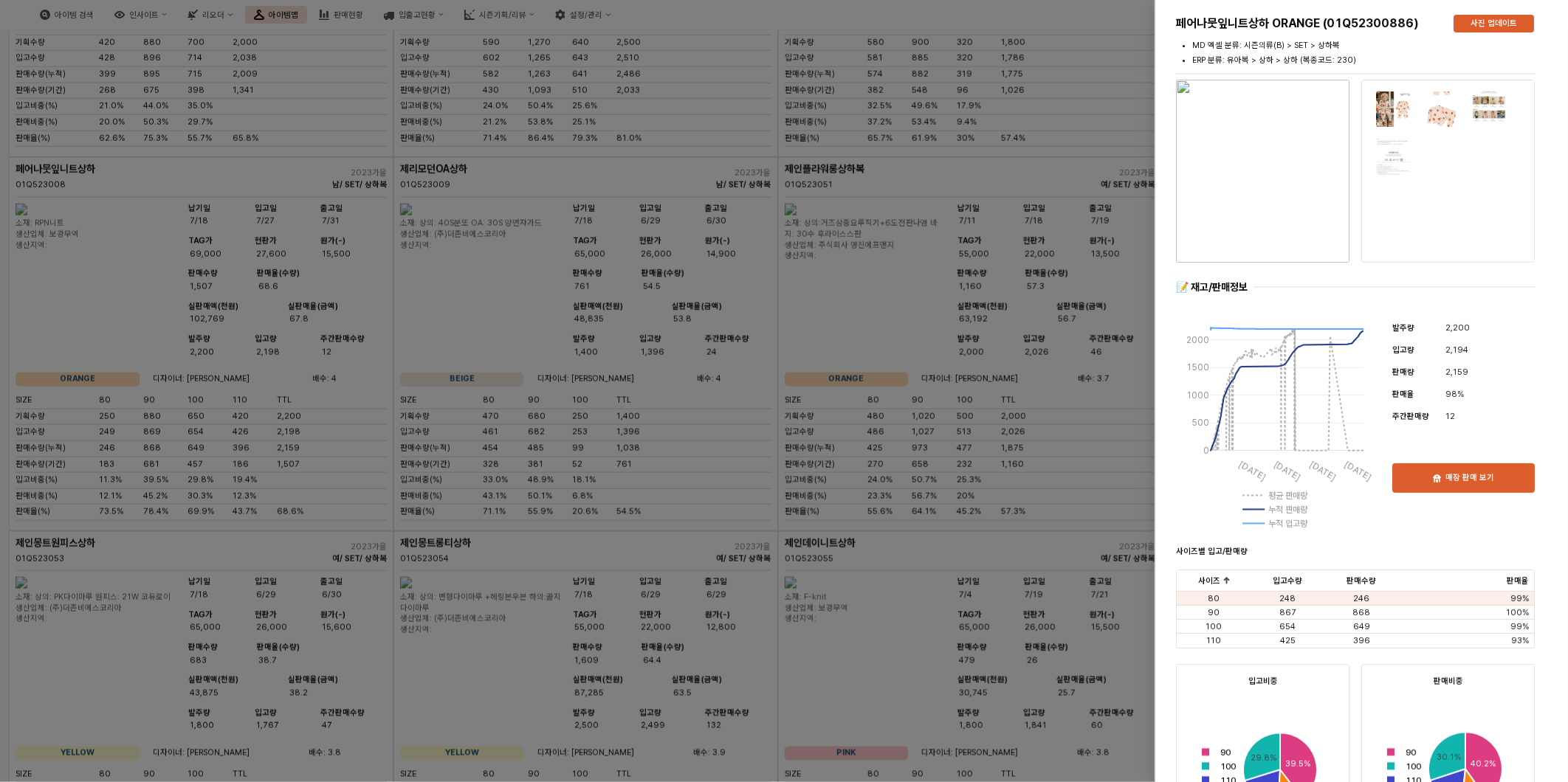
click at [759, 171] on div at bounding box center [784, 391] width 1568 height 782
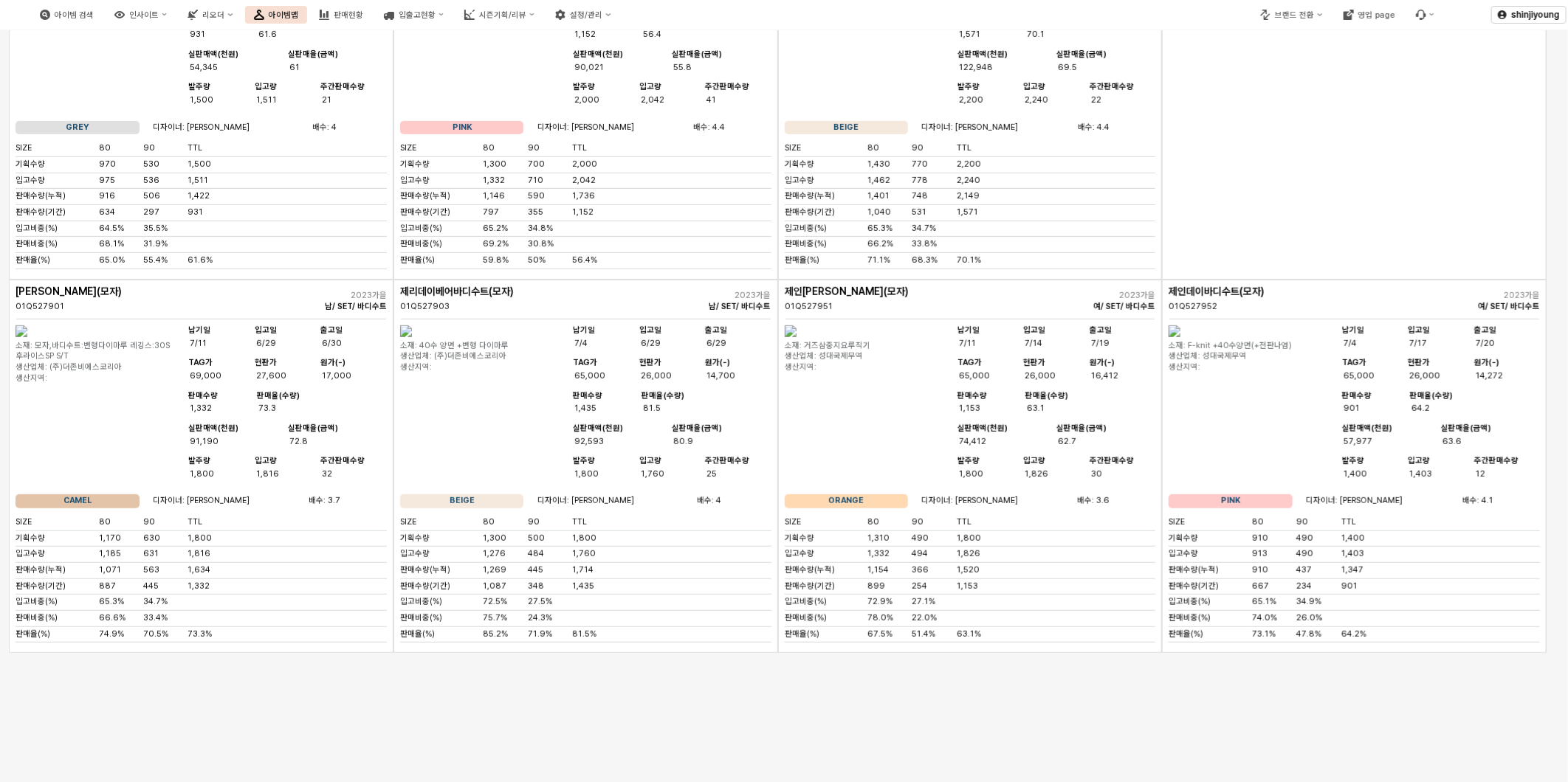
scroll to position [4341, 0]
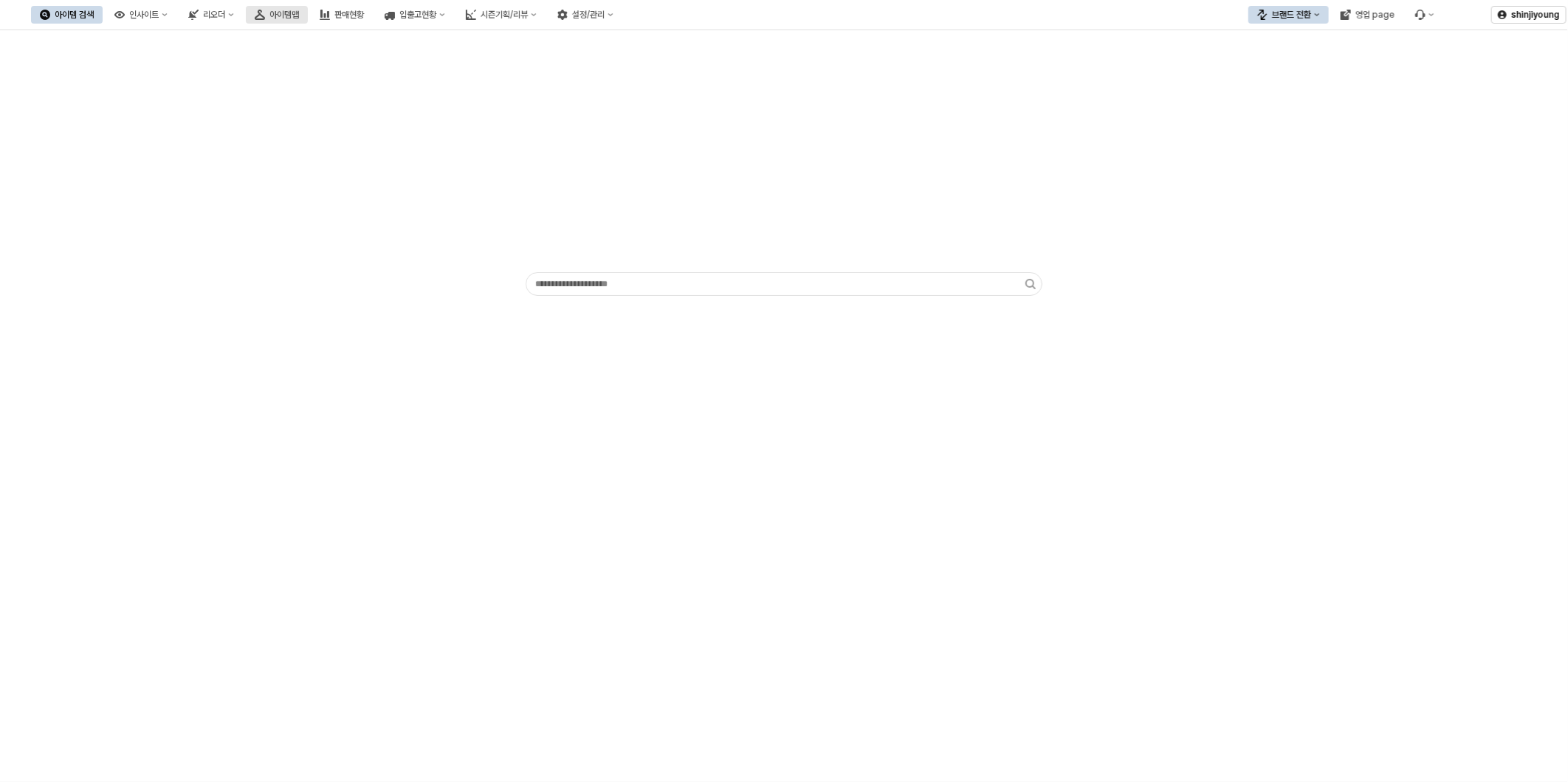
click at [299, 18] on div "아이템맵" at bounding box center [284, 14] width 30 height 10
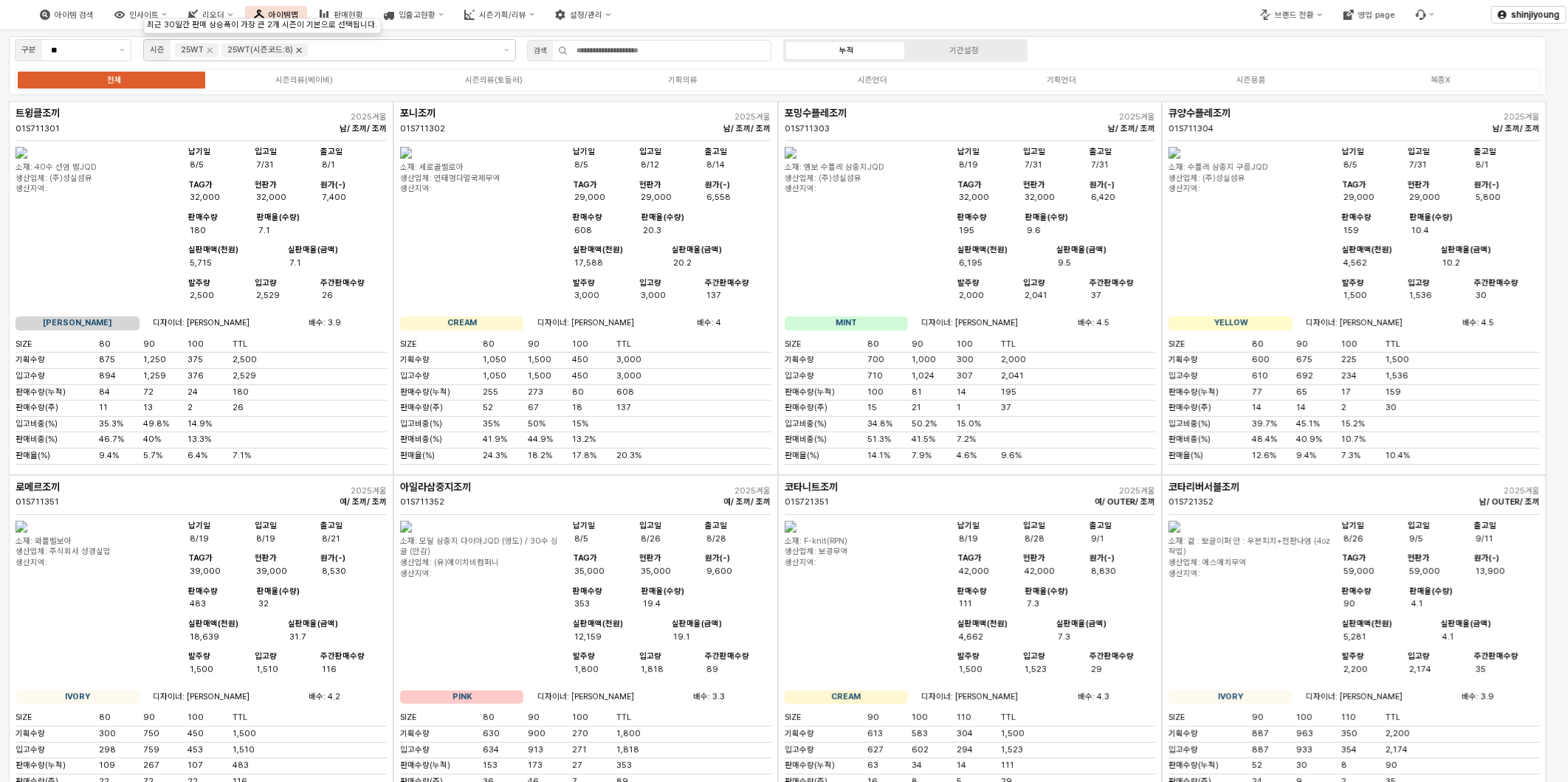
click at [294, 46] on icon "Remove 25WT(시즌코드:8)" at bounding box center [299, 50] width 12 height 12
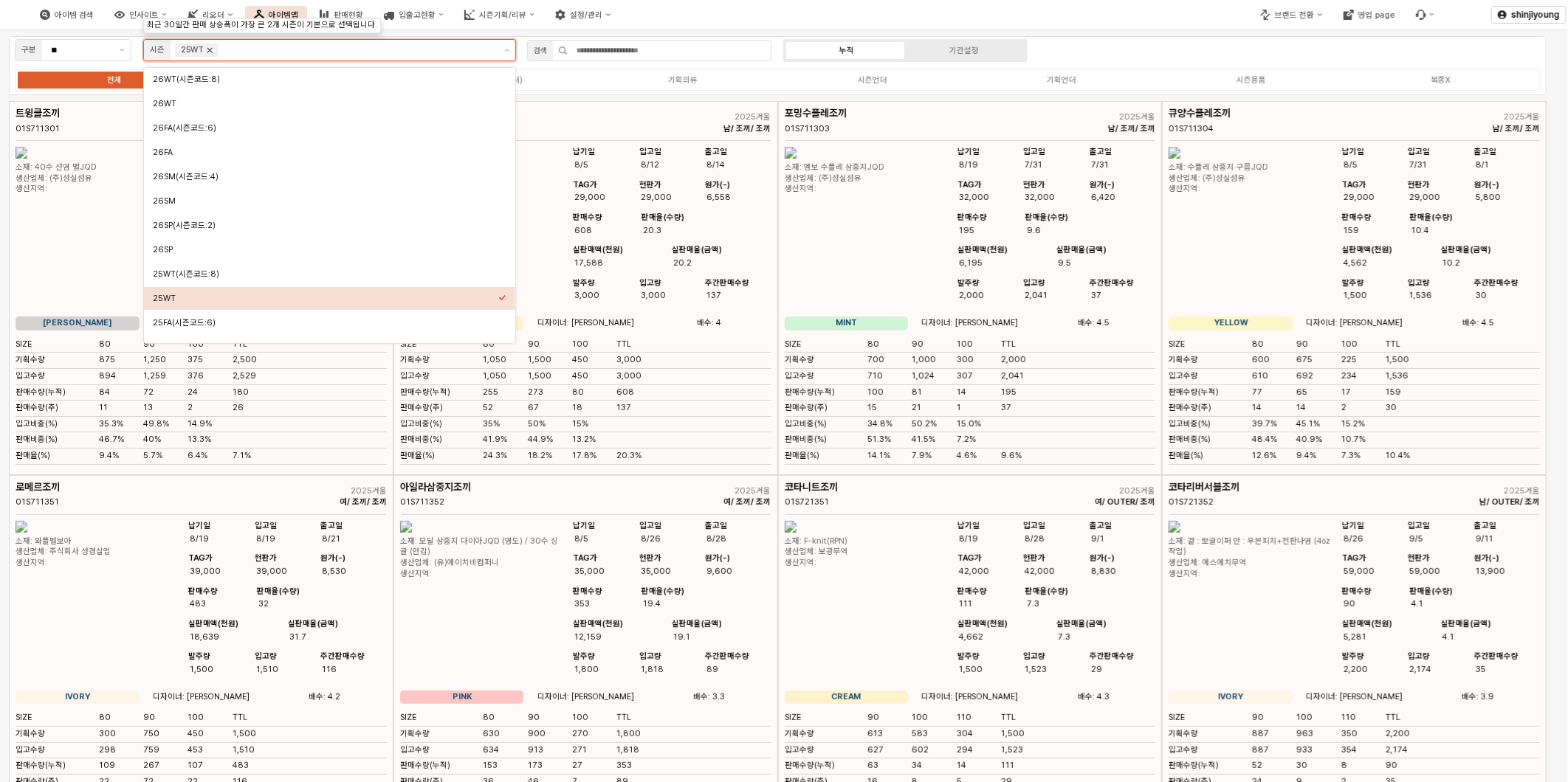
click at [214, 52] on icon "Remove 25WT" at bounding box center [210, 50] width 12 height 12
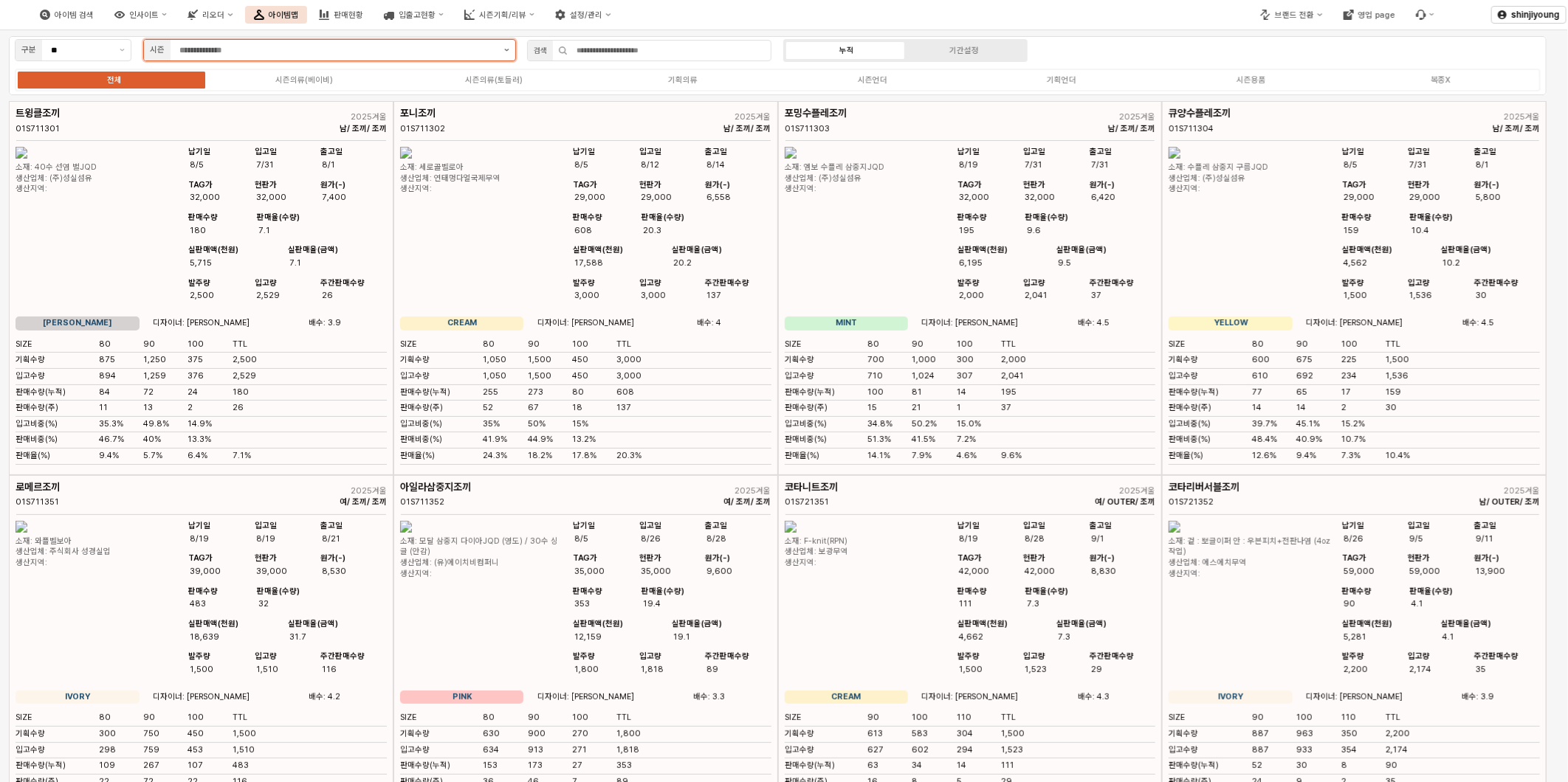
click at [506, 55] on button "제안 사항 표시" at bounding box center [507, 50] width 17 height 20
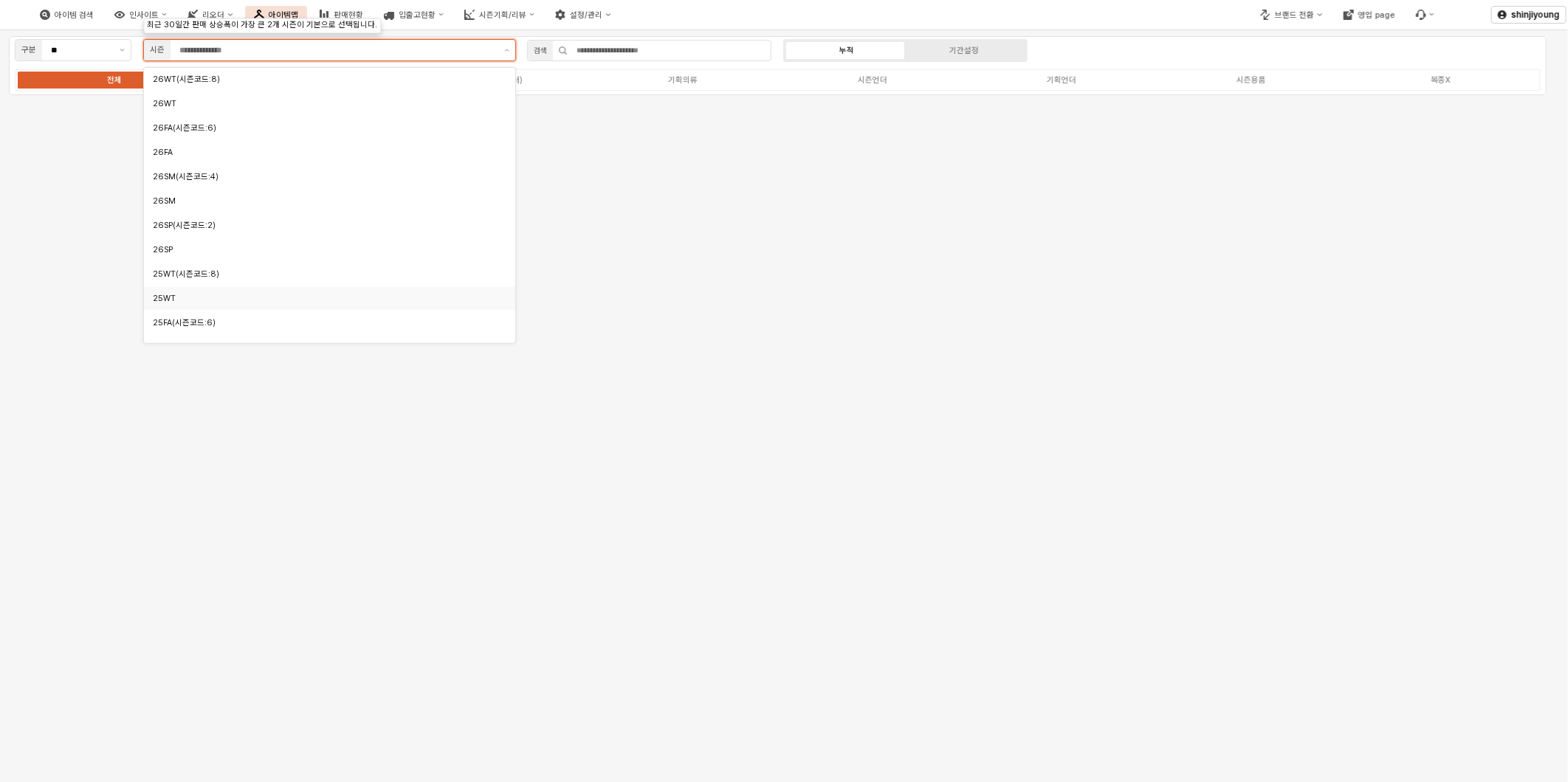
scroll to position [82, 0]
click at [182, 272] on div "25FA" at bounding box center [327, 265] width 345 height 14
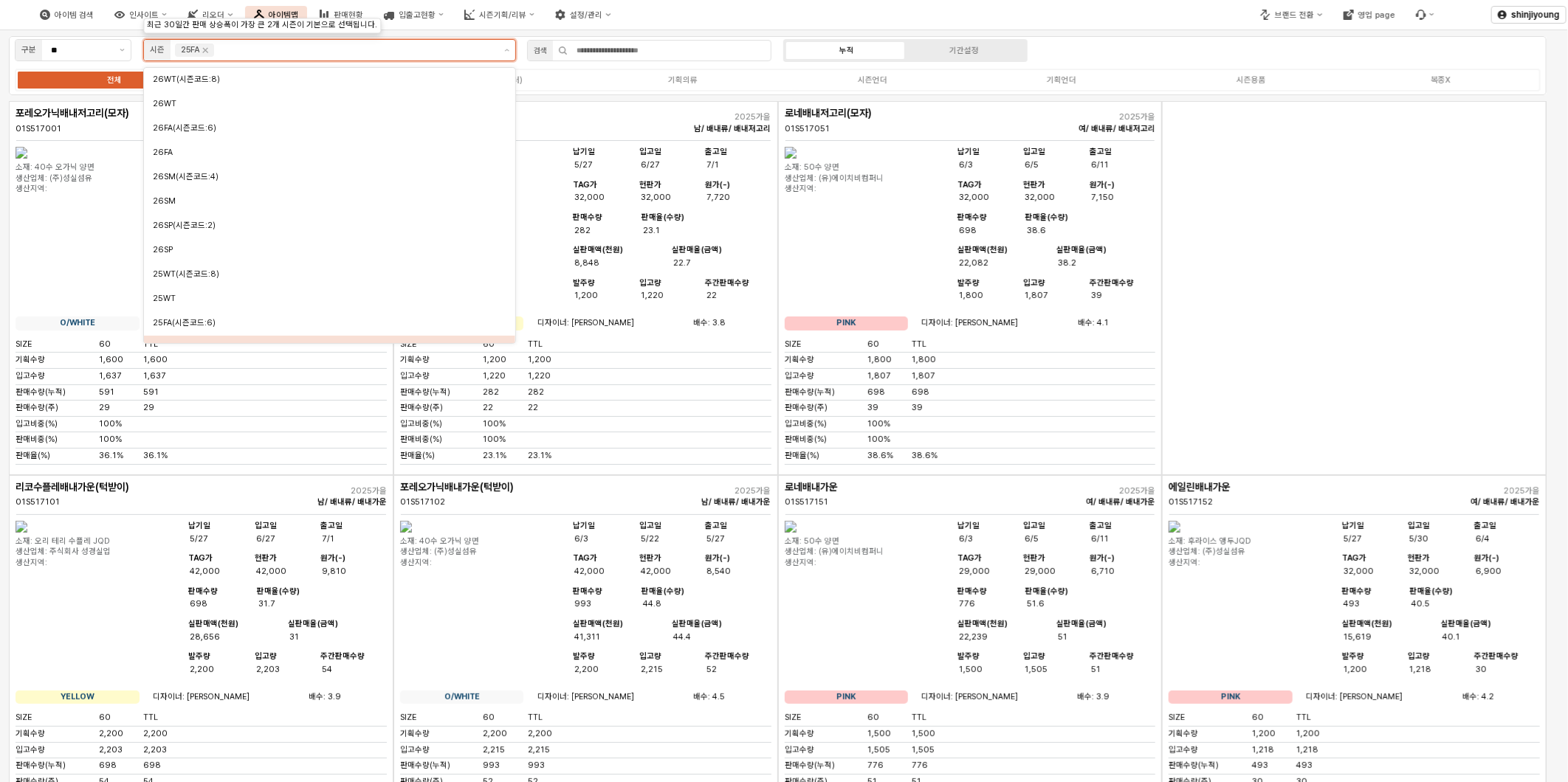
scroll to position [16, 0]
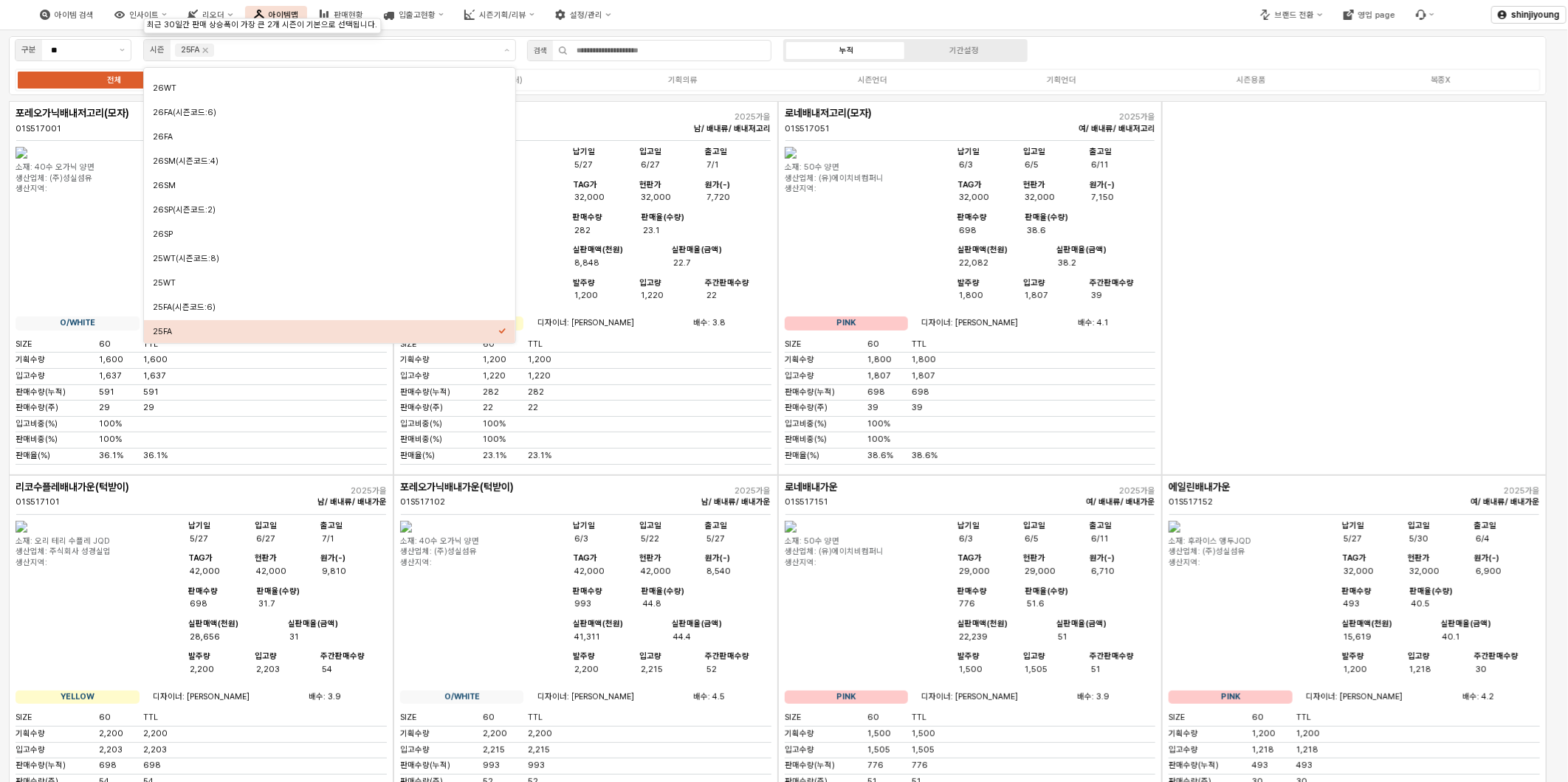
click at [1282, 281] on div "App Frame" at bounding box center [1354, 288] width 385 height 374
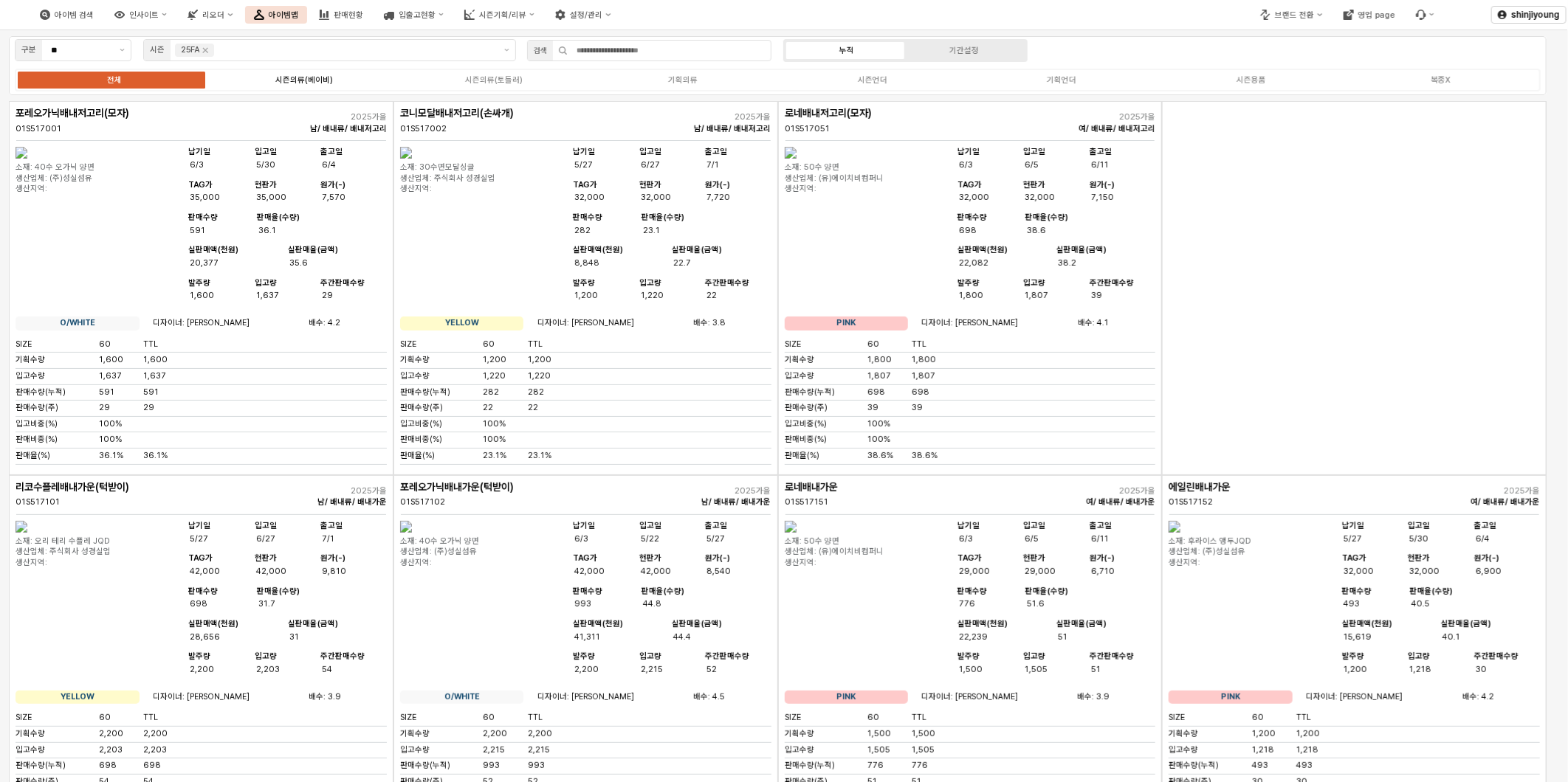
click at [306, 77] on div "시즌의류(베이비)" at bounding box center [304, 80] width 58 height 9
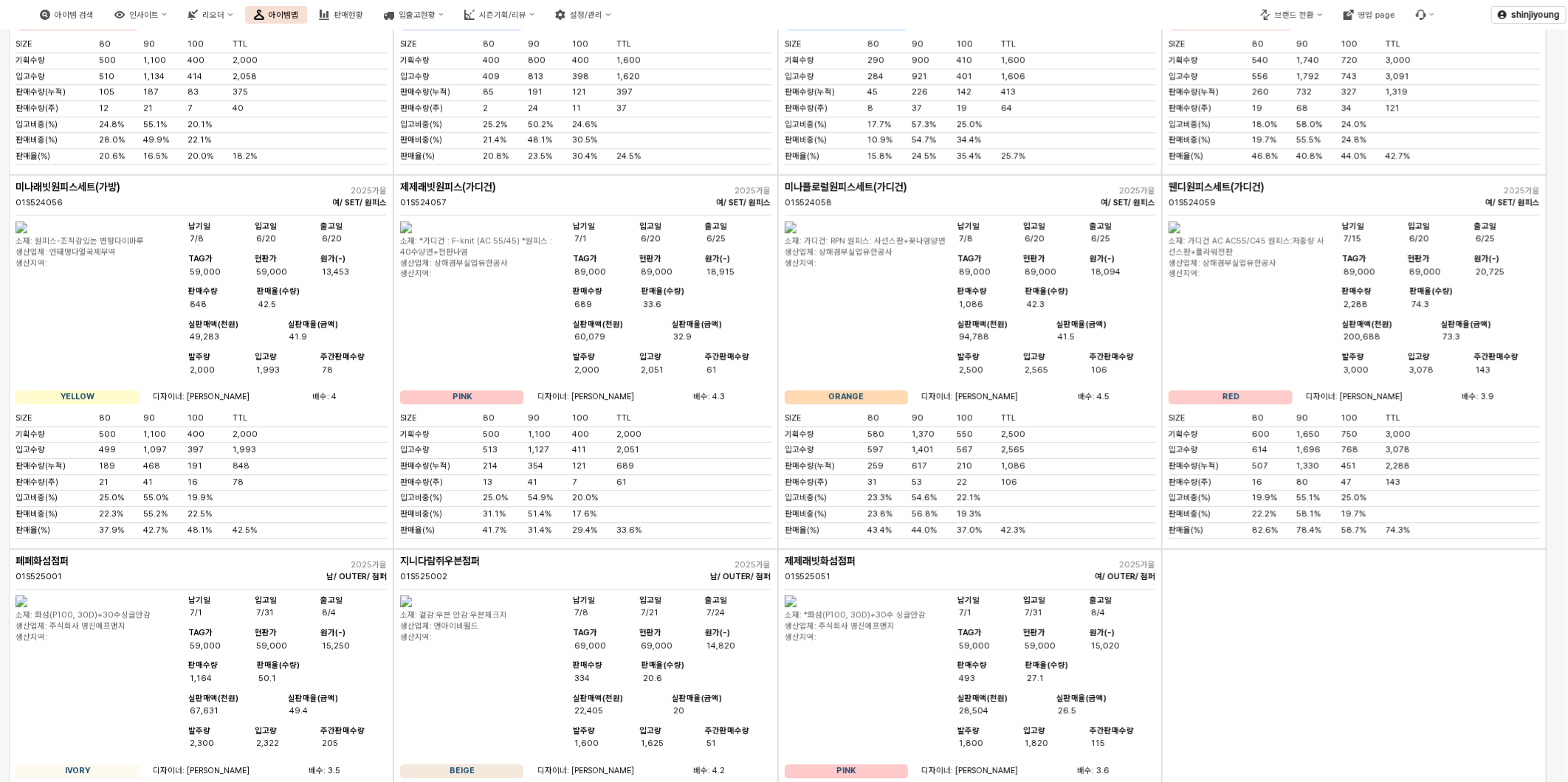
scroll to position [2564, 0]
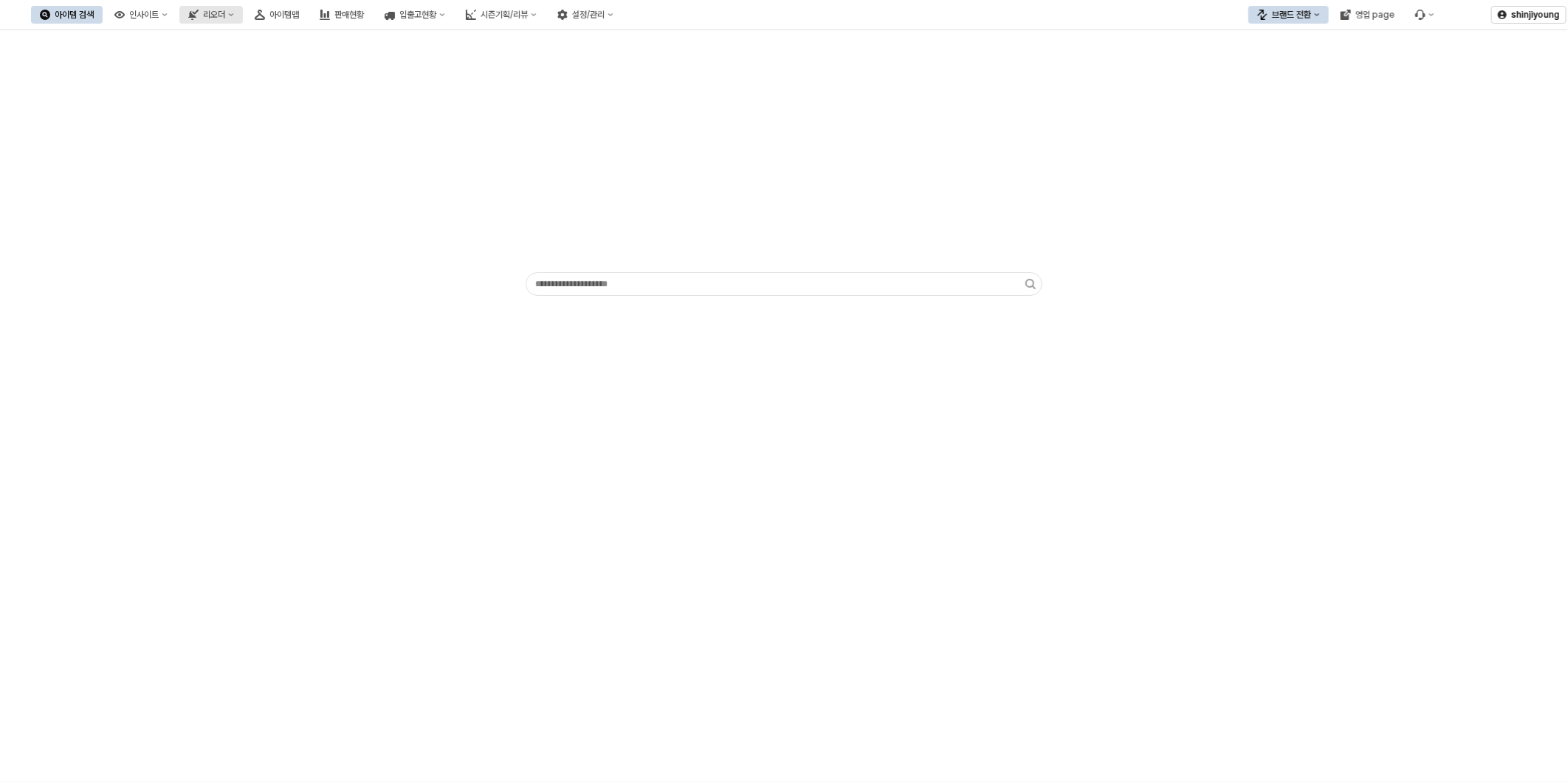
click at [225, 17] on div "리오더" at bounding box center [214, 14] width 22 height 10
click at [255, 45] on div "용품" at bounding box center [289, 42] width 90 height 15
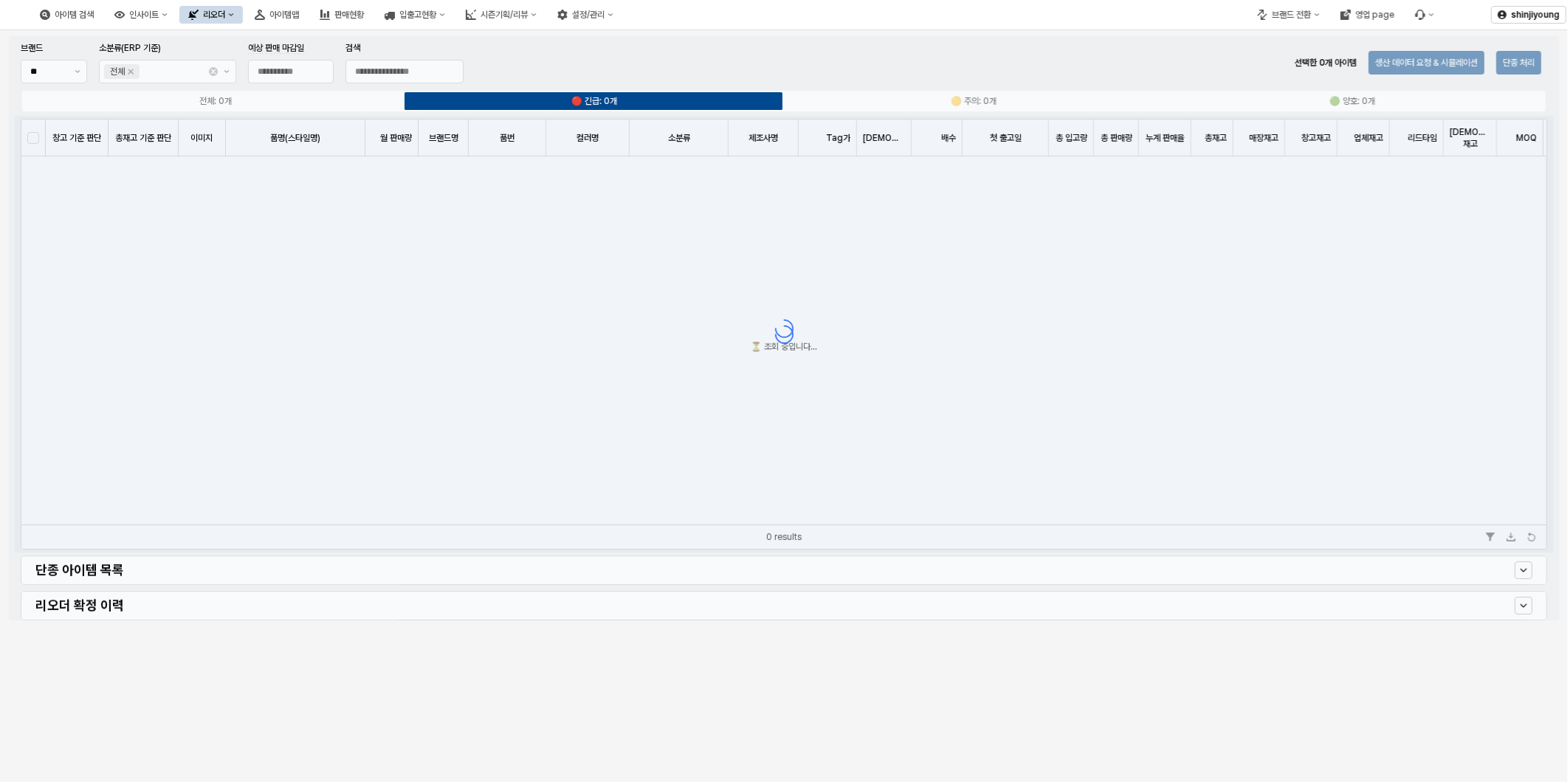
type input "**********"
click at [74, 71] on div "App Frame" at bounding box center [784, 328] width 1550 height 584
click at [82, 70] on div "App Frame" at bounding box center [784, 328] width 1550 height 584
click at [78, 71] on div "App Frame" at bounding box center [784, 328] width 1550 height 584
click at [68, 71] on div "App Frame" at bounding box center [784, 328] width 1550 height 584
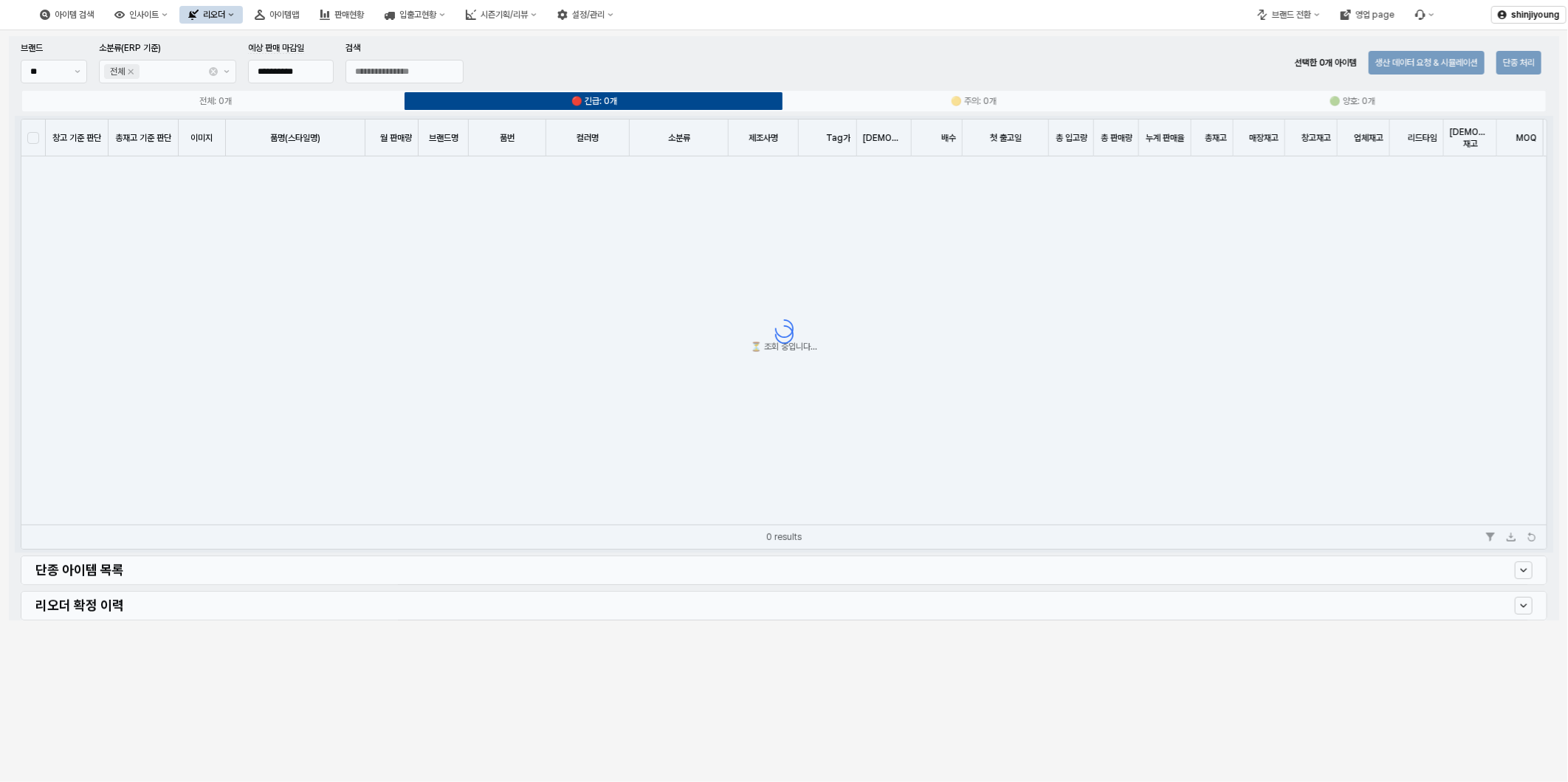
click at [46, 71] on div "App Frame" at bounding box center [784, 328] width 1550 height 584
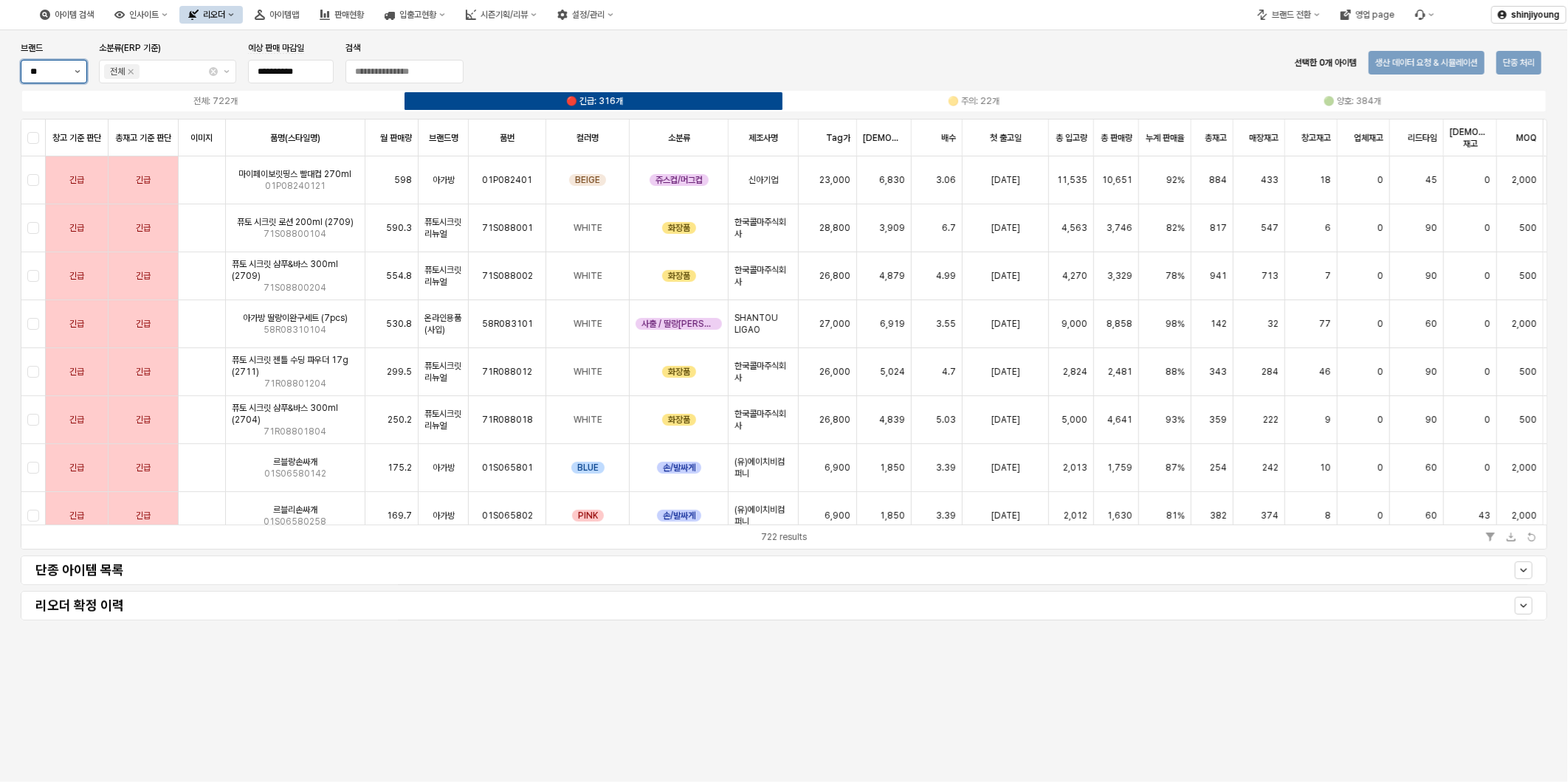
click at [79, 74] on button "제안 사항 표시" at bounding box center [77, 71] width 18 height 22
click at [38, 153] on div "기타" at bounding box center [49, 152] width 38 height 12
type input "**"
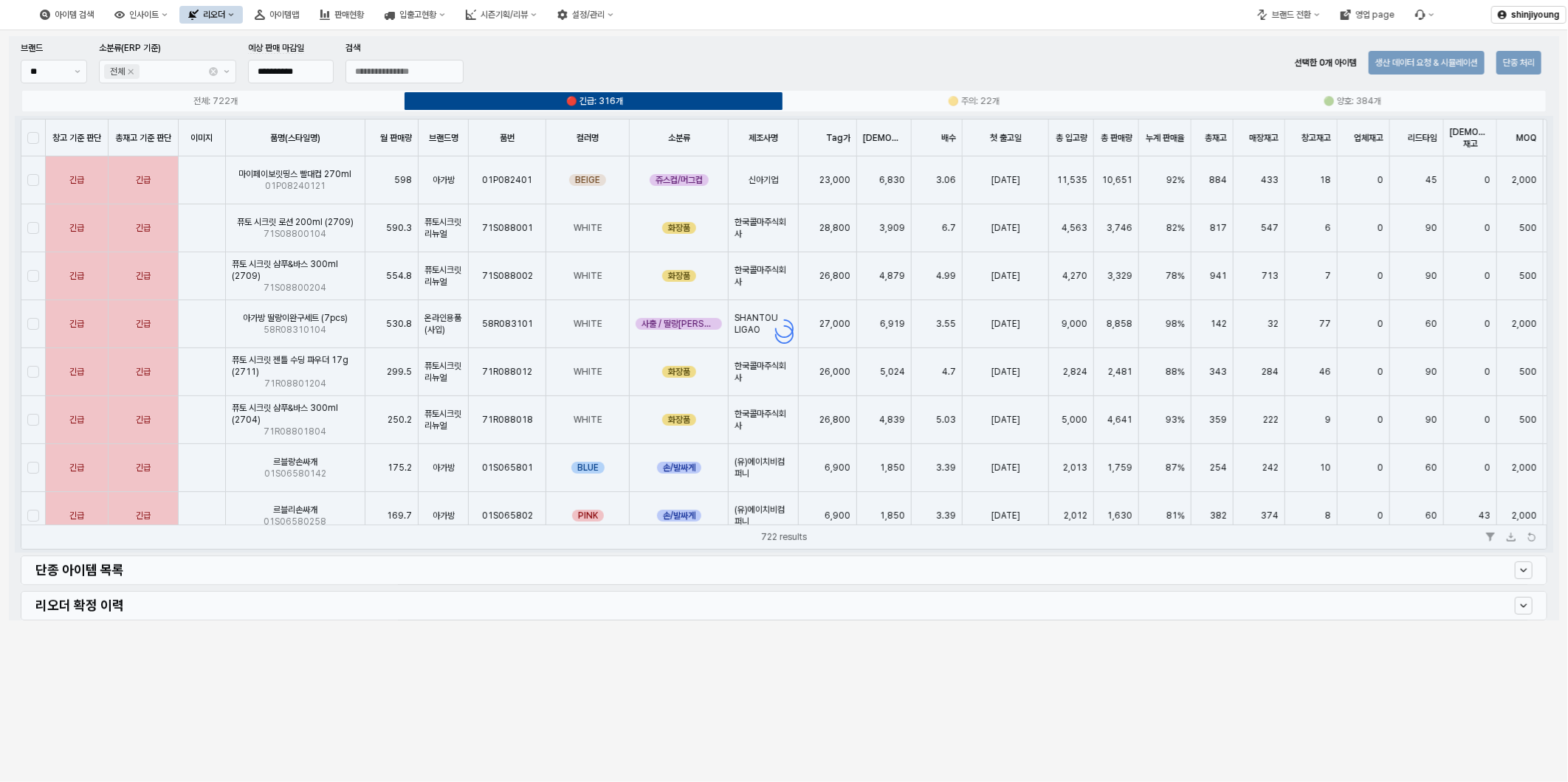
click at [407, 71] on div "App Frame" at bounding box center [784, 328] width 1550 height 584
click at [401, 75] on div "App Frame" at bounding box center [784, 328] width 1550 height 584
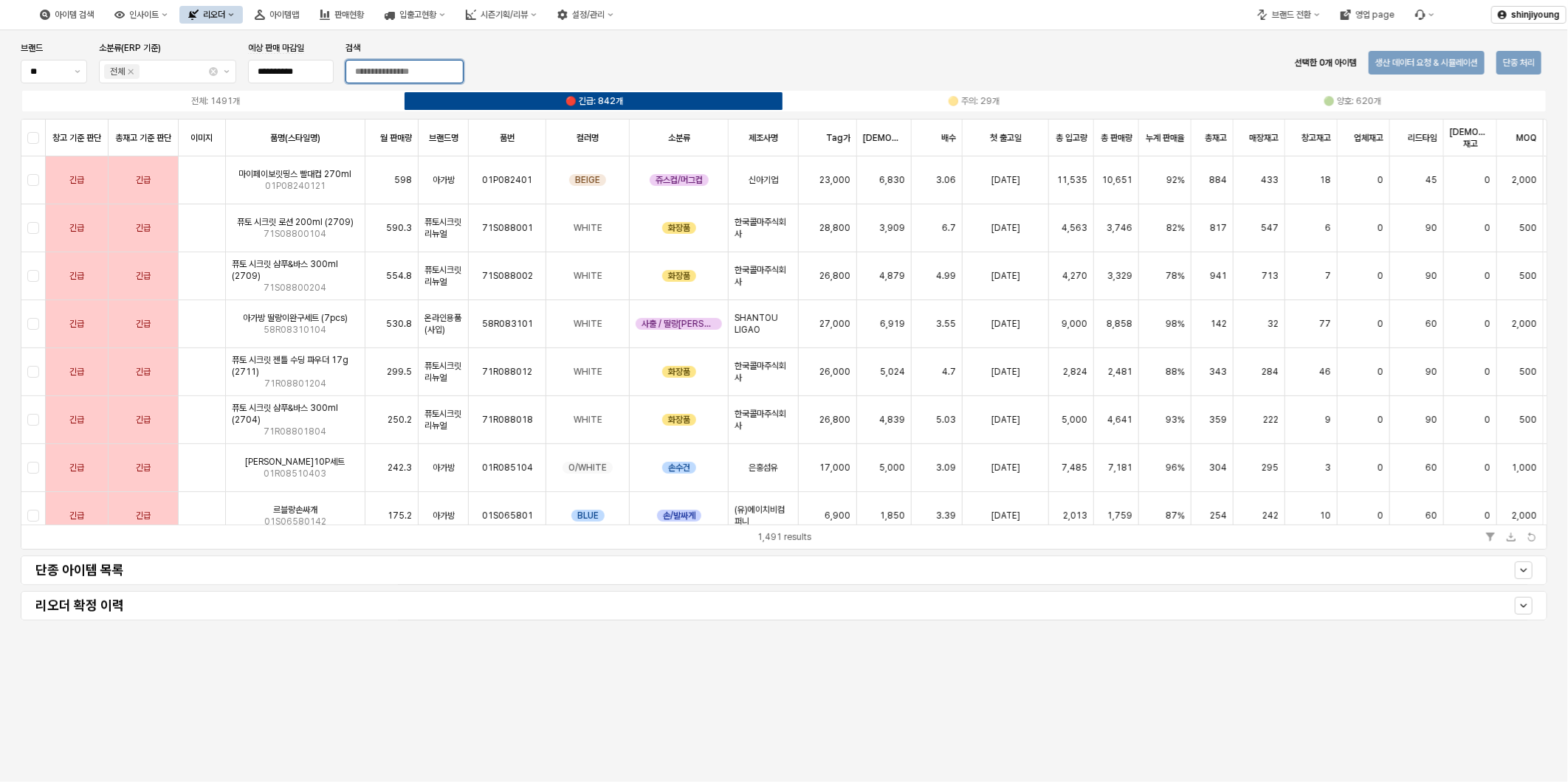
click at [425, 74] on input "검색" at bounding box center [405, 71] width 117 height 22
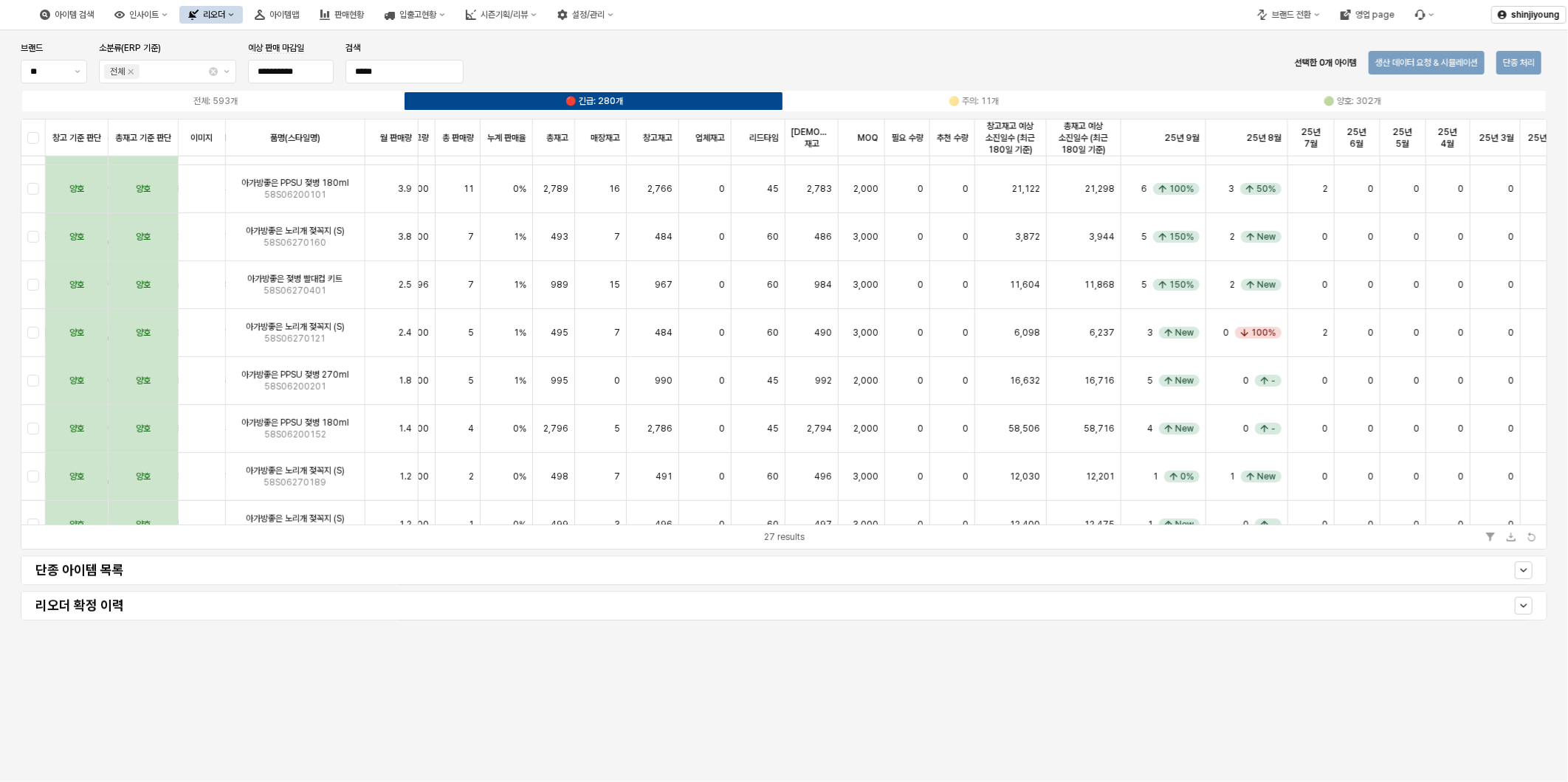
scroll to position [423, 660]
click at [432, 74] on input "*****" at bounding box center [405, 71] width 117 height 22
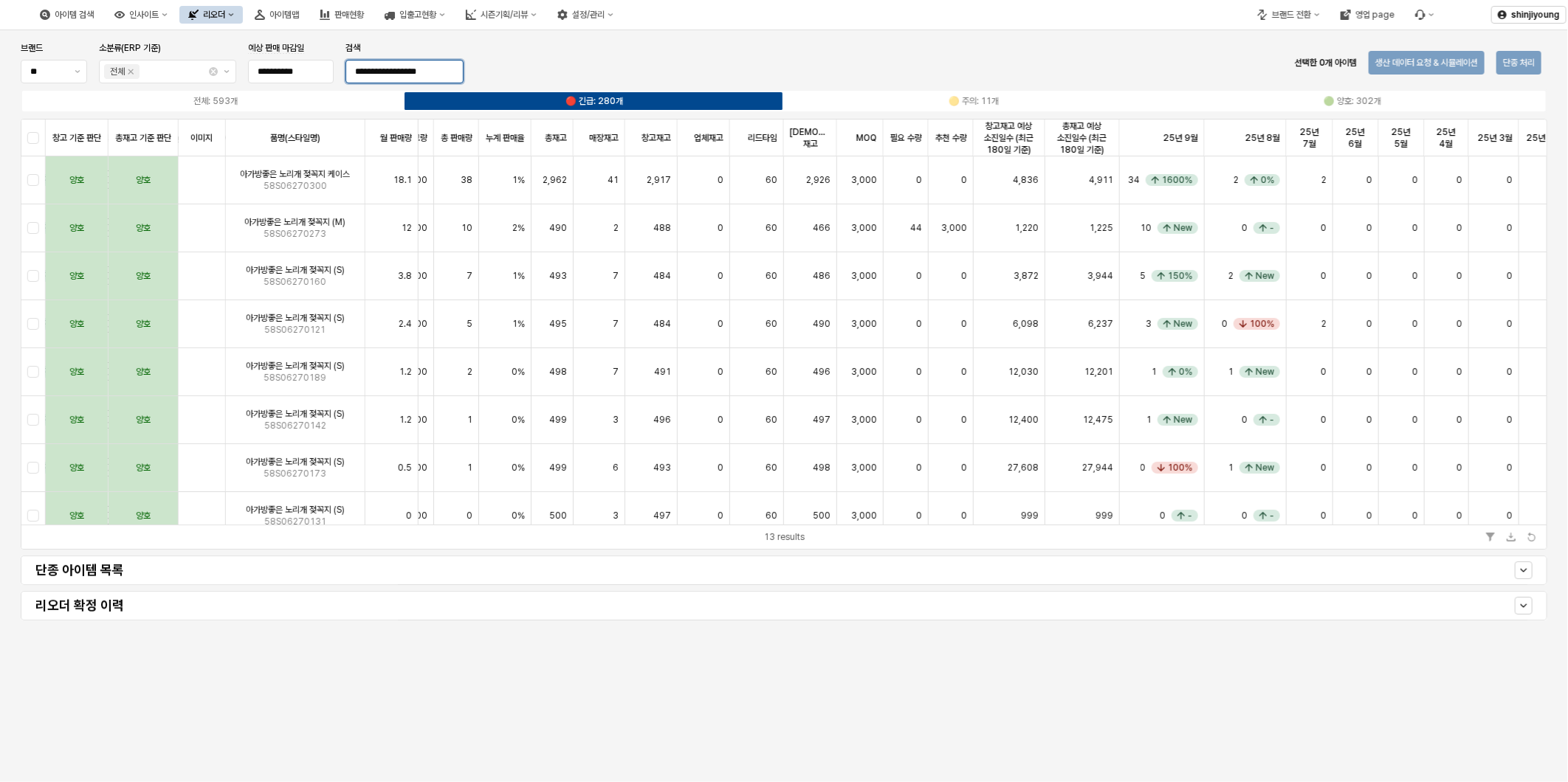
scroll to position [0, 2]
type input "**********"
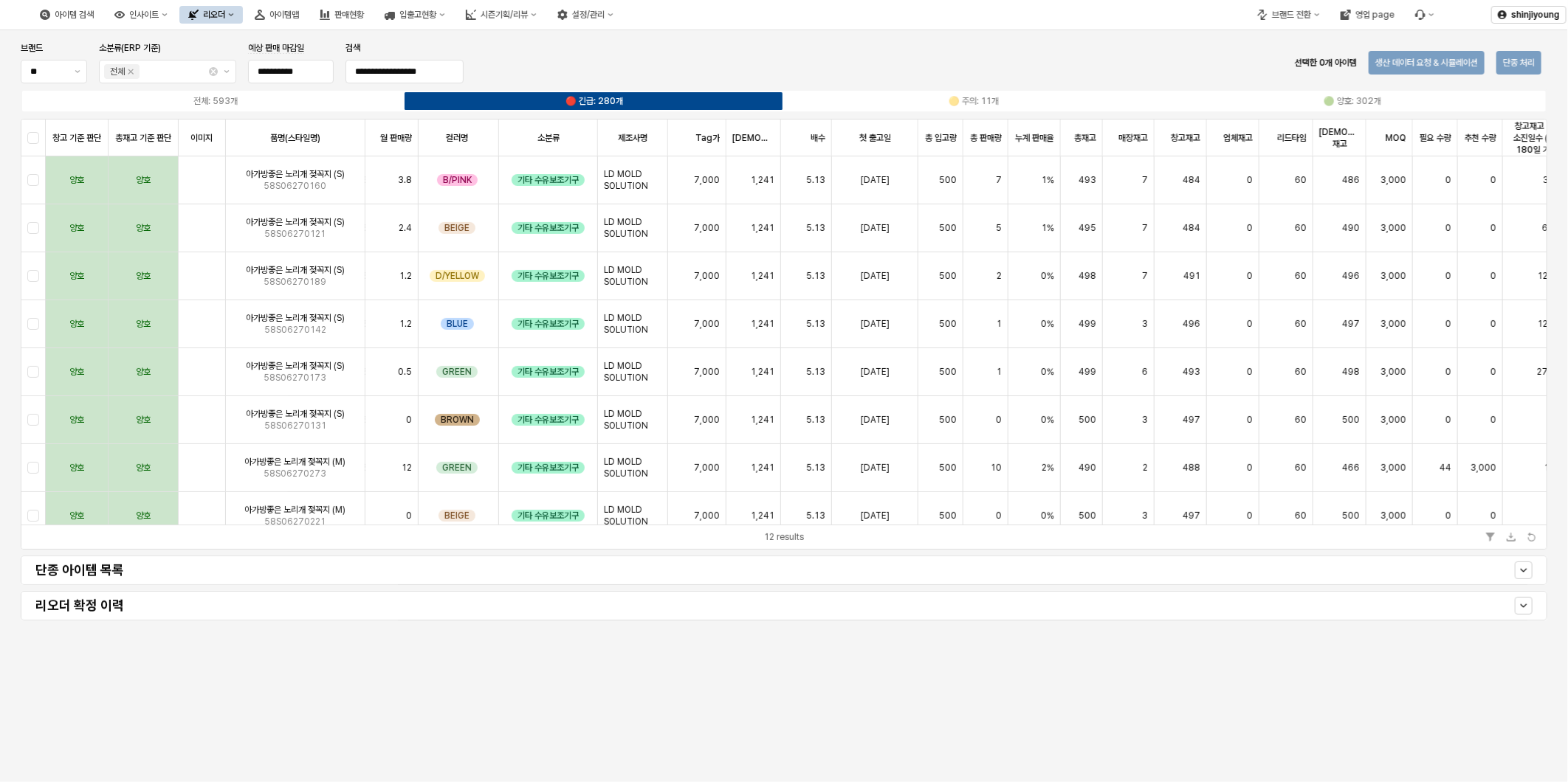
scroll to position [0, 128]
click at [1304, 16] on div "브랜드 전환" at bounding box center [1292, 14] width 39 height 10
click at [1283, 67] on div "에뜨와" at bounding box center [1303, 66] width 90 height 12
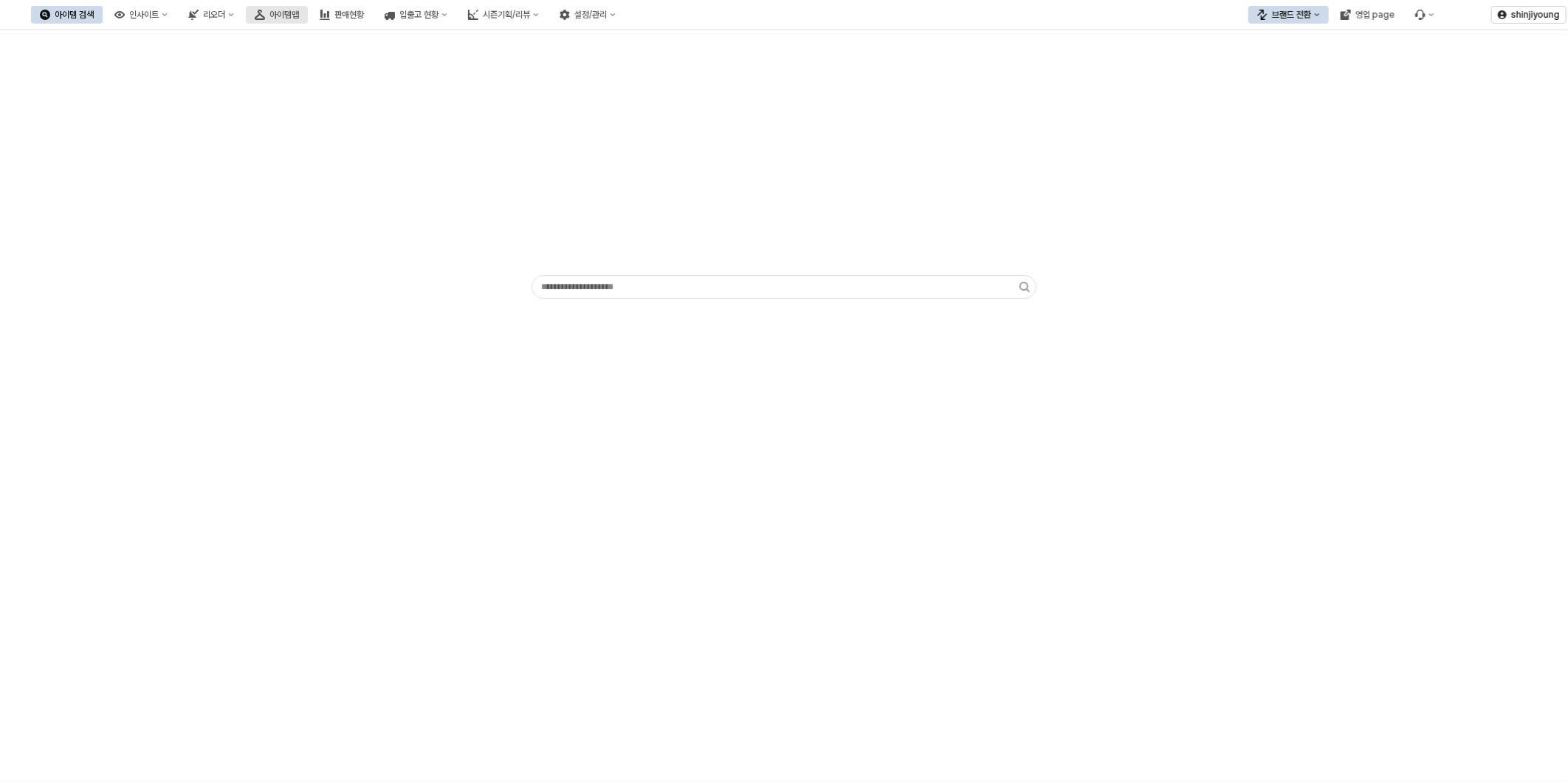
click at [299, 19] on div "아이템맵" at bounding box center [284, 14] width 30 height 10
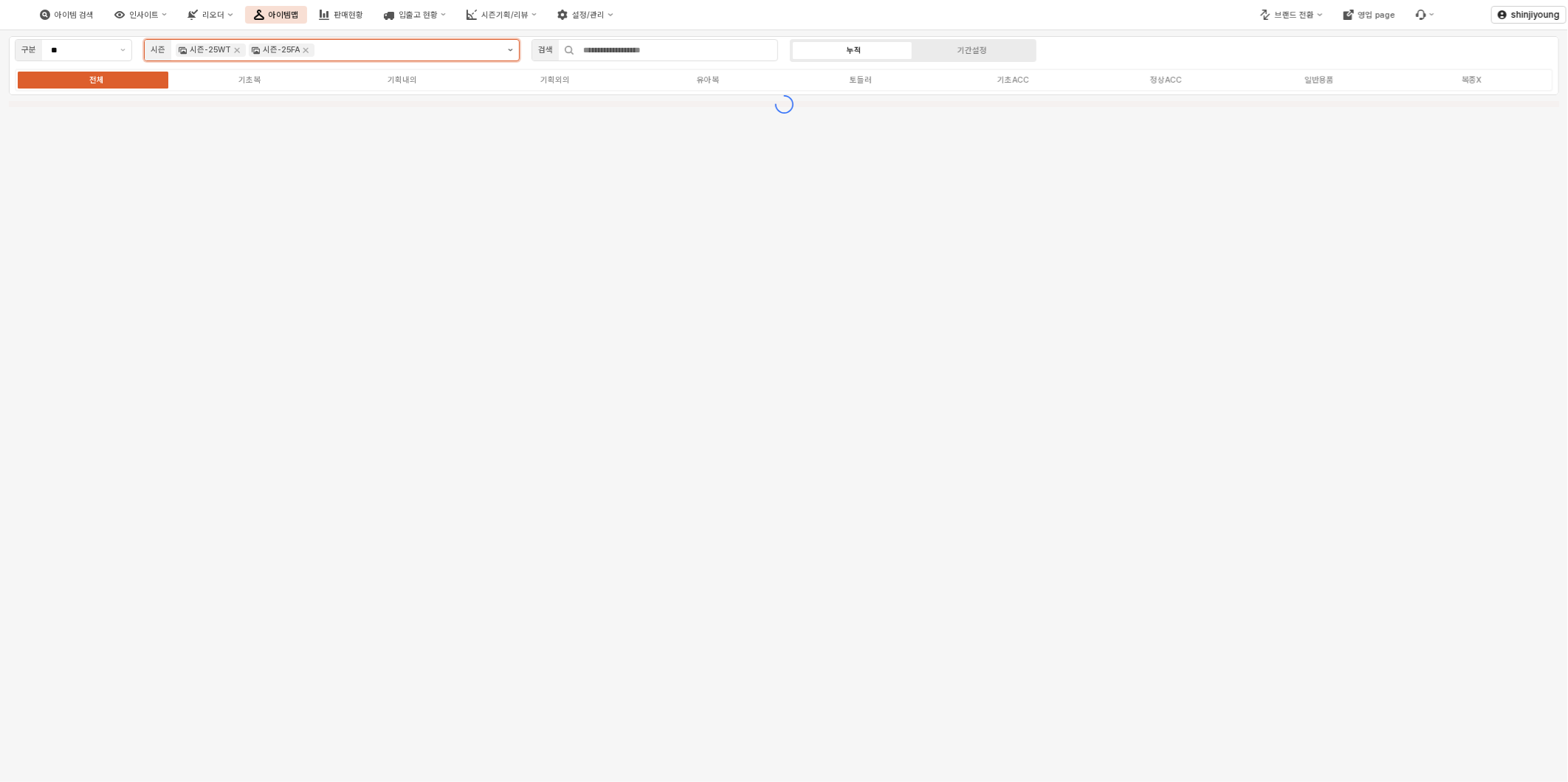
click at [514, 55] on button "제안 사항 표시" at bounding box center [510, 50] width 17 height 20
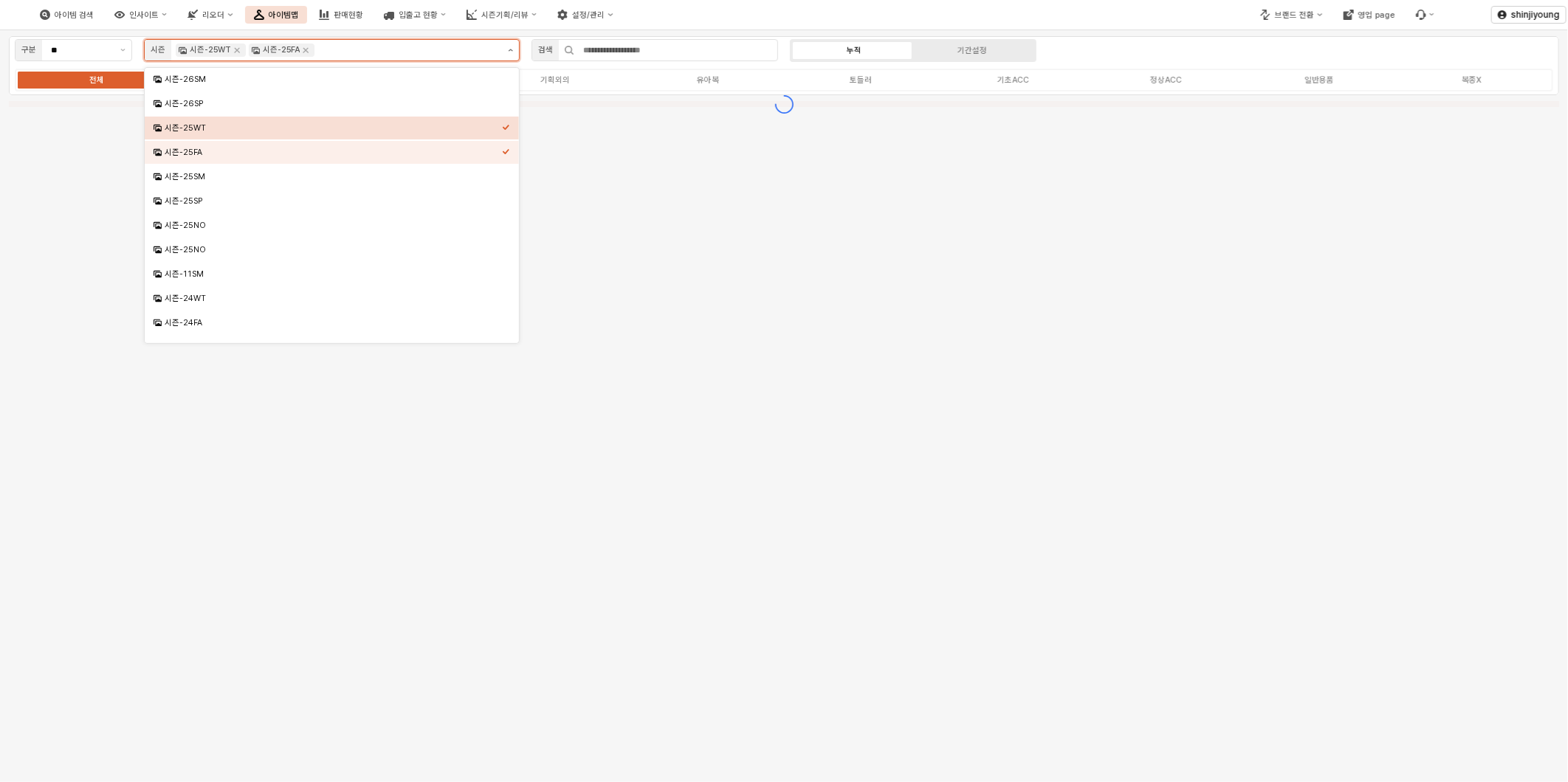
click at [514, 55] on button "제안 사항 표시" at bounding box center [510, 50] width 17 height 20
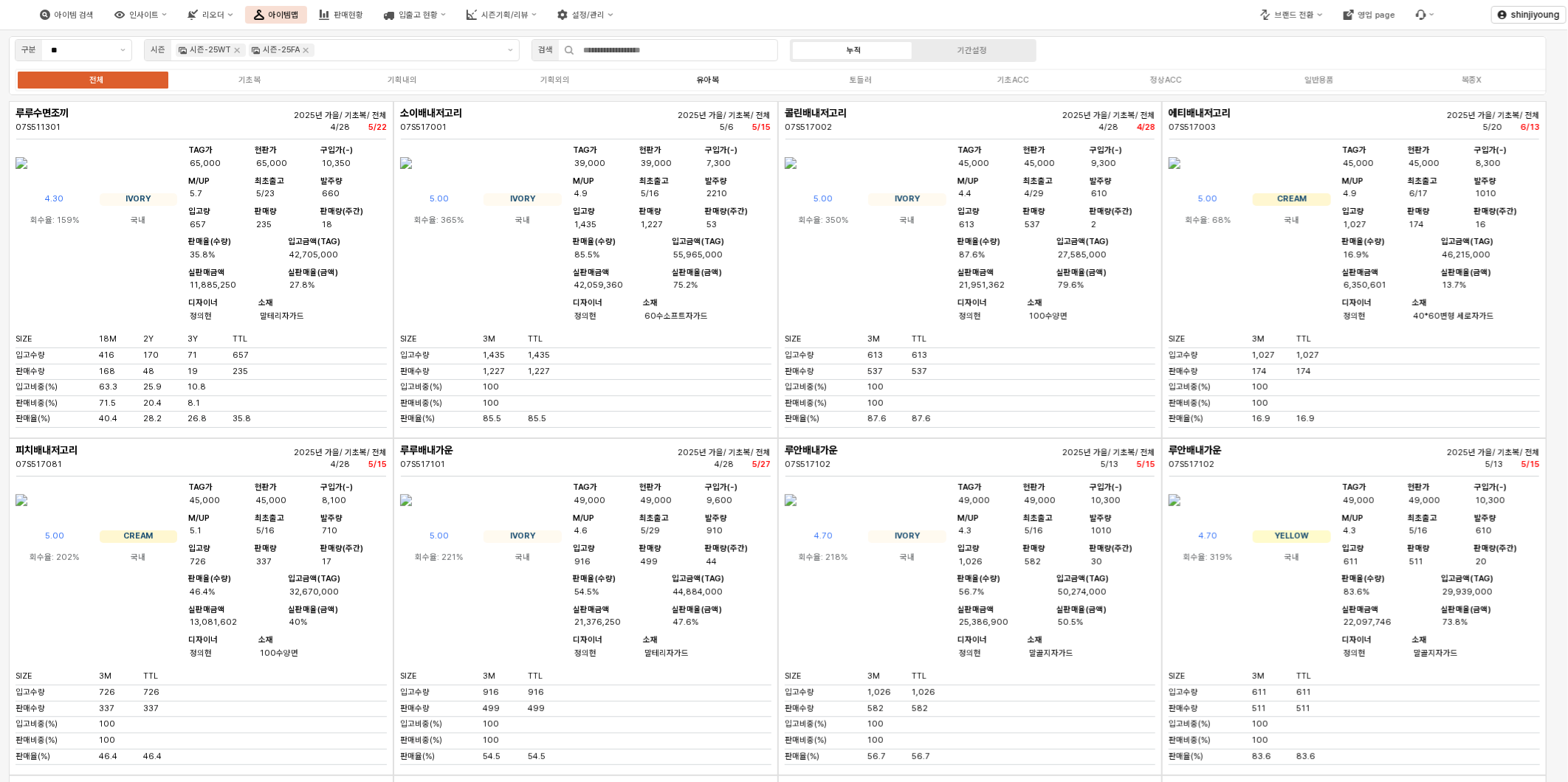
click at [713, 76] on div "유아복" at bounding box center [708, 80] width 22 height 9
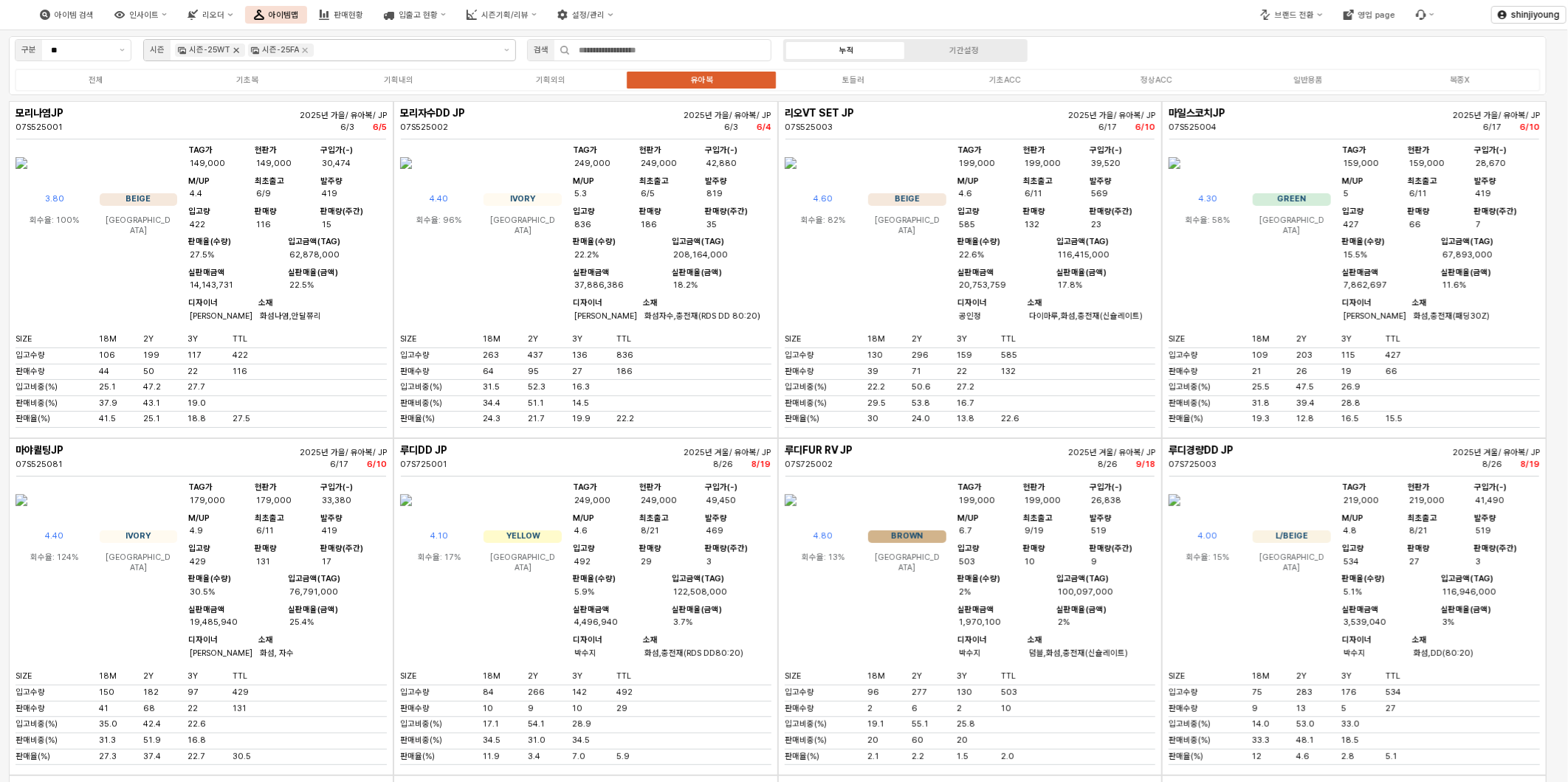
click at [237, 49] on icon "Remove 시즌-25WT" at bounding box center [236, 50] width 12 height 12
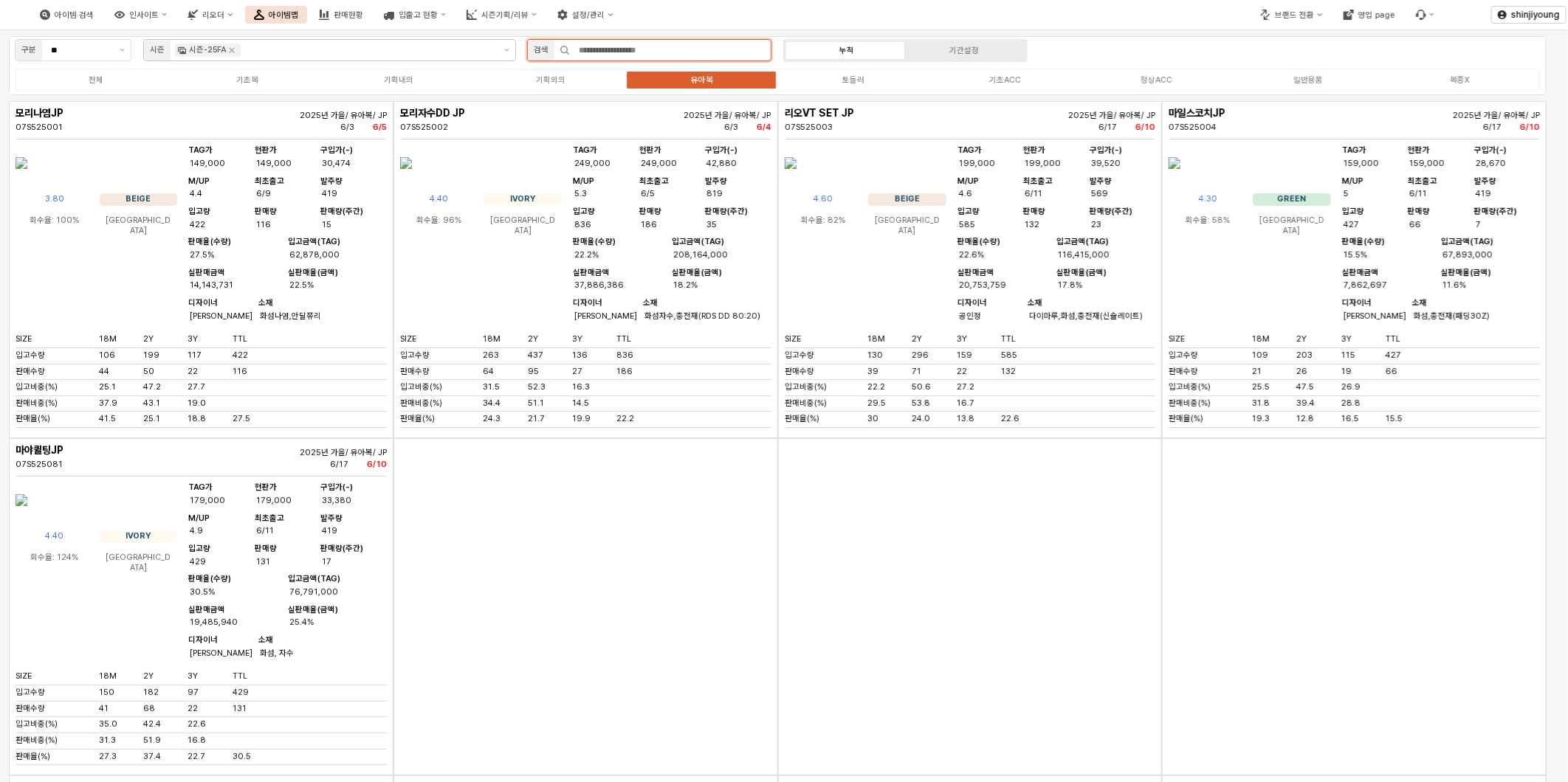
click at [662, 49] on input "App Frame" at bounding box center [670, 50] width 200 height 20
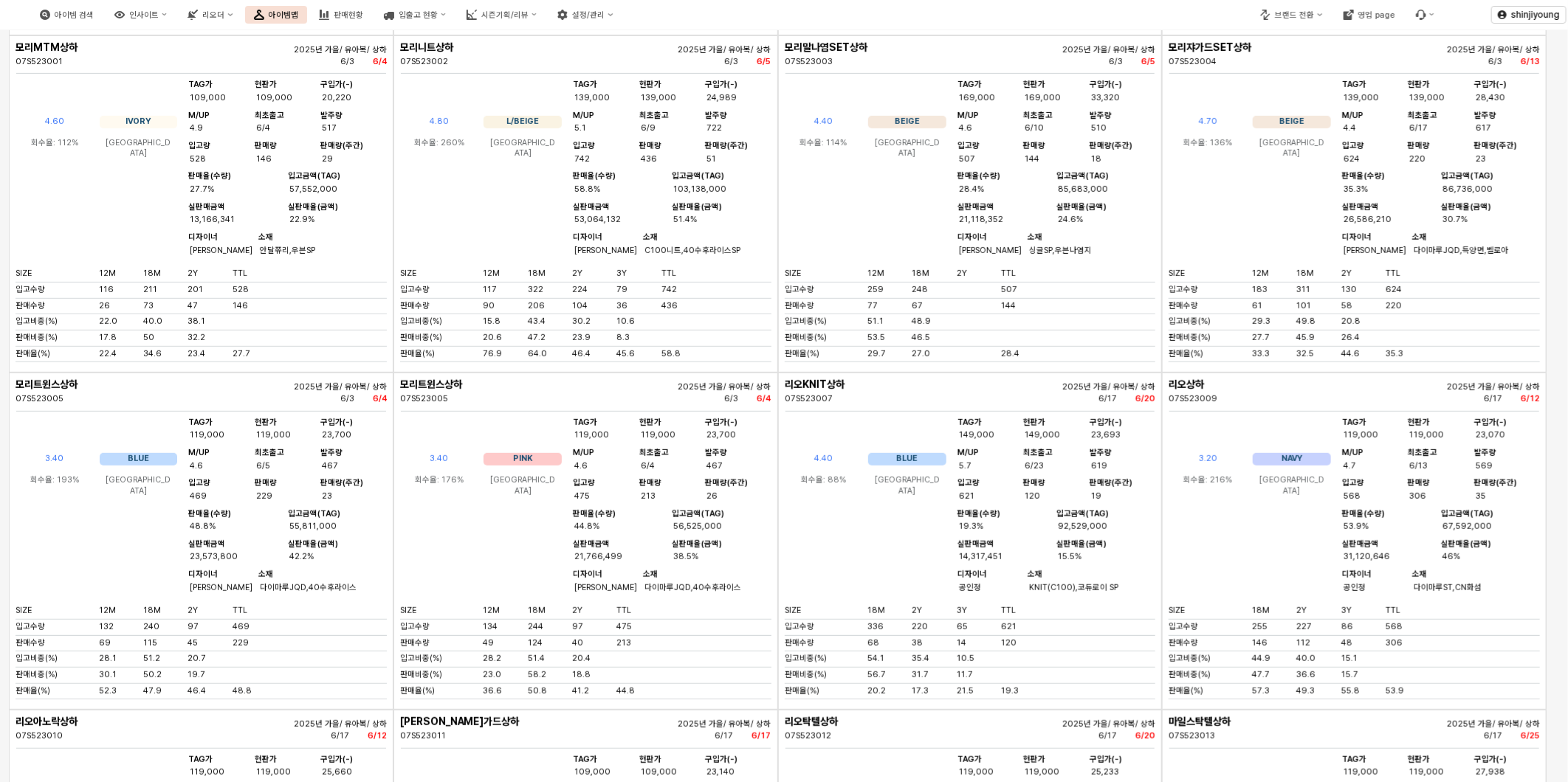
scroll to position [410, 0]
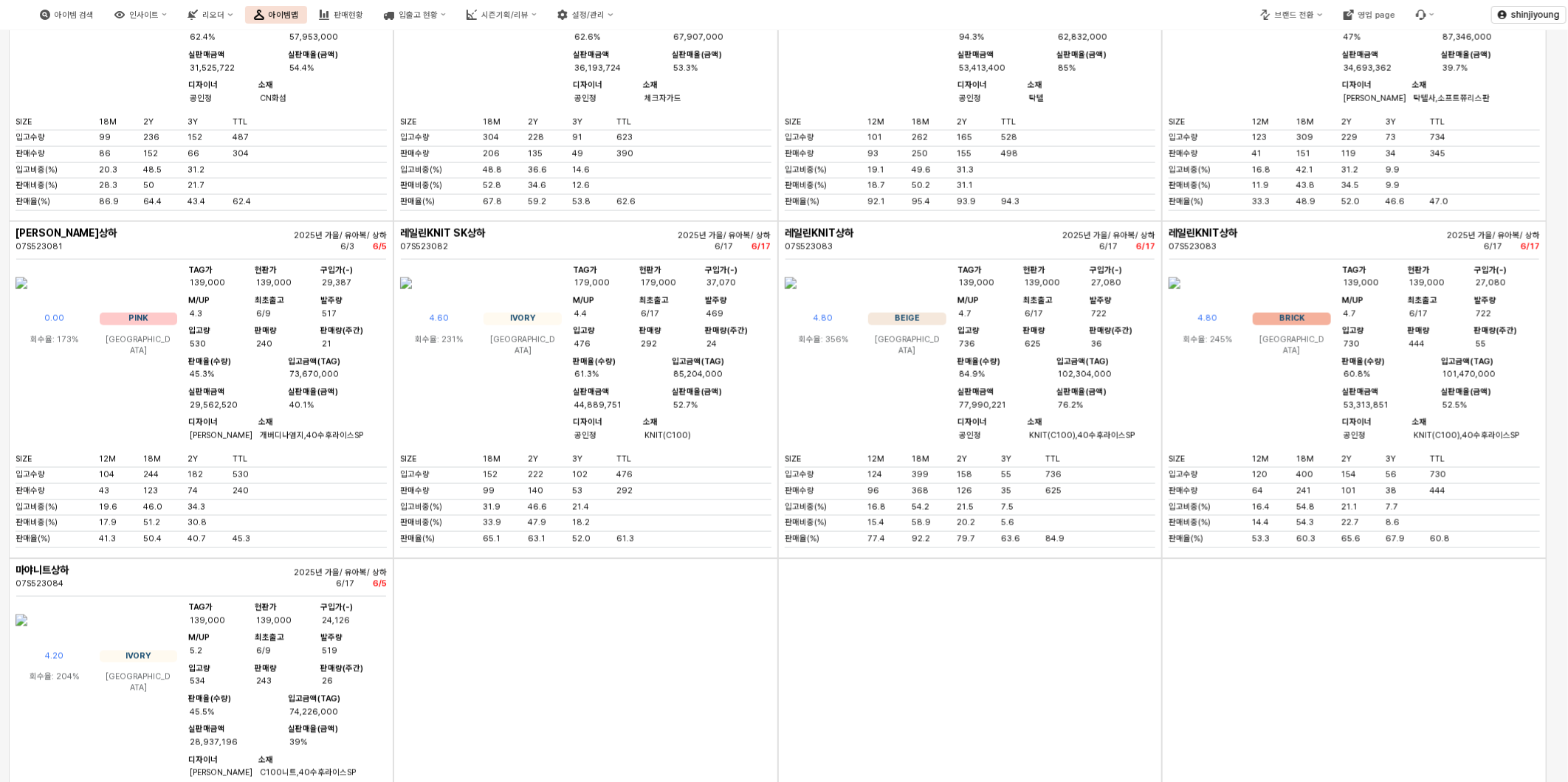
scroll to position [1147, 0]
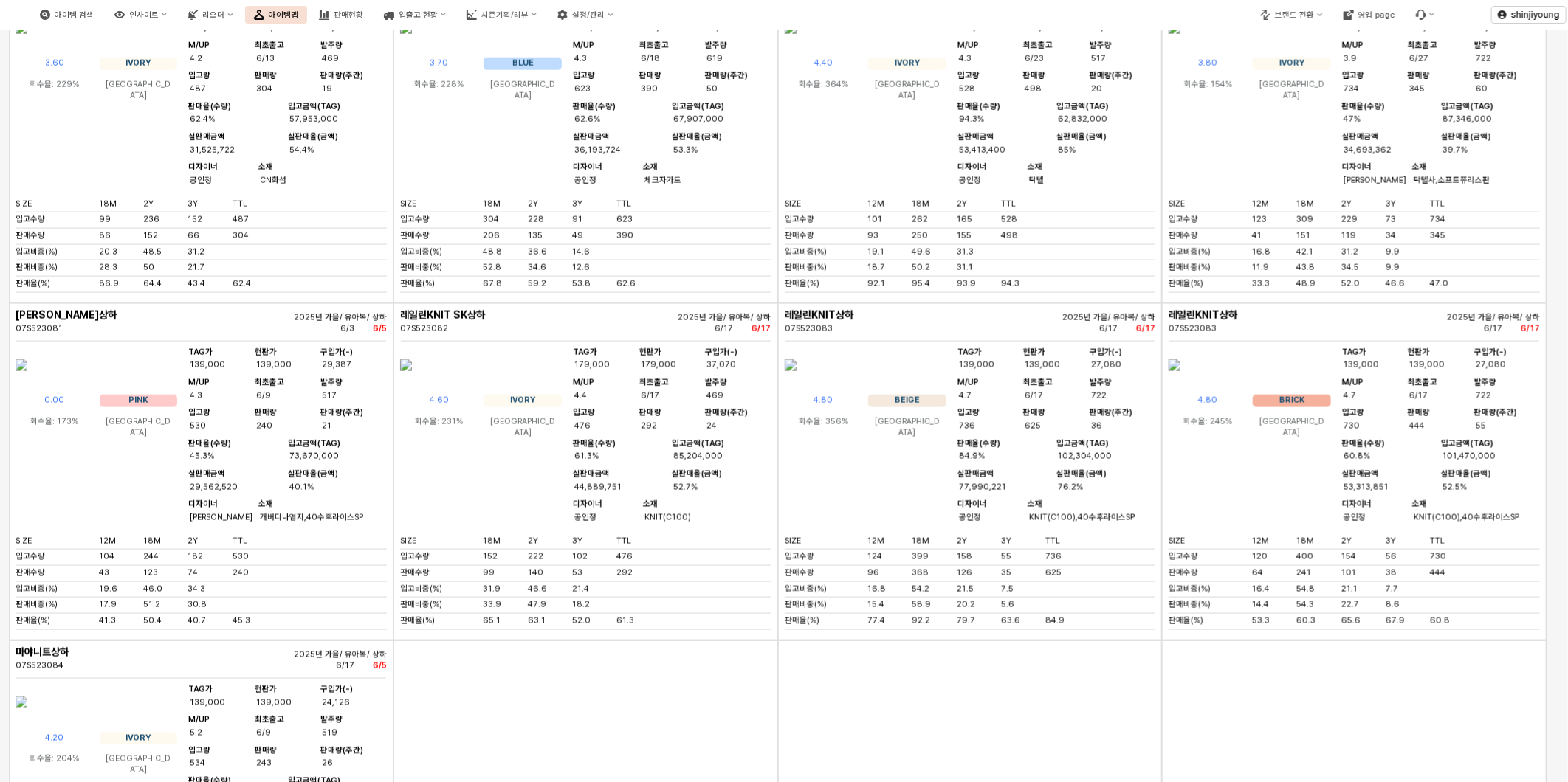
click at [797, 45] on img "App Frame" at bounding box center [790, 28] width 12 height 35
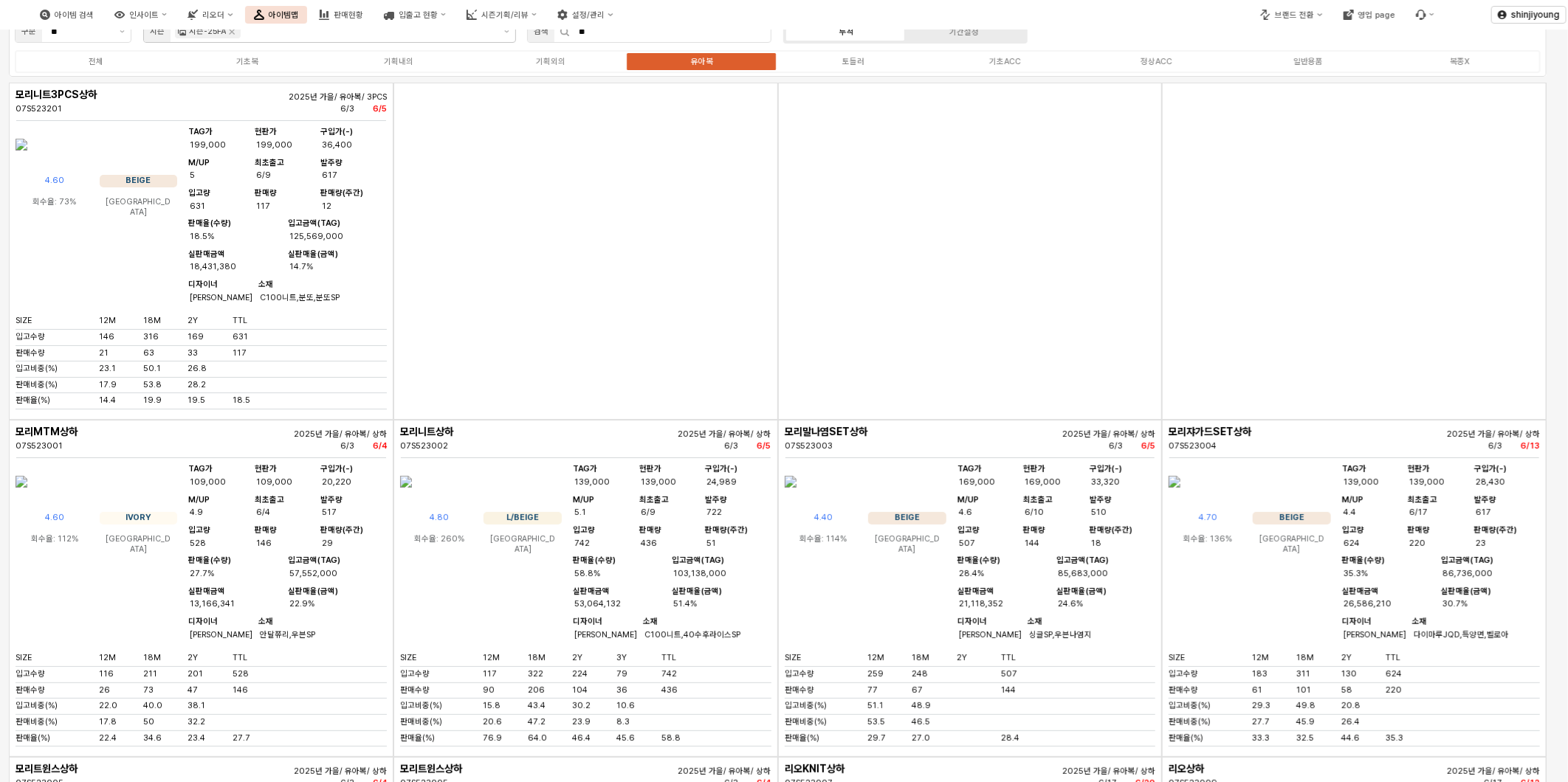
scroll to position [0, 0]
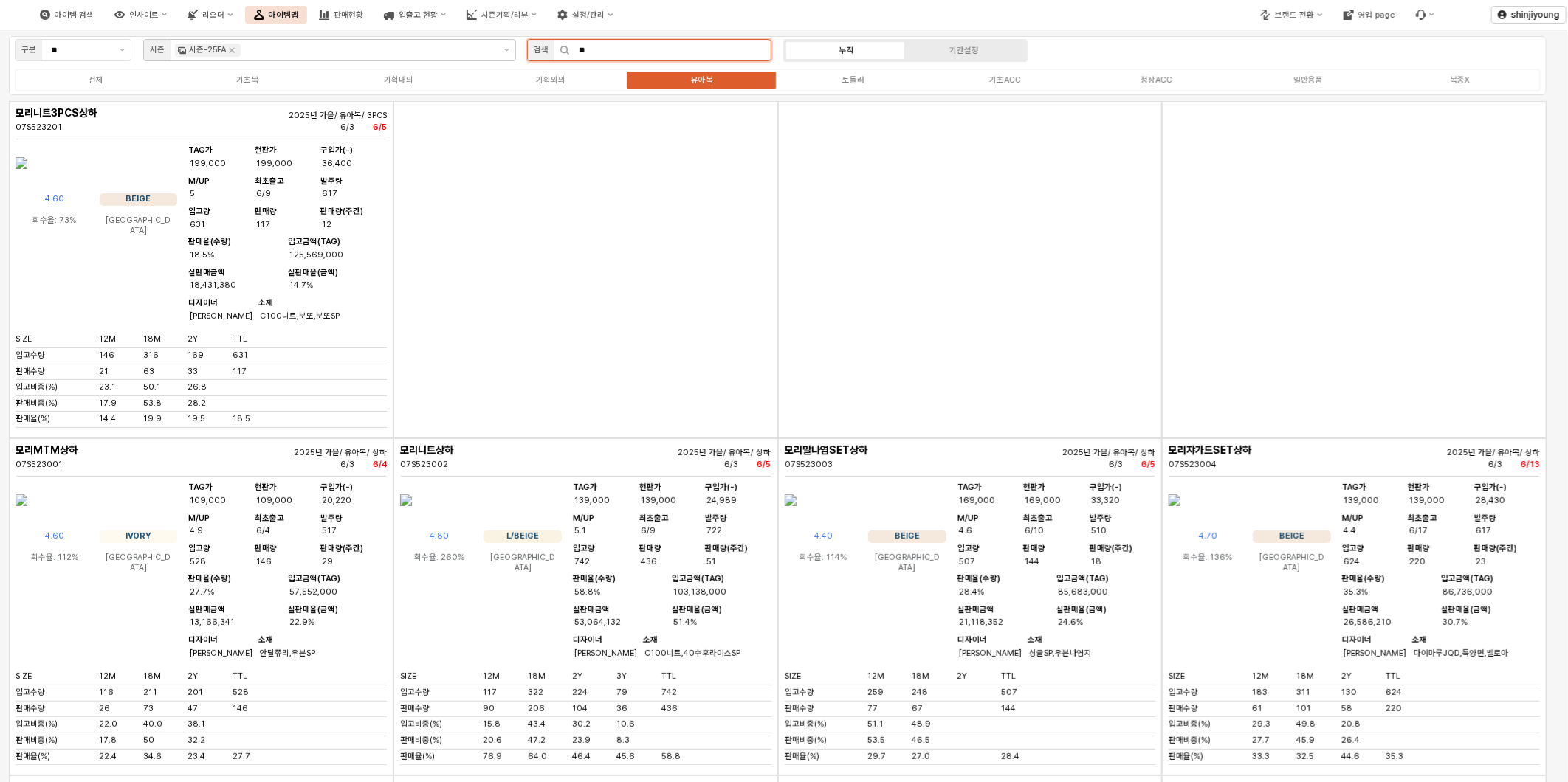
drag, startPoint x: 610, startPoint y: 52, endPoint x: 475, endPoint y: 56, distance: 135.1
click at [476, 56] on div "구분 ** 시즌 시즌-25FA 검색 ** 누적 기간설정 전체 기초복 기획내의 기획외의 유아복 토들러 기초ACC 정상ACC 일반용품 복종X" at bounding box center [778, 66] width 1537 height 59
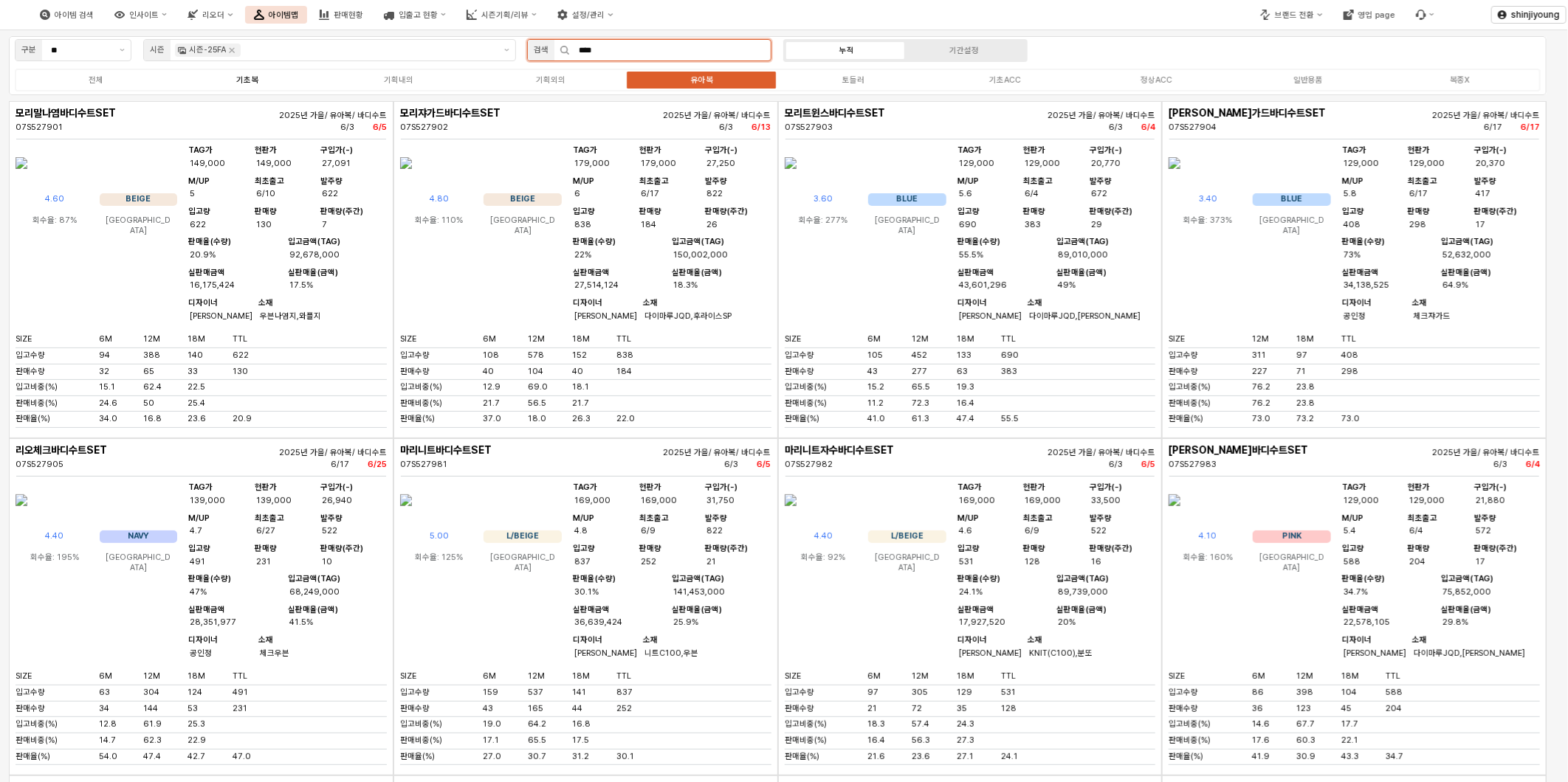
drag, startPoint x: 672, startPoint y: 56, endPoint x: 308, endPoint y: 72, distance: 364.4
click at [292, 56] on div "구분 ** 시즌 시즌-25FA 검색 **** 누적 기간설정 전체 기초복 기획내의 기획외의 유아복 토들러 기초ACC 정상ACC 일반용품 복종X" at bounding box center [778, 66] width 1537 height 59
type input "***"
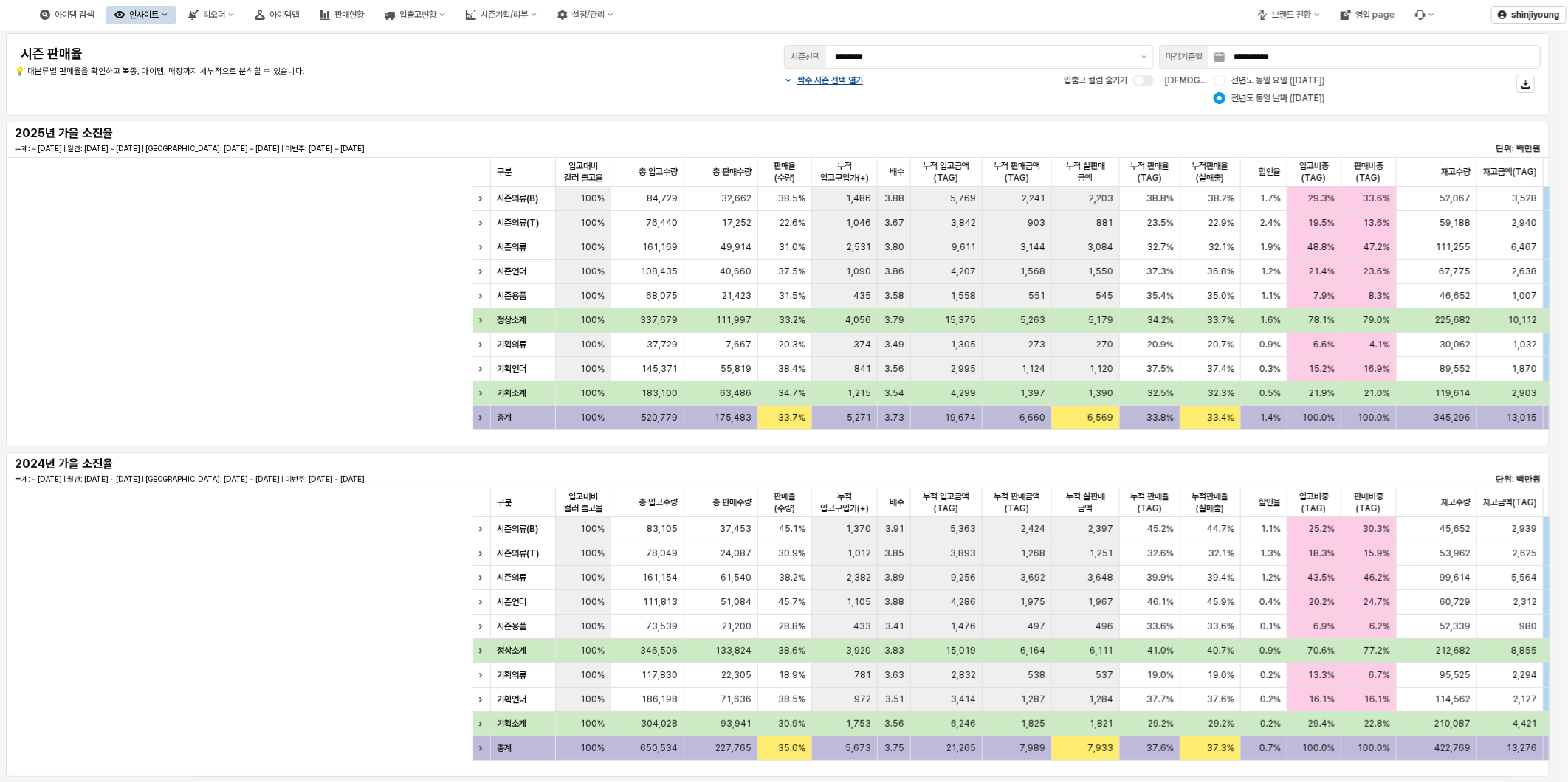
scroll to position [0, 739]
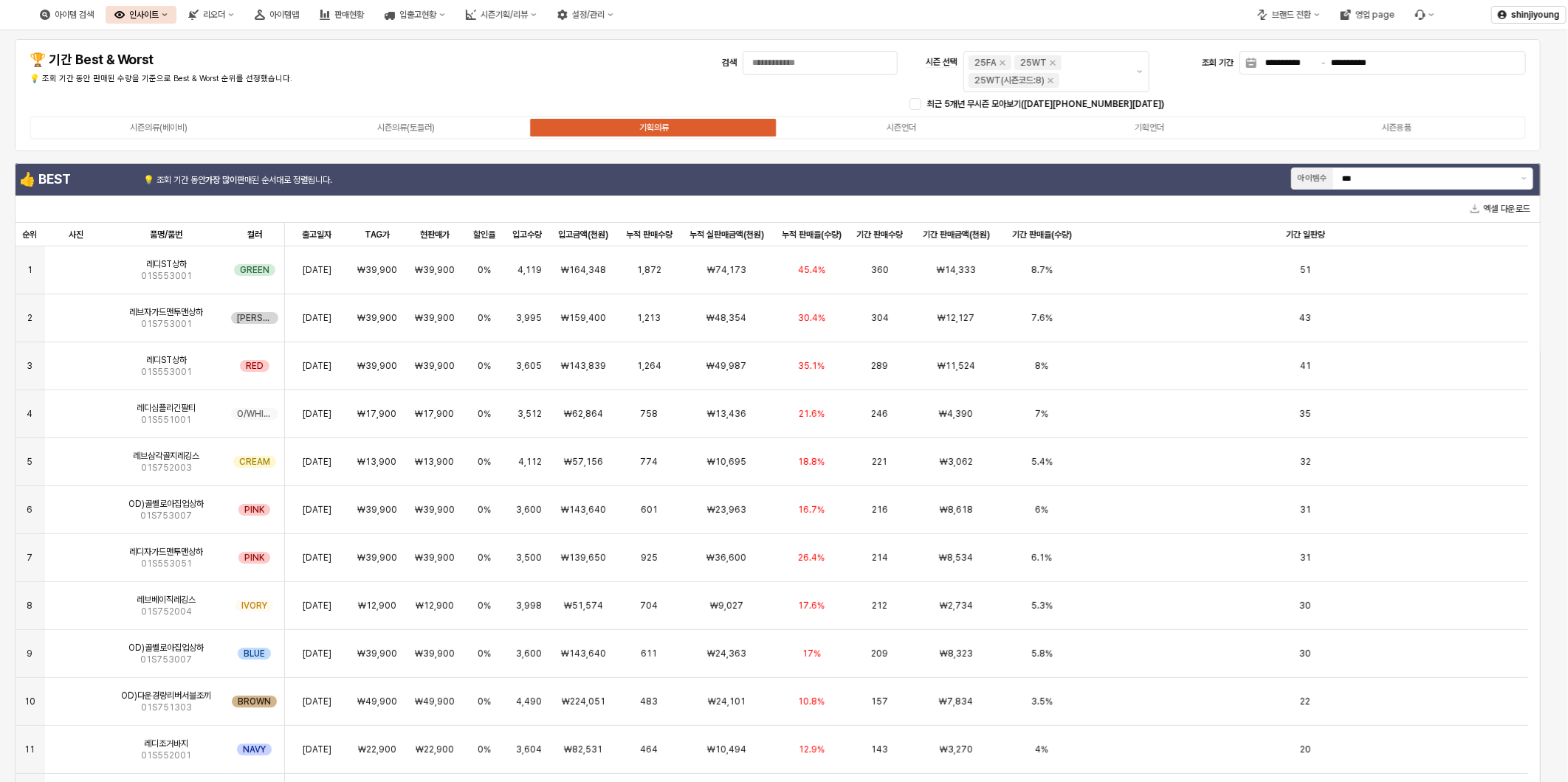
scroll to position [227, 0]
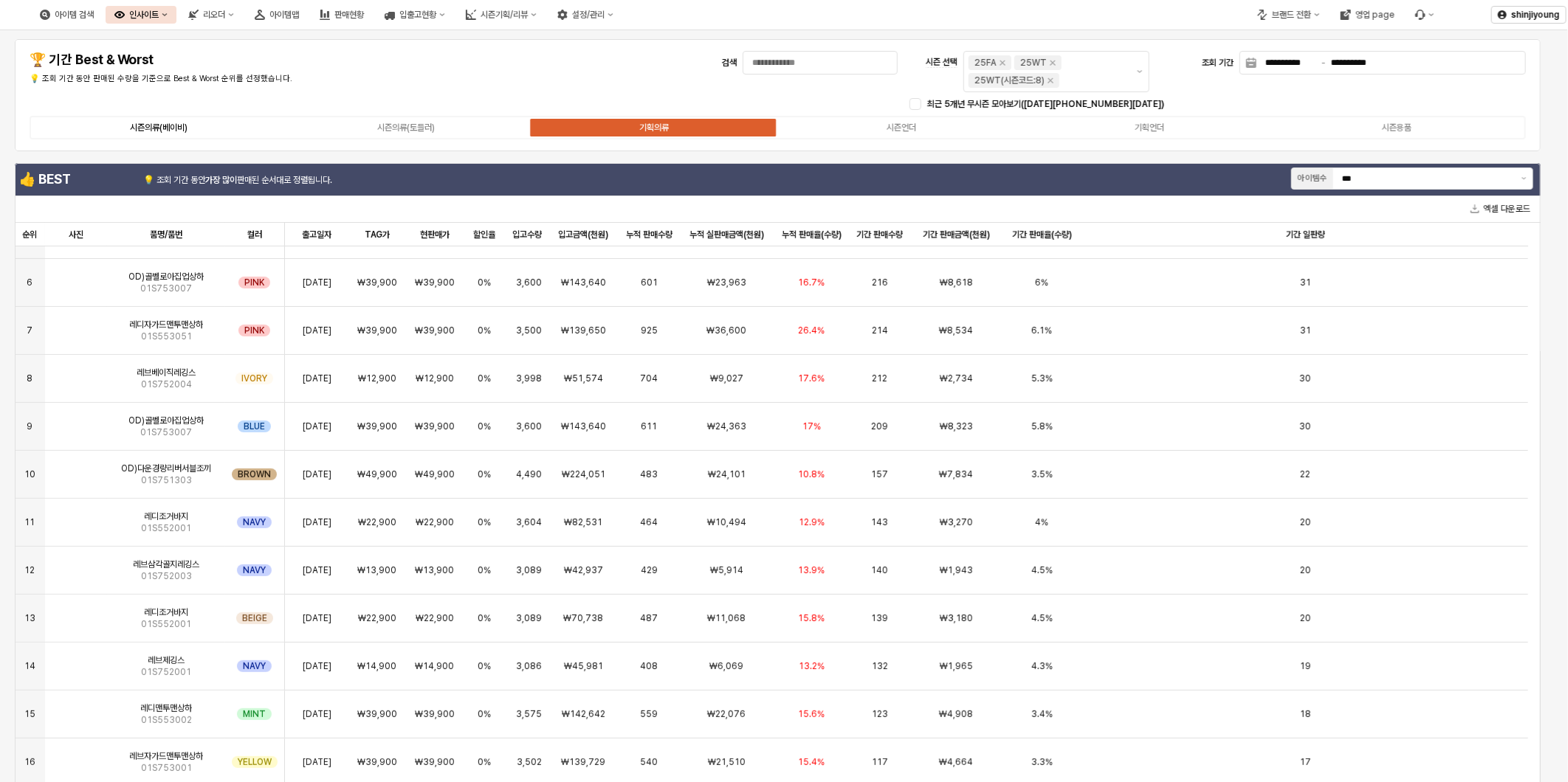
click at [152, 127] on div "시즌의류(베이비)" at bounding box center [159, 127] width 58 height 10
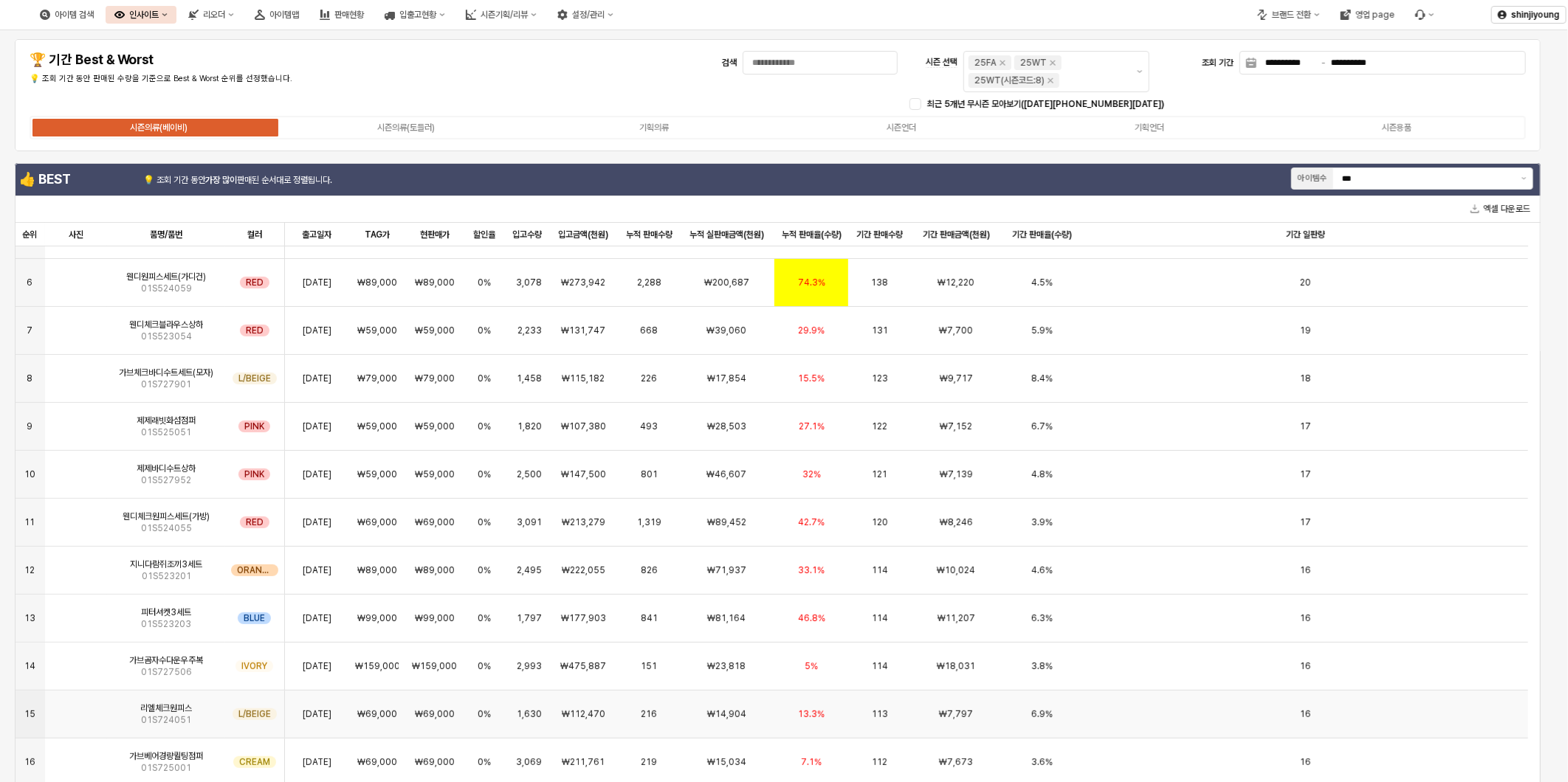
click at [175, 706] on span "리엘체크원피스" at bounding box center [166, 709] width 52 height 12
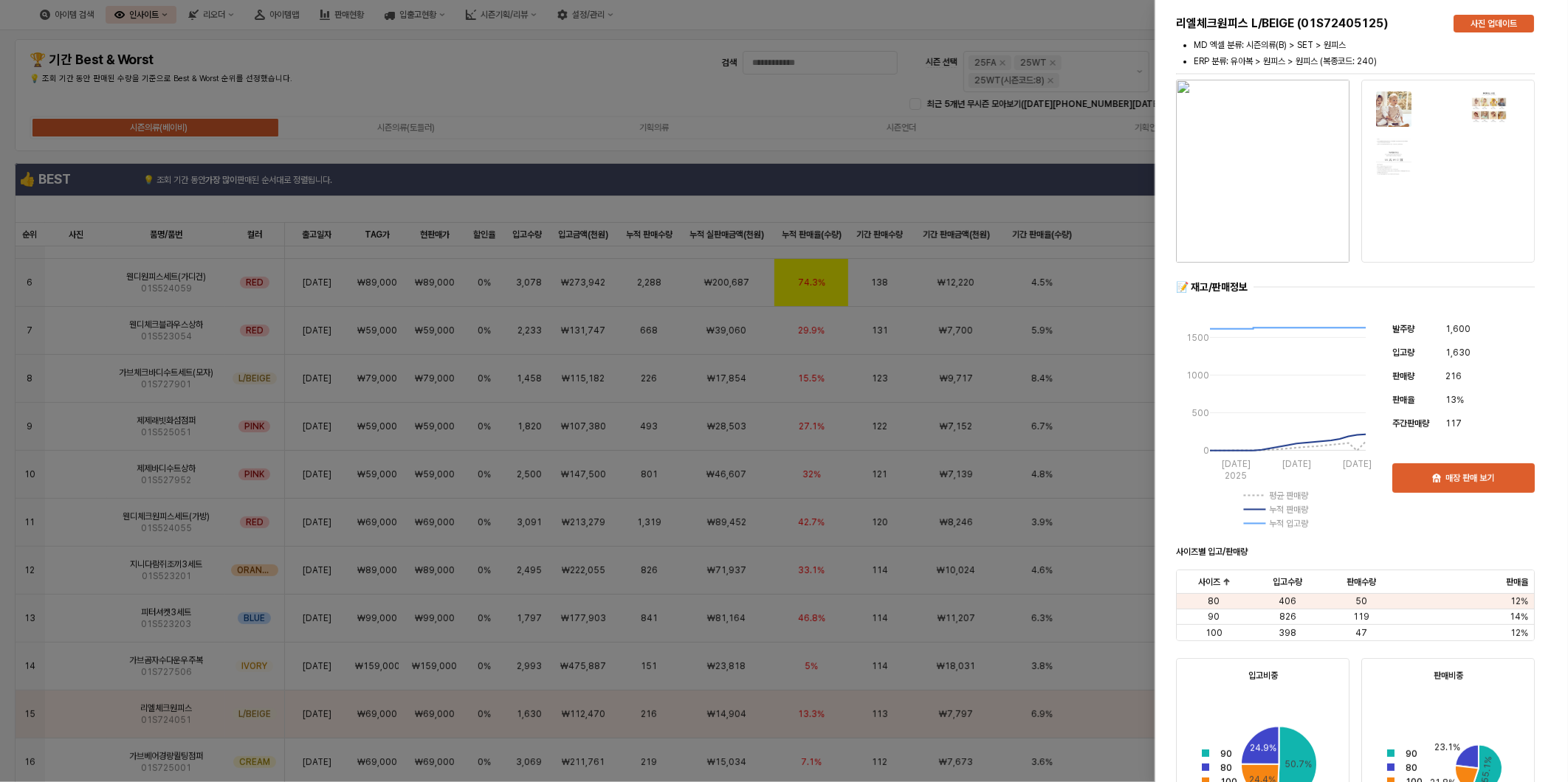
click at [1301, 168] on img "button" at bounding box center [1263, 171] width 174 height 183
click at [748, 107] on div at bounding box center [784, 391] width 1568 height 782
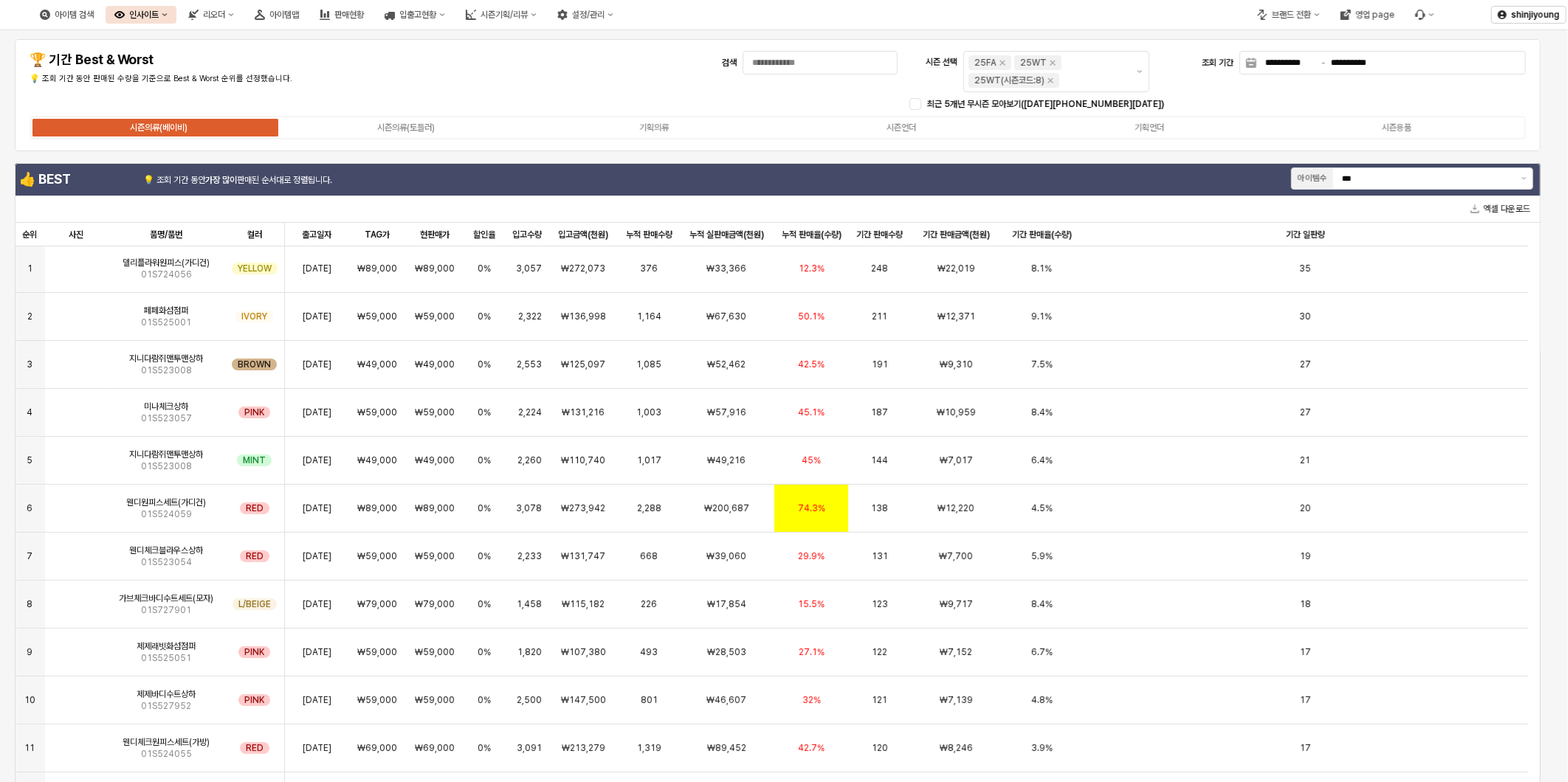
scroll to position [0, 0]
click at [76, 360] on img "App Frame" at bounding box center [76, 360] width 0 height 0
